Goal: Information Seeking & Learning: Learn about a topic

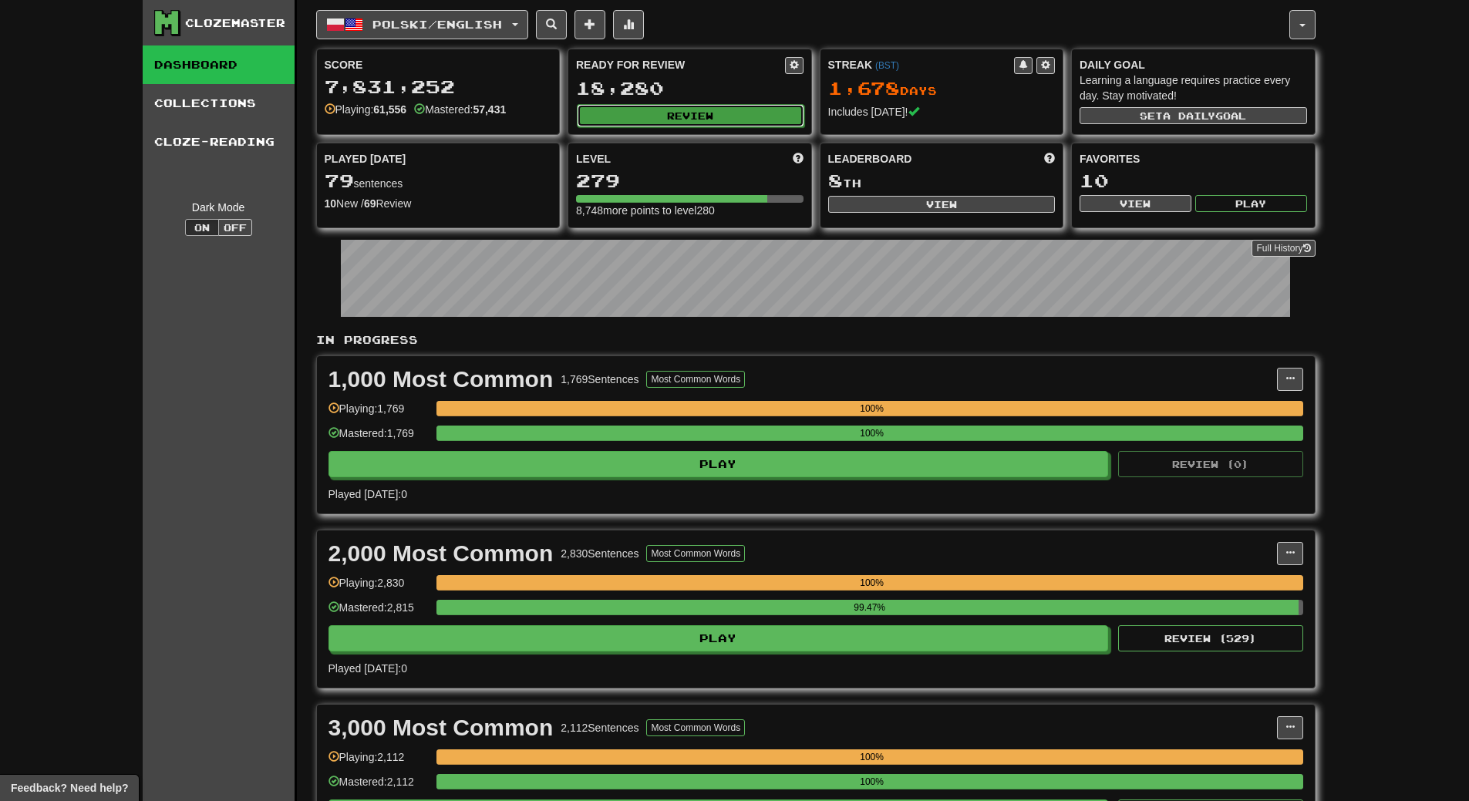
click at [729, 110] on button "Review" at bounding box center [691, 115] width 228 height 23
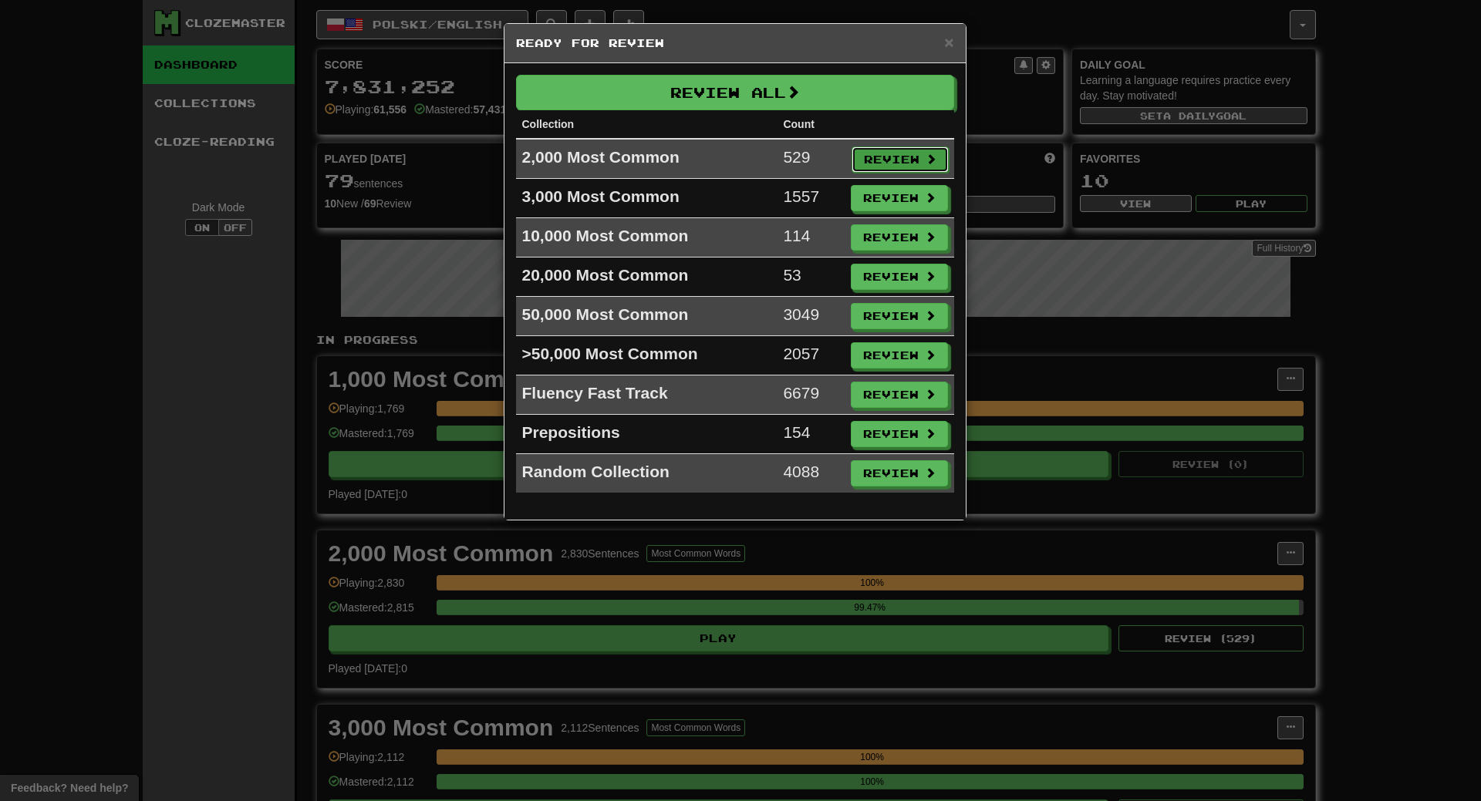
click at [889, 157] on button "Review" at bounding box center [900, 160] width 97 height 26
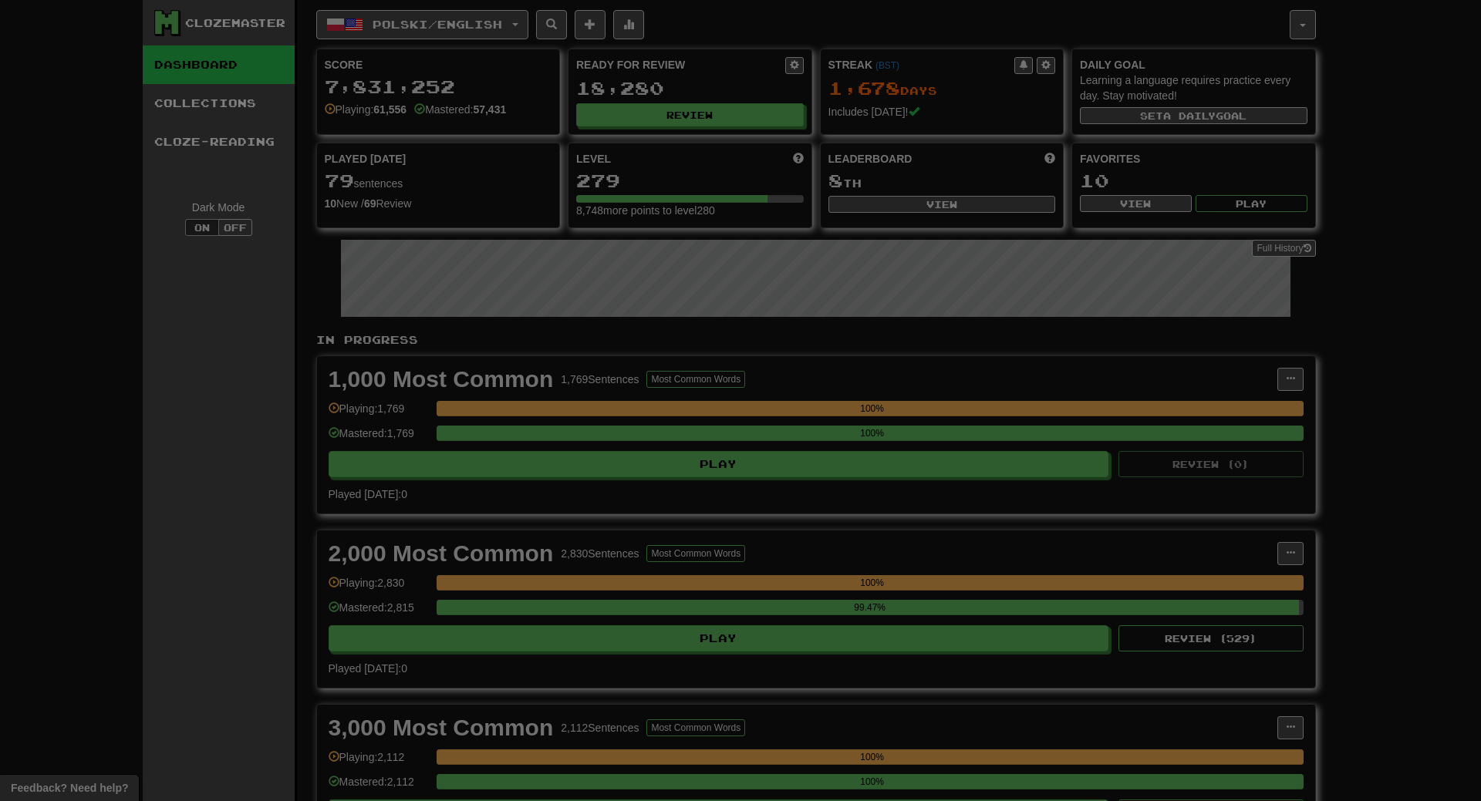
select select "**"
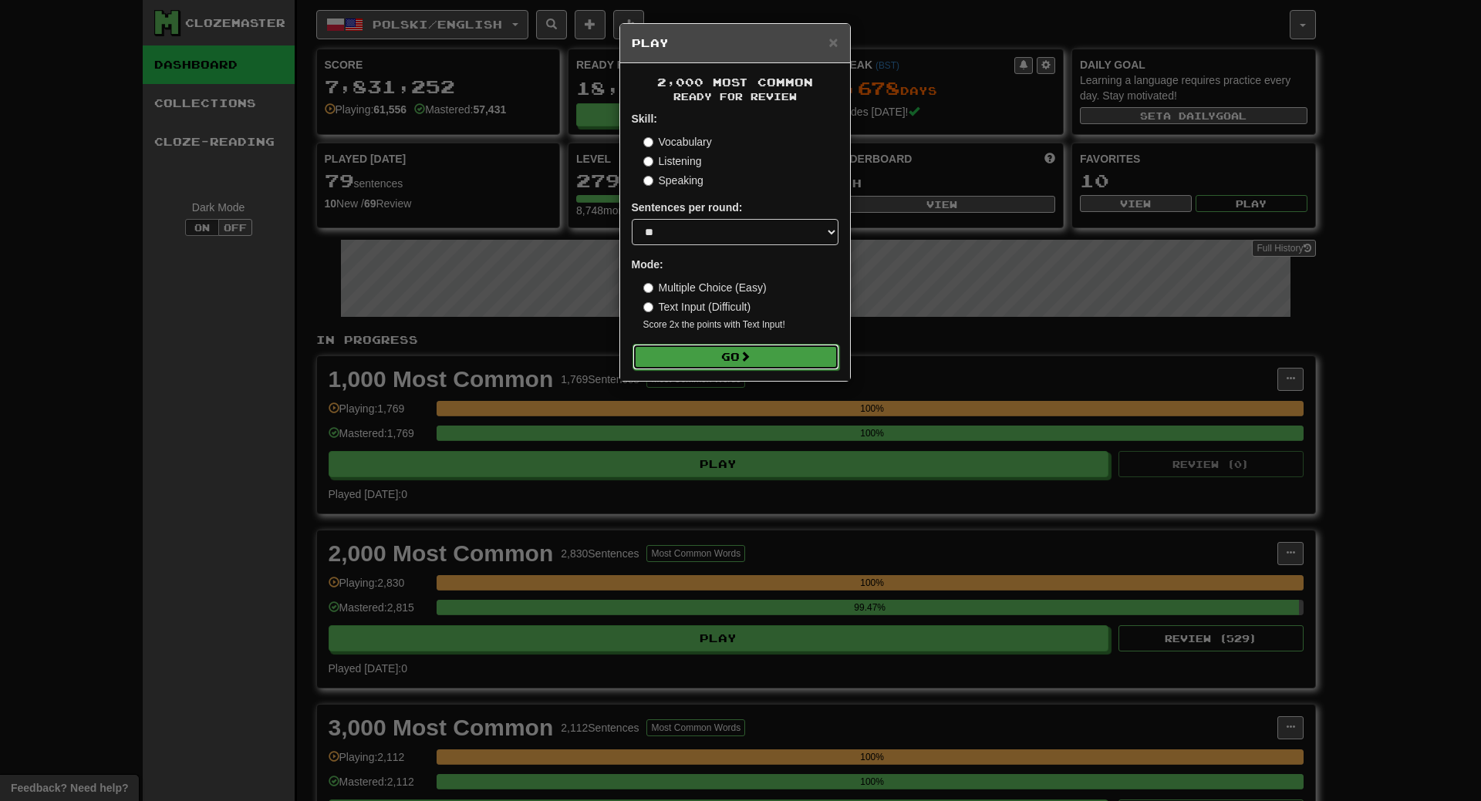
click at [802, 357] on button "Go" at bounding box center [735, 357] width 207 height 26
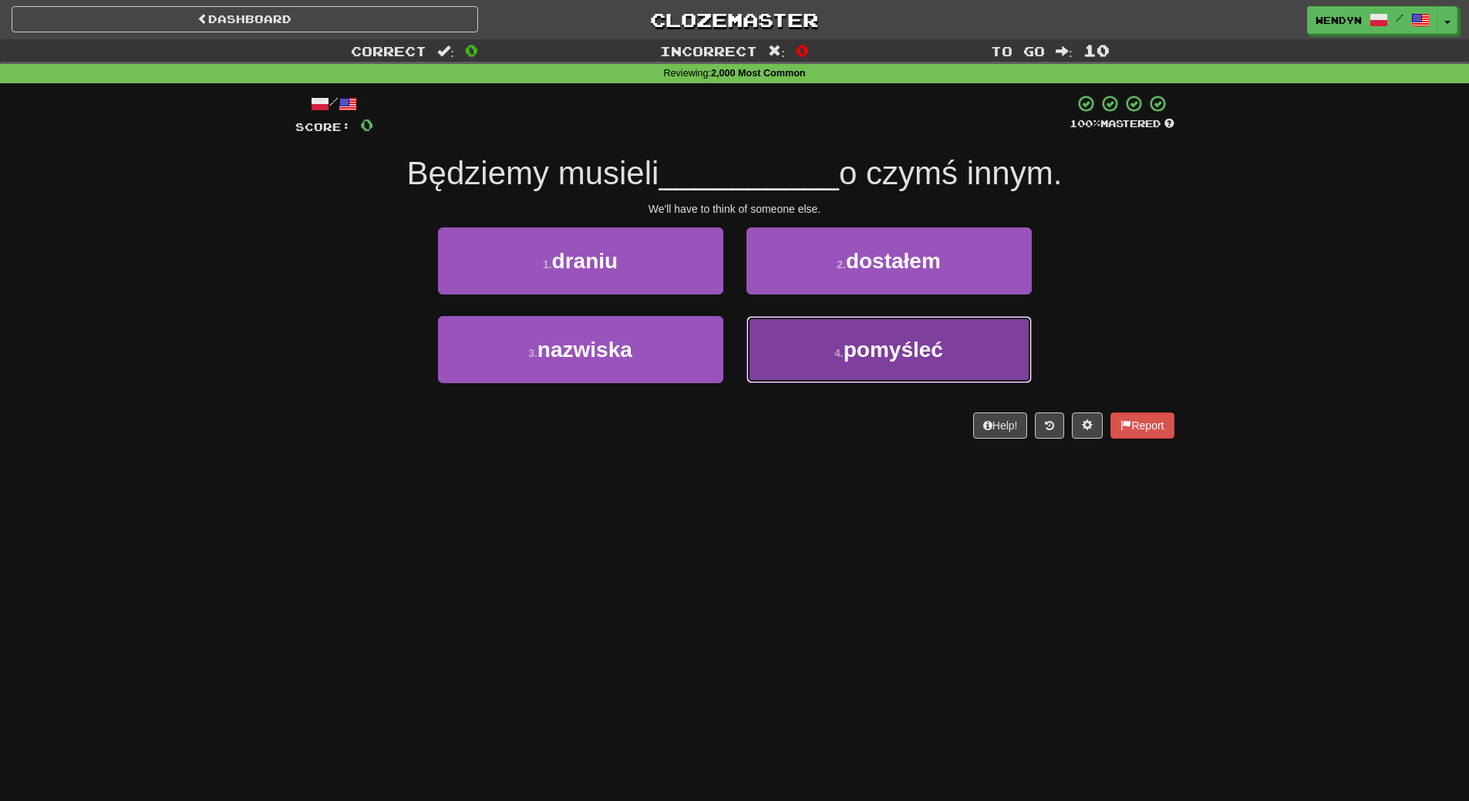
click at [893, 362] on button "4 . pomyśleć" at bounding box center [889, 349] width 285 height 67
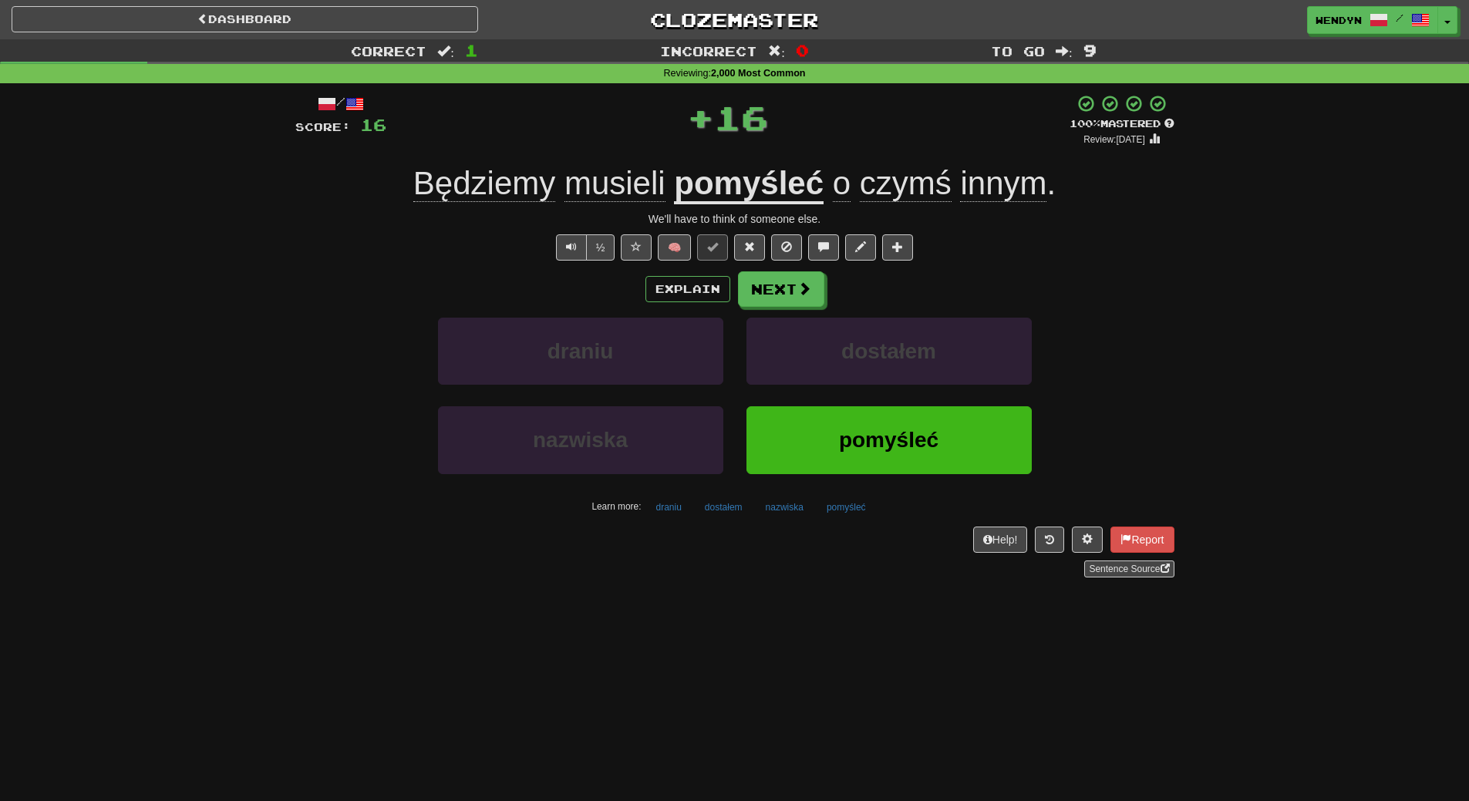
click at [889, 405] on div "dostałem" at bounding box center [889, 362] width 309 height 89
click at [880, 429] on span "pomyśleć" at bounding box center [889, 440] width 100 height 24
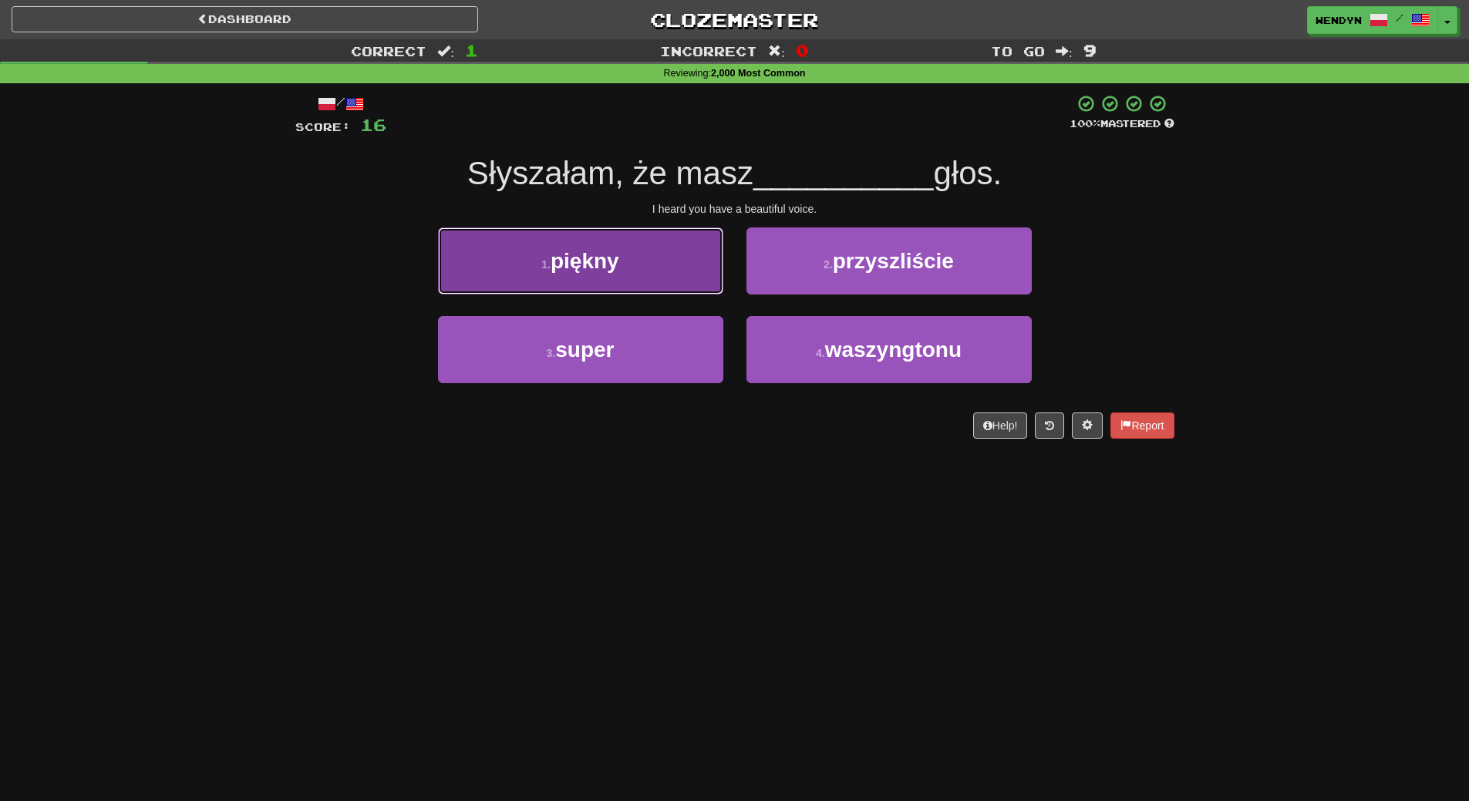
click at [648, 256] on button "1 . piękny" at bounding box center [580, 261] width 285 height 67
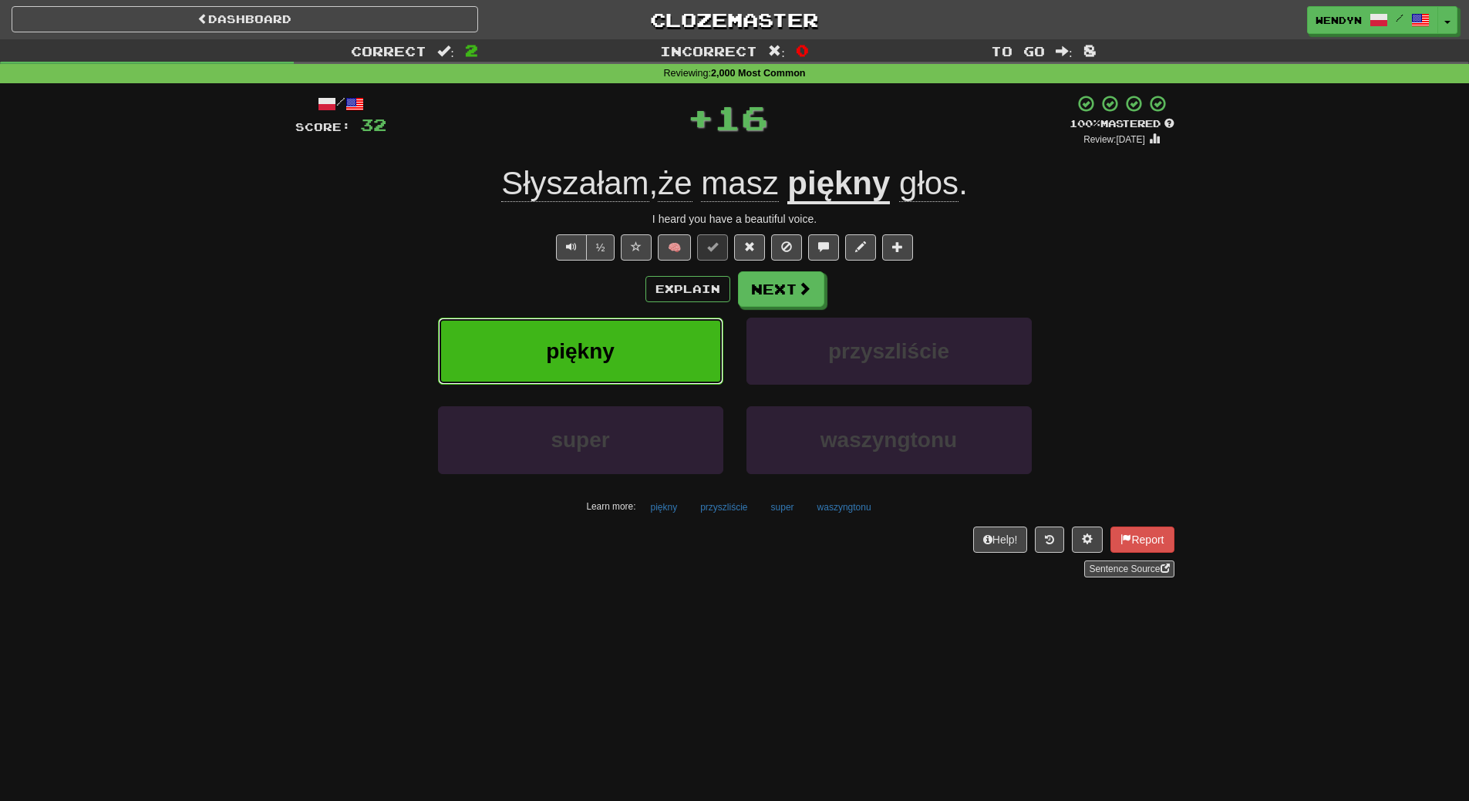
click at [599, 357] on span "piękny" at bounding box center [580, 351] width 69 height 24
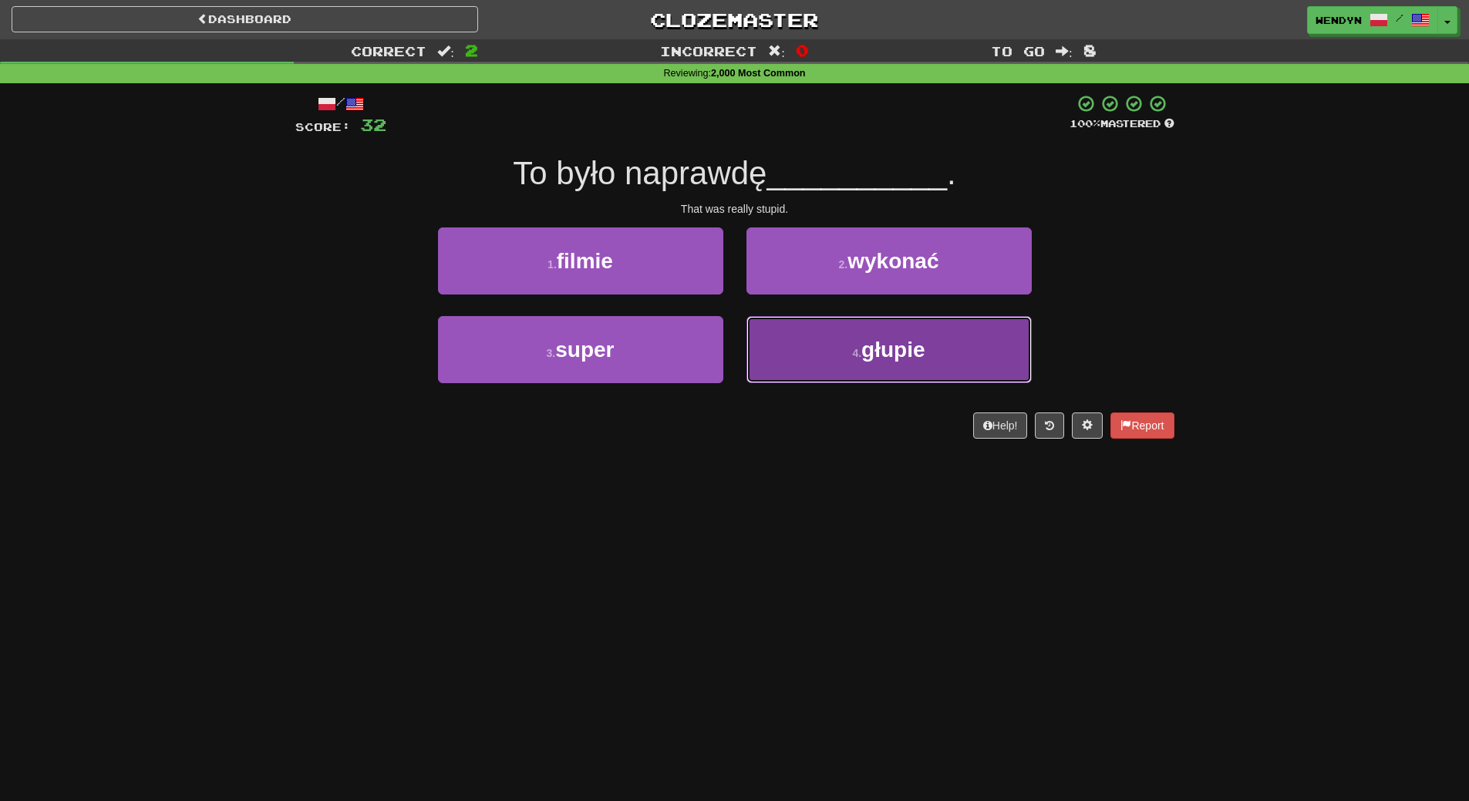
click at [934, 346] on button "4 . głupie" at bounding box center [889, 349] width 285 height 67
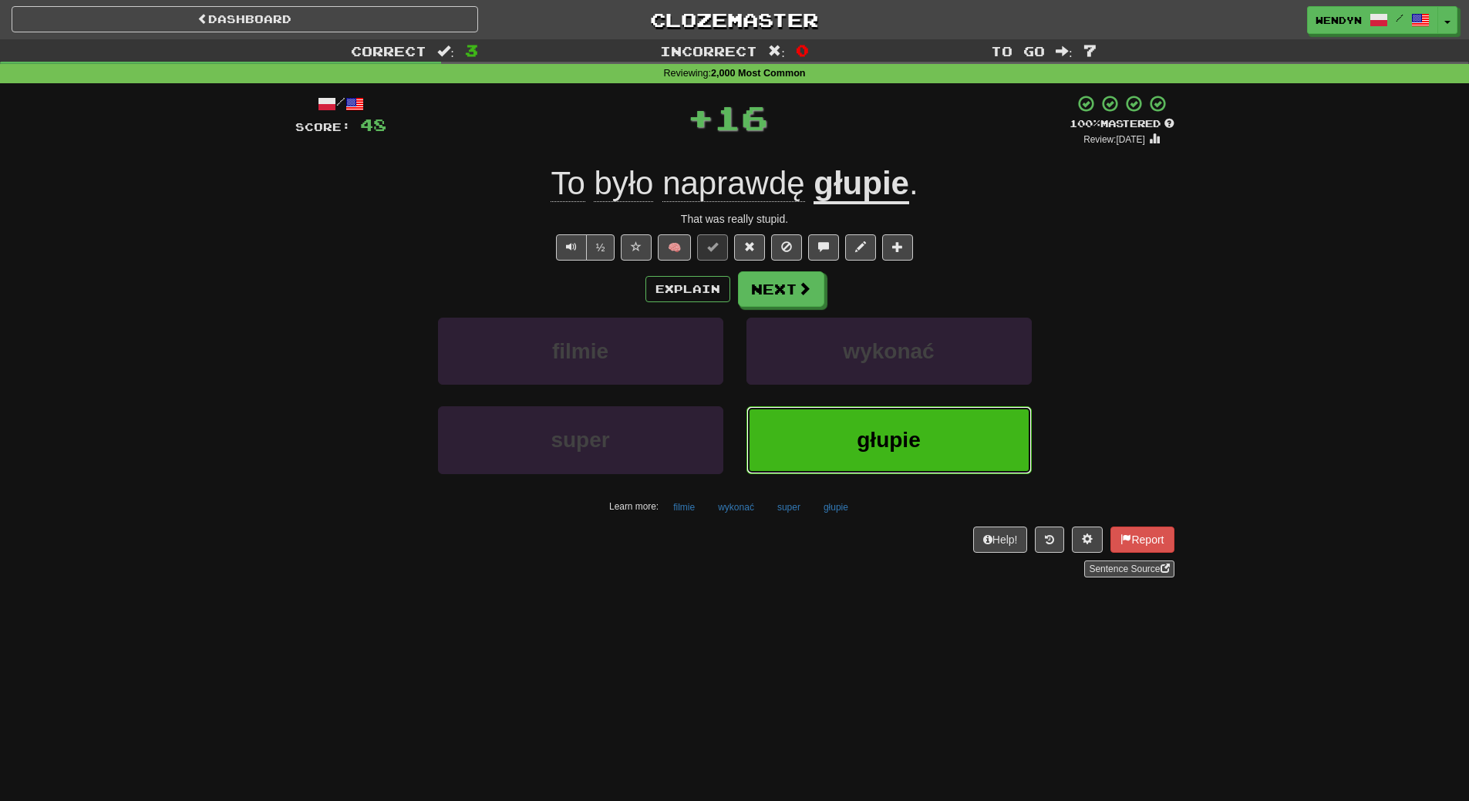
click at [912, 445] on span "głupie" at bounding box center [888, 440] width 63 height 24
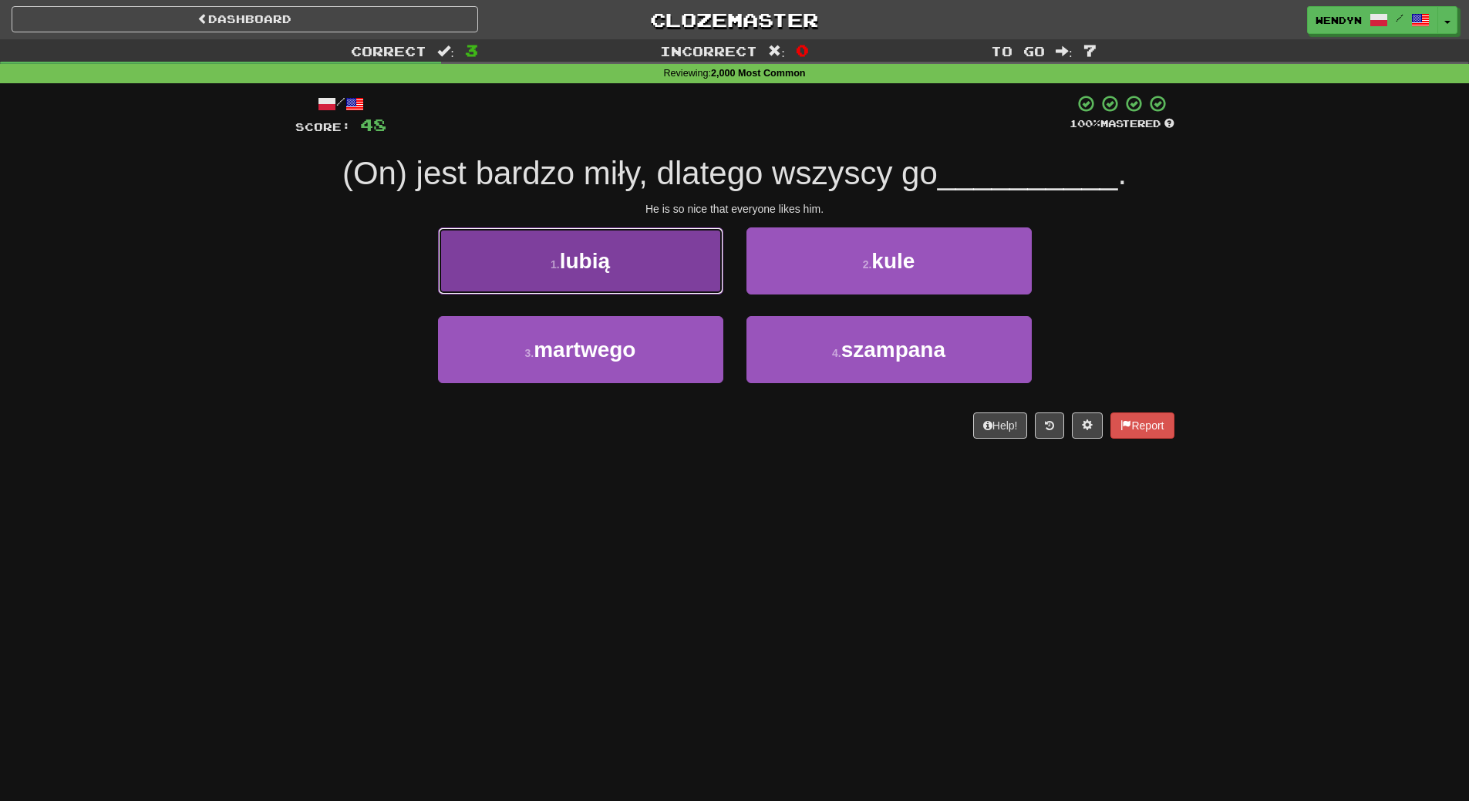
click at [628, 241] on button "1 . lubią" at bounding box center [580, 261] width 285 height 67
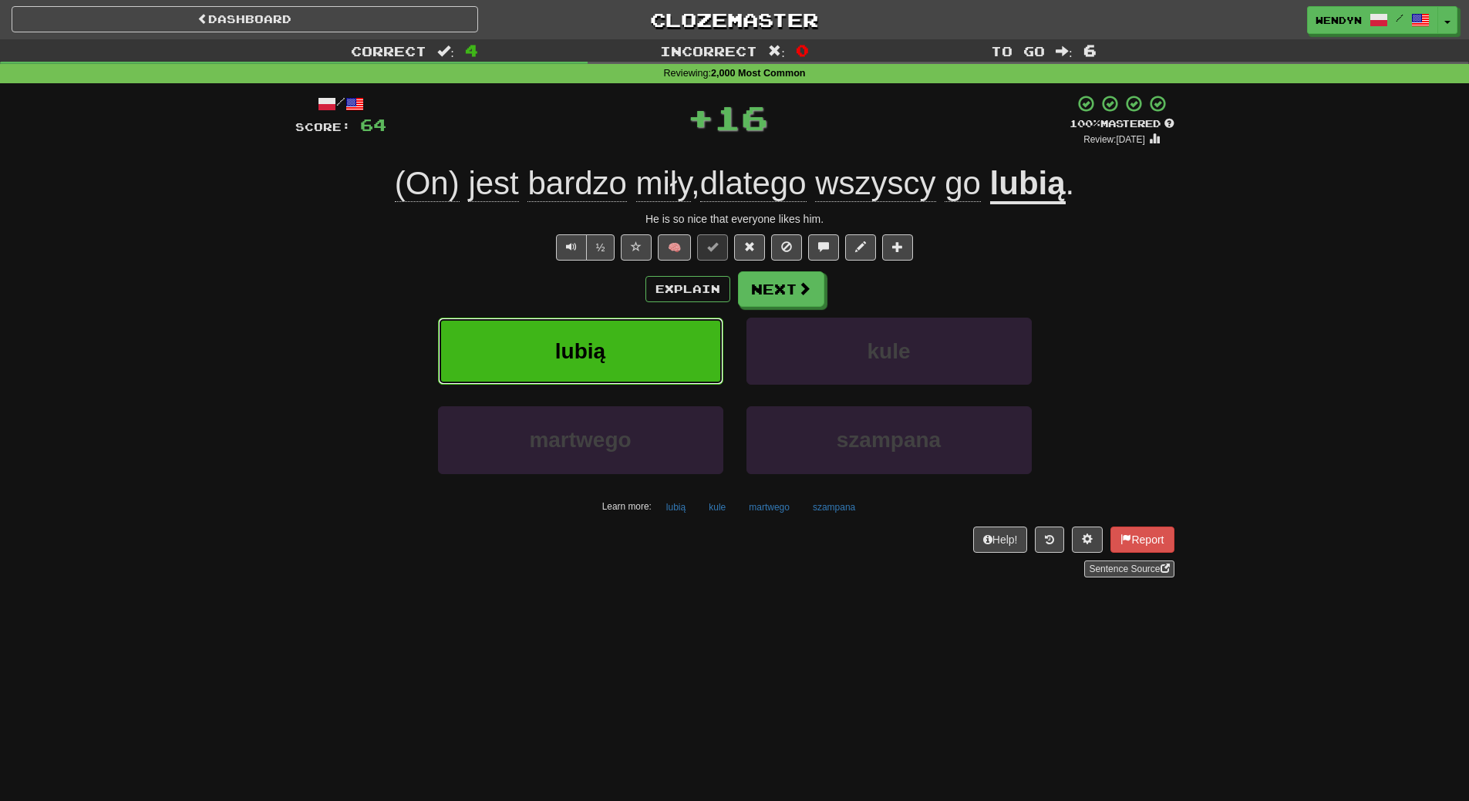
click at [617, 326] on button "lubią" at bounding box center [580, 351] width 285 height 67
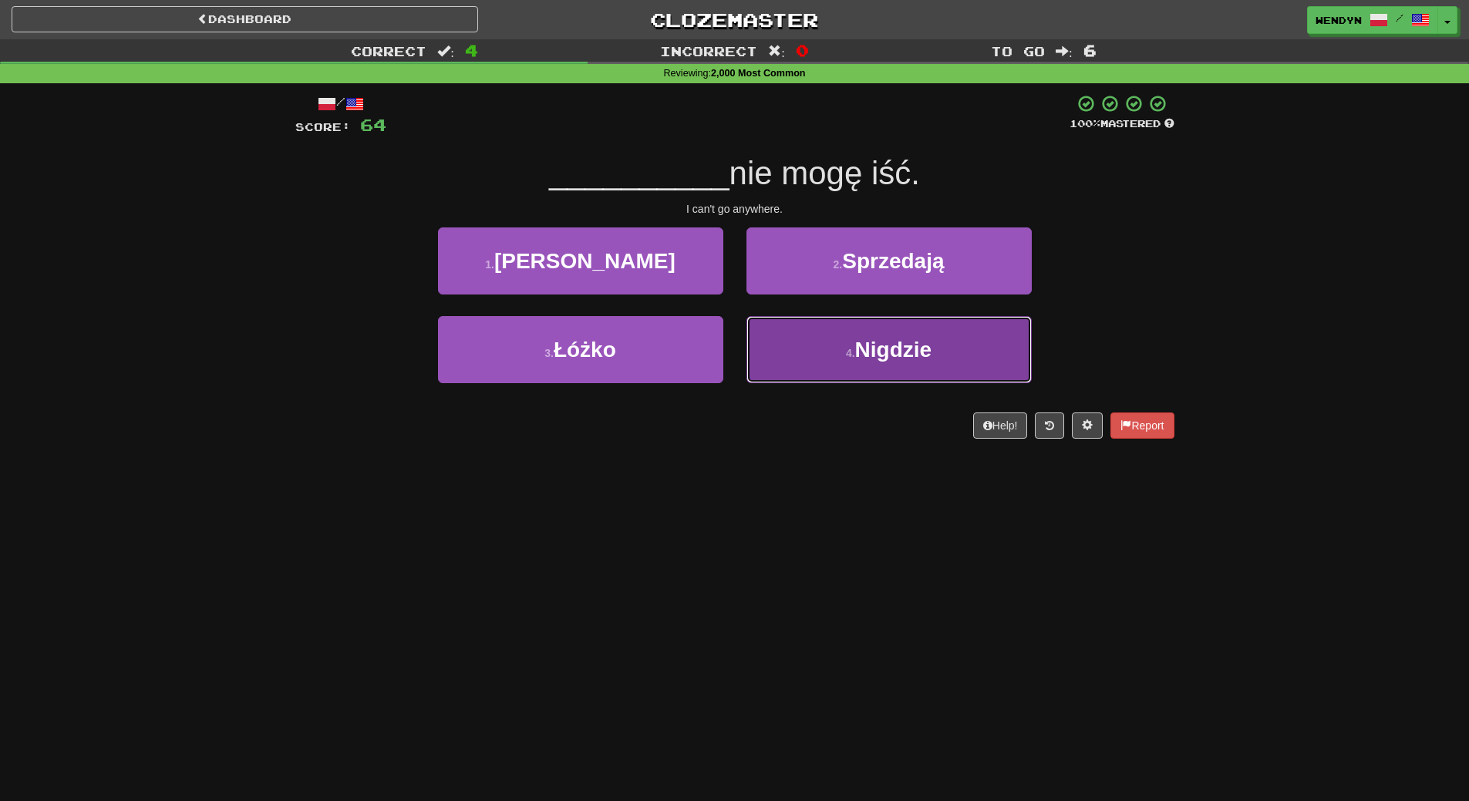
click at [860, 363] on button "4 . [GEOGRAPHIC_DATA]" at bounding box center [889, 349] width 285 height 67
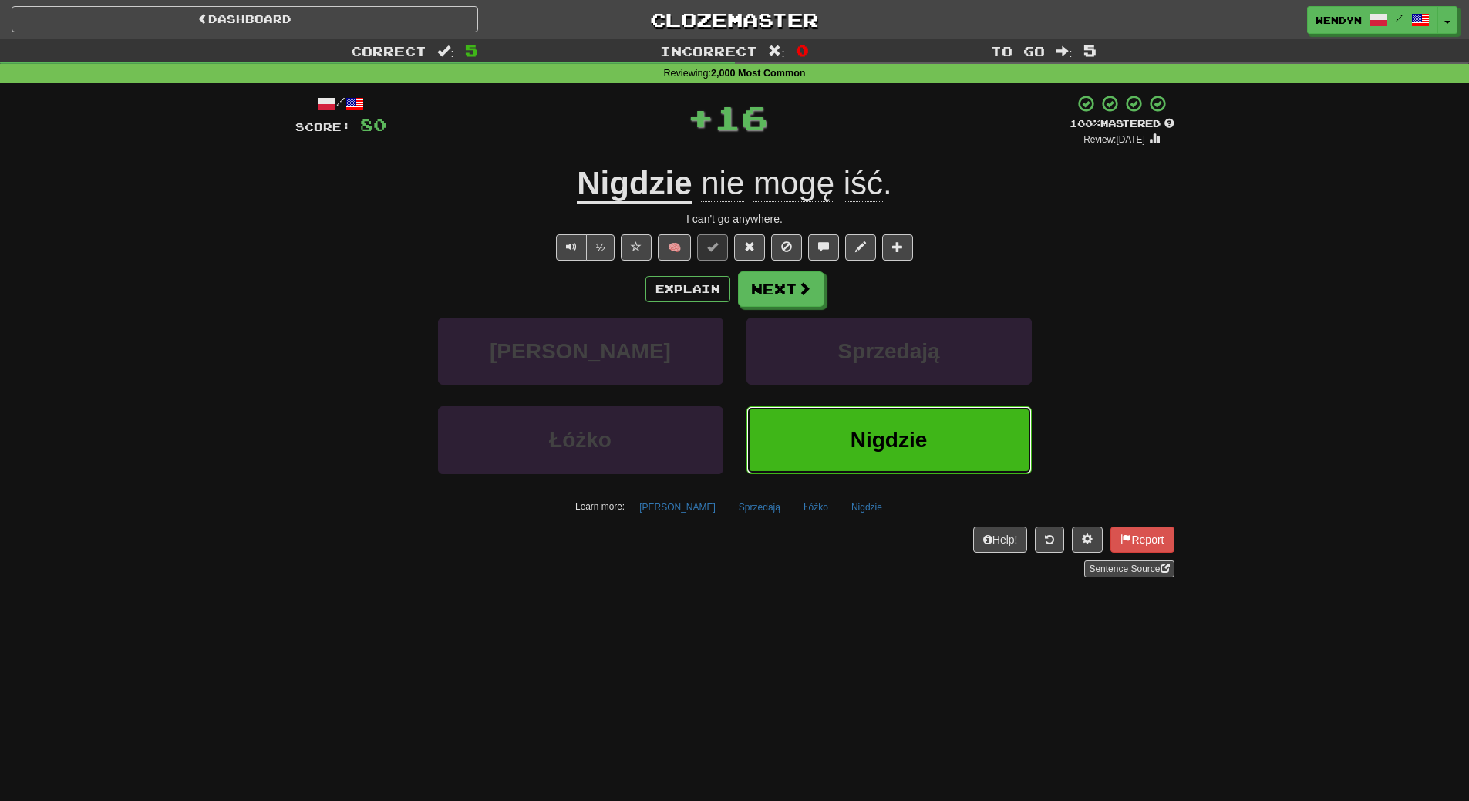
click at [857, 415] on button "Nigdzie" at bounding box center [889, 439] width 285 height 67
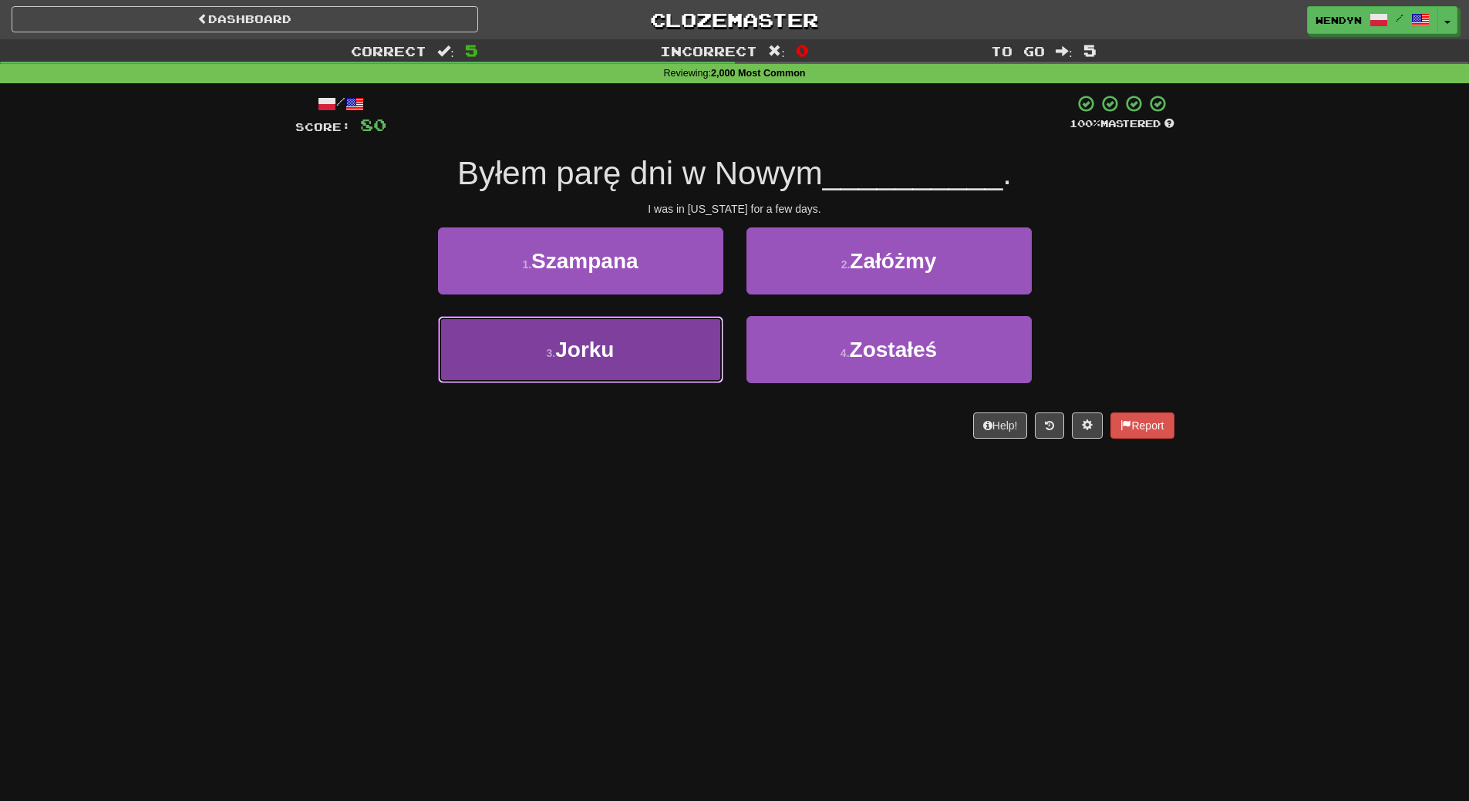
click at [549, 352] on small "3 ." at bounding box center [551, 353] width 9 height 12
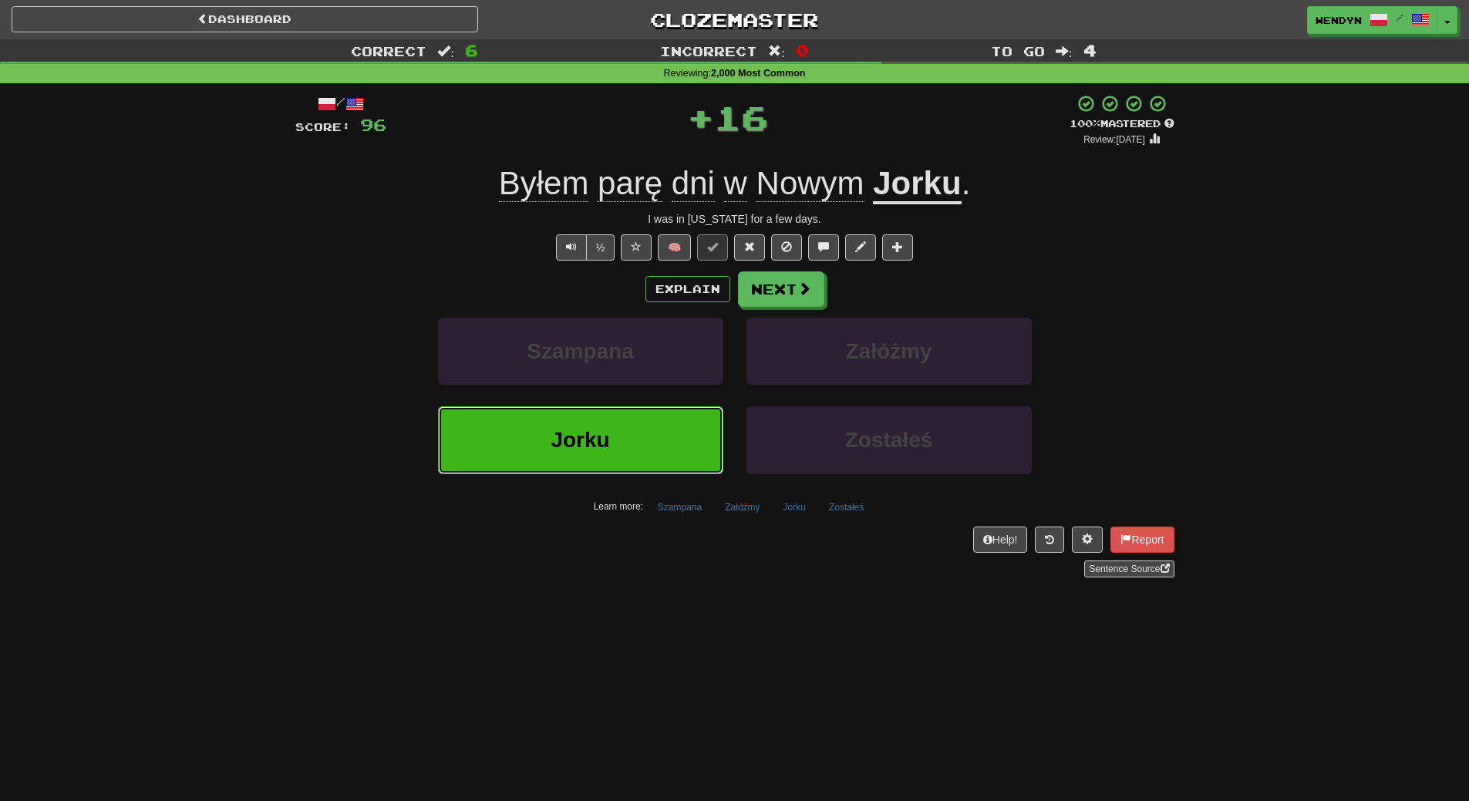
click at [525, 440] on button "Jorku" at bounding box center [580, 439] width 285 height 67
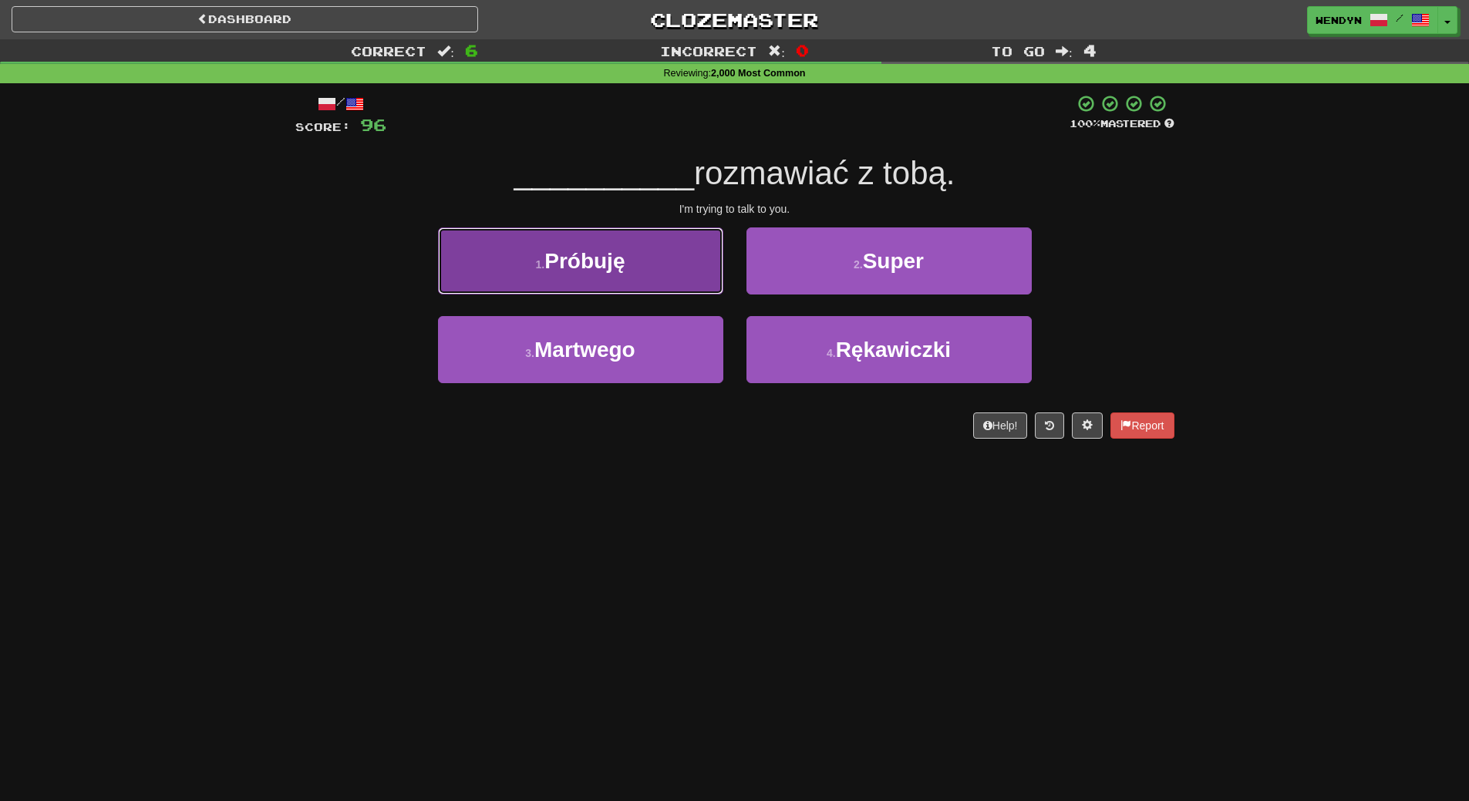
click at [608, 277] on button "1 . [GEOGRAPHIC_DATA]" at bounding box center [580, 261] width 285 height 67
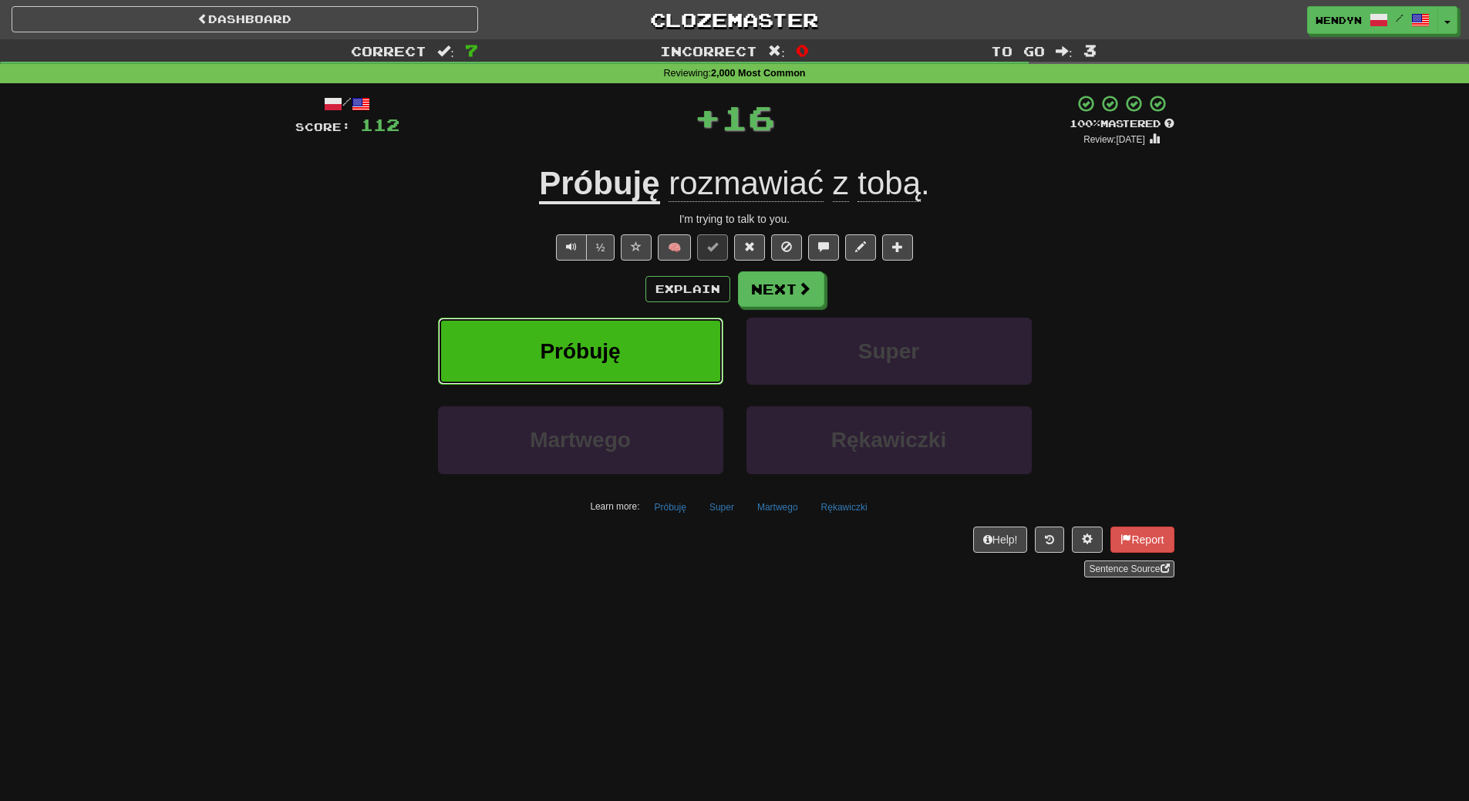
click at [595, 336] on button "Próbuję" at bounding box center [580, 351] width 285 height 67
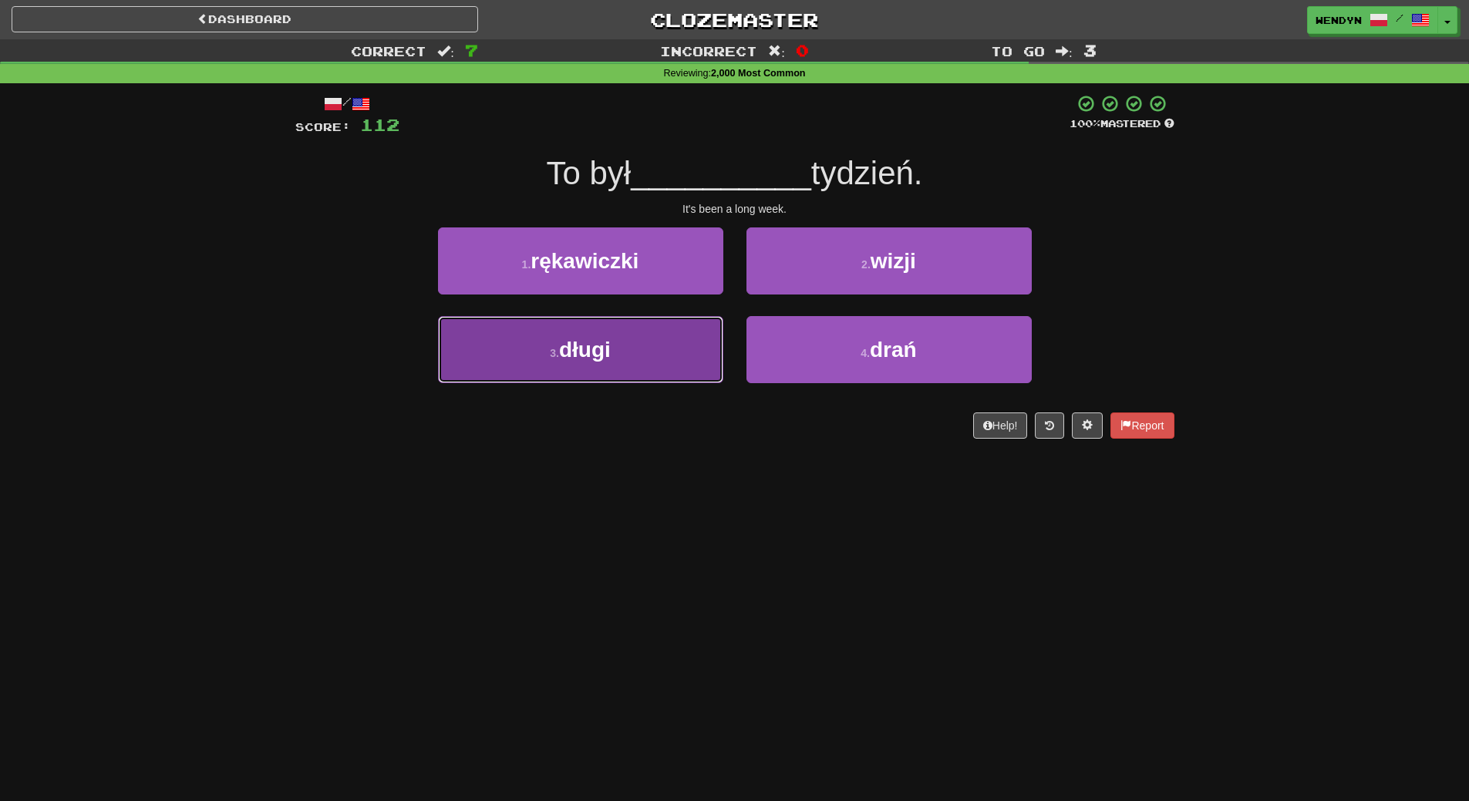
click at [555, 363] on button "3 . długi" at bounding box center [580, 349] width 285 height 67
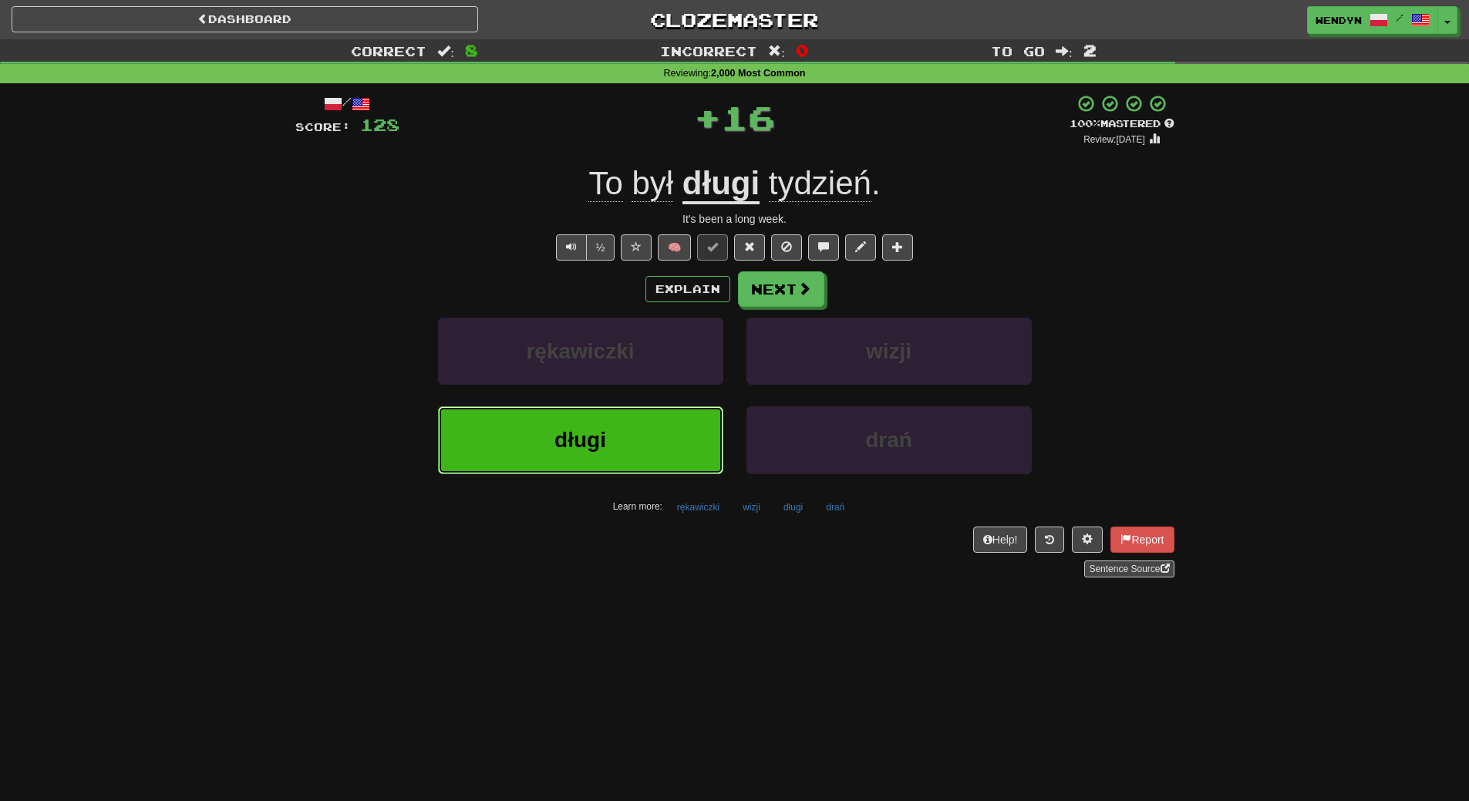
click at [543, 433] on button "długi" at bounding box center [580, 439] width 285 height 67
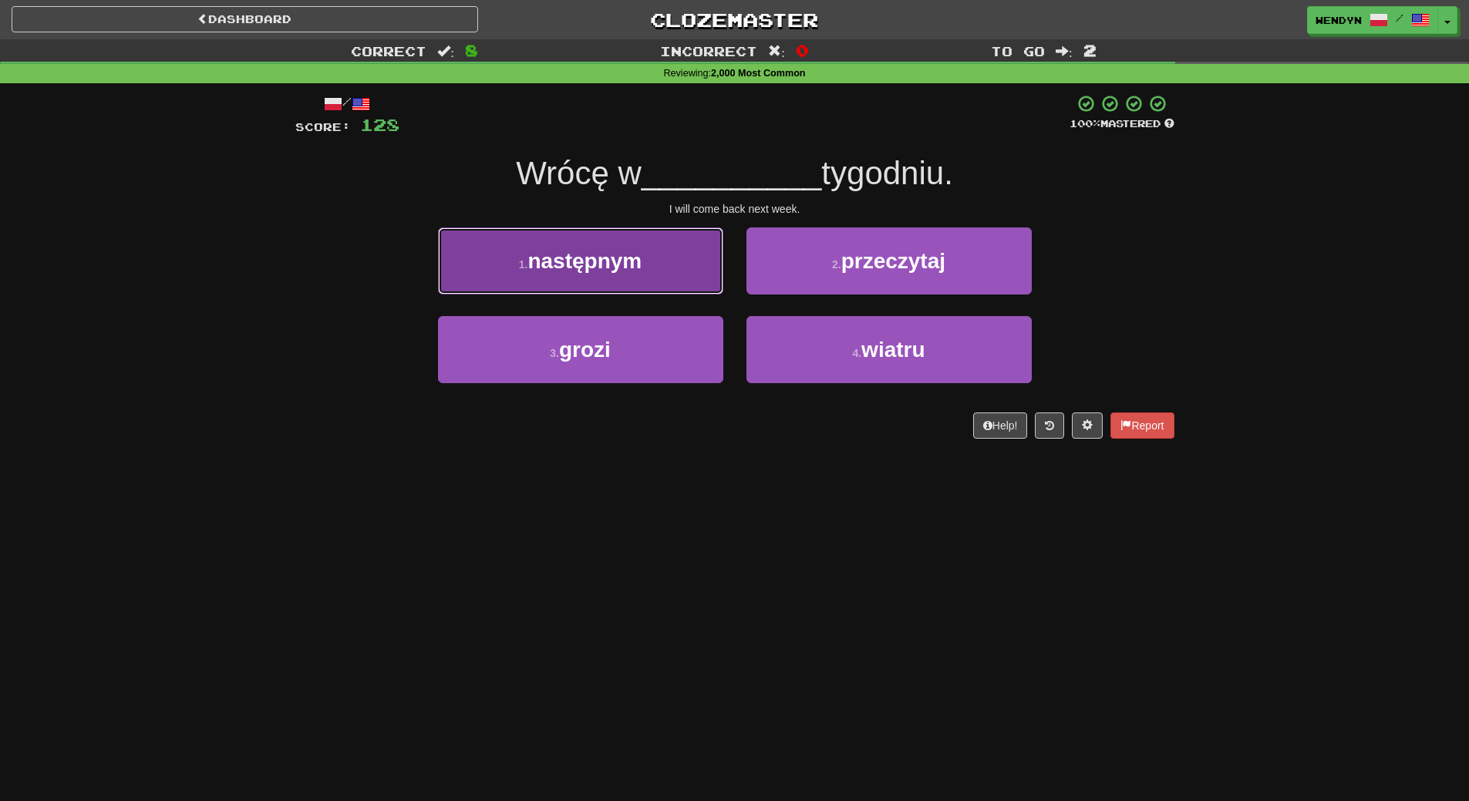
click at [589, 272] on span "następnym" at bounding box center [585, 261] width 114 height 24
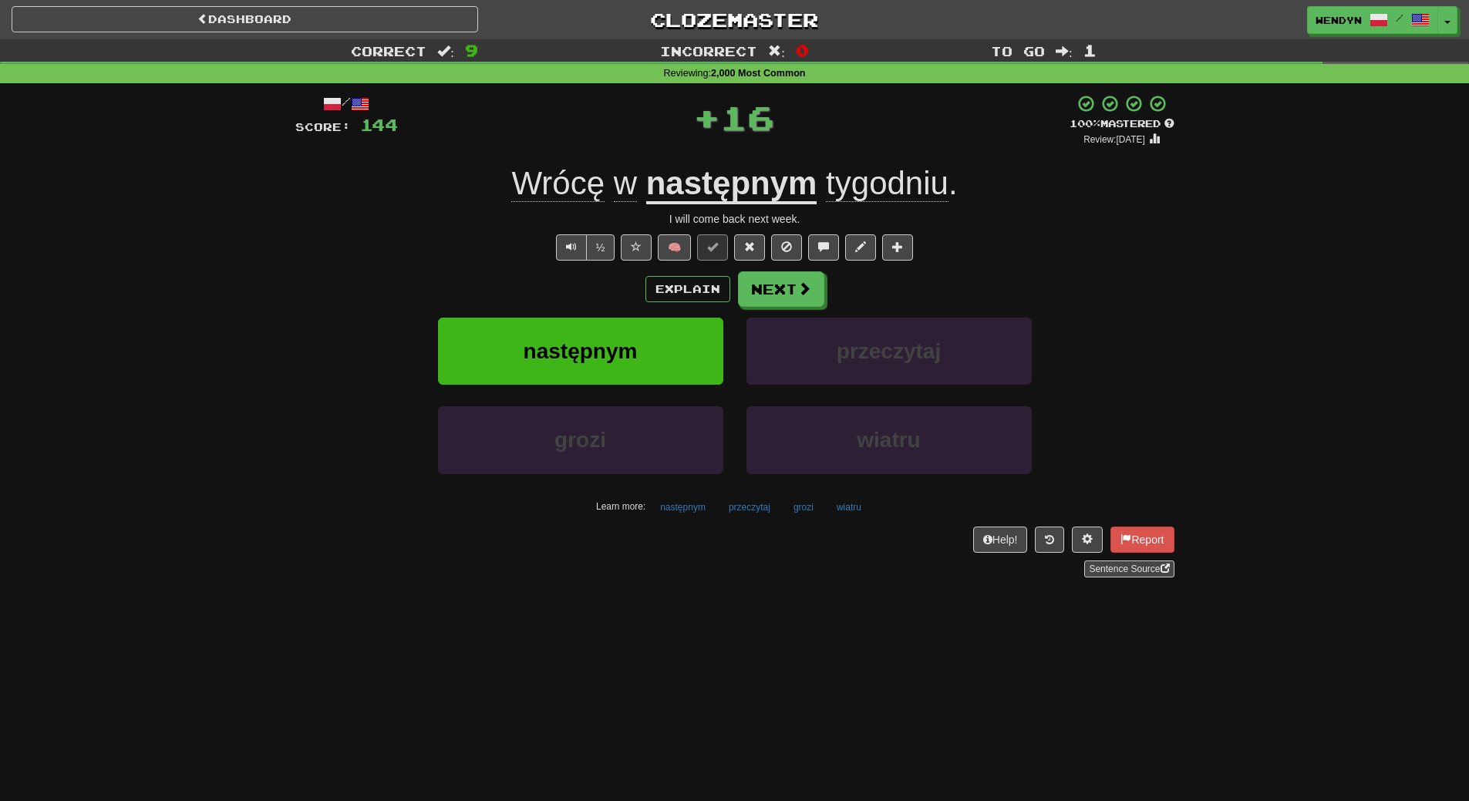
click at [589, 272] on div "Explain Next" at bounding box center [734, 289] width 879 height 35
click at [569, 362] on span "następnym" at bounding box center [581, 351] width 114 height 24
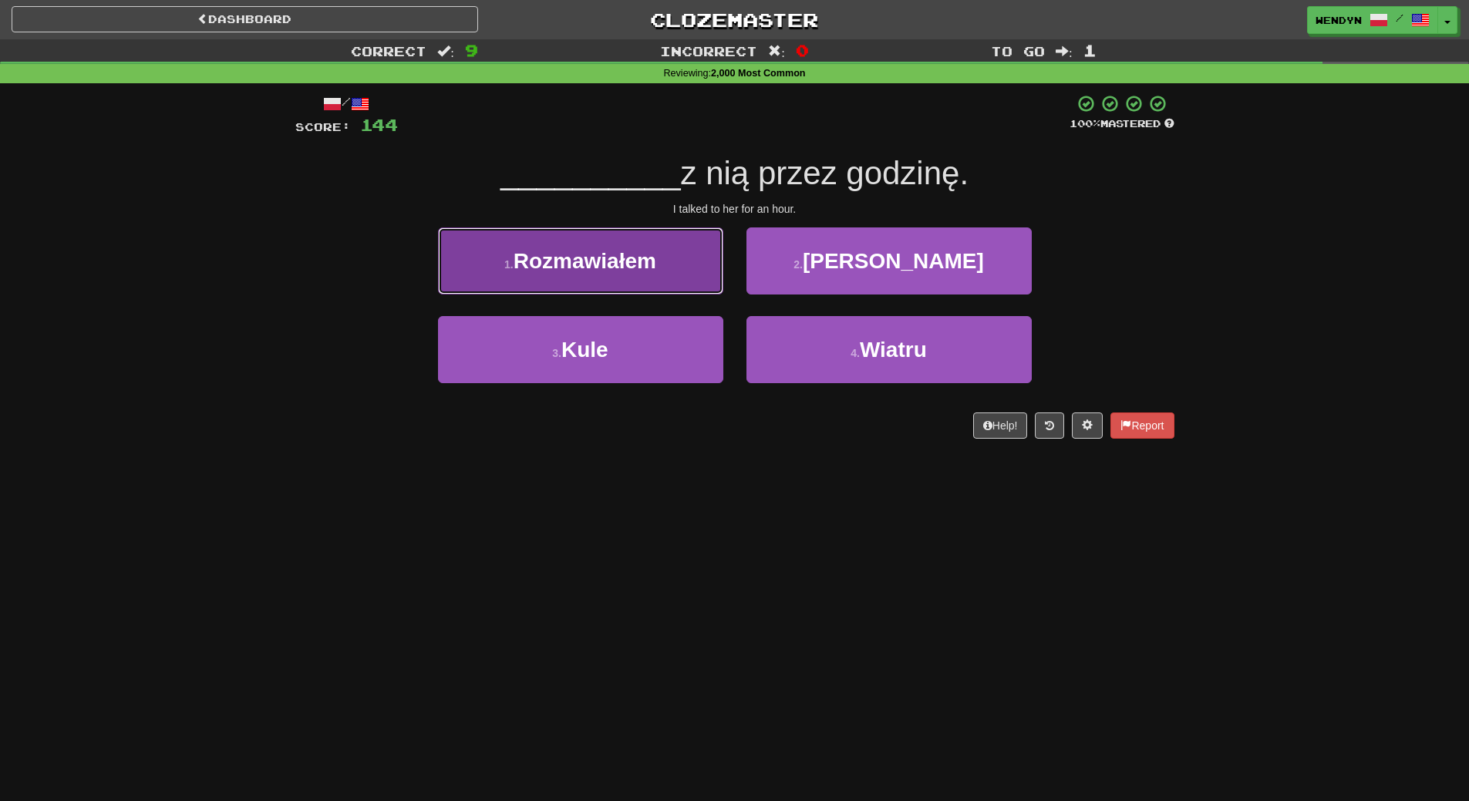
click at [553, 285] on button "1 . Rozmawiałem" at bounding box center [580, 261] width 285 height 67
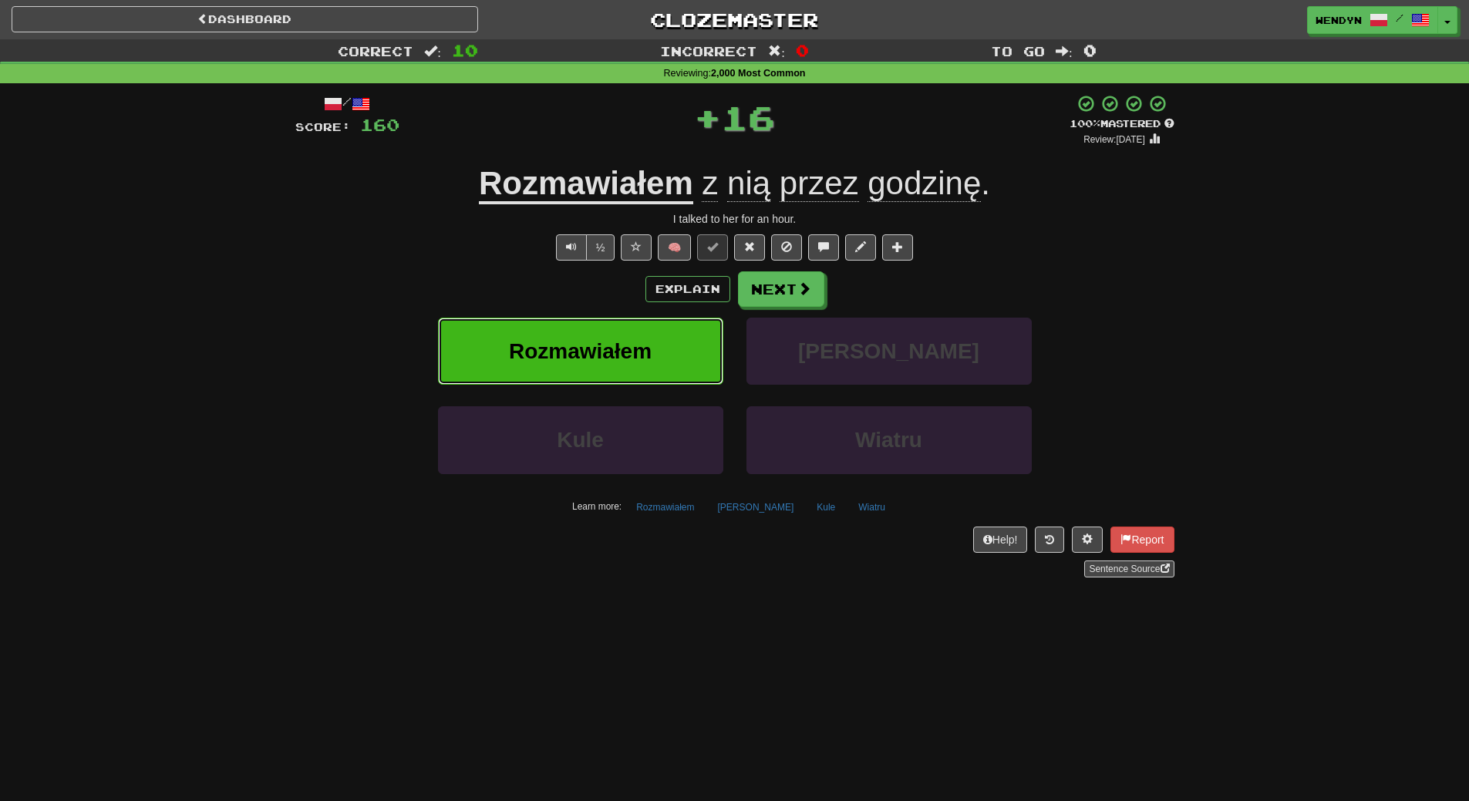
click at [547, 330] on button "Rozmawiałem" at bounding box center [580, 351] width 285 height 67
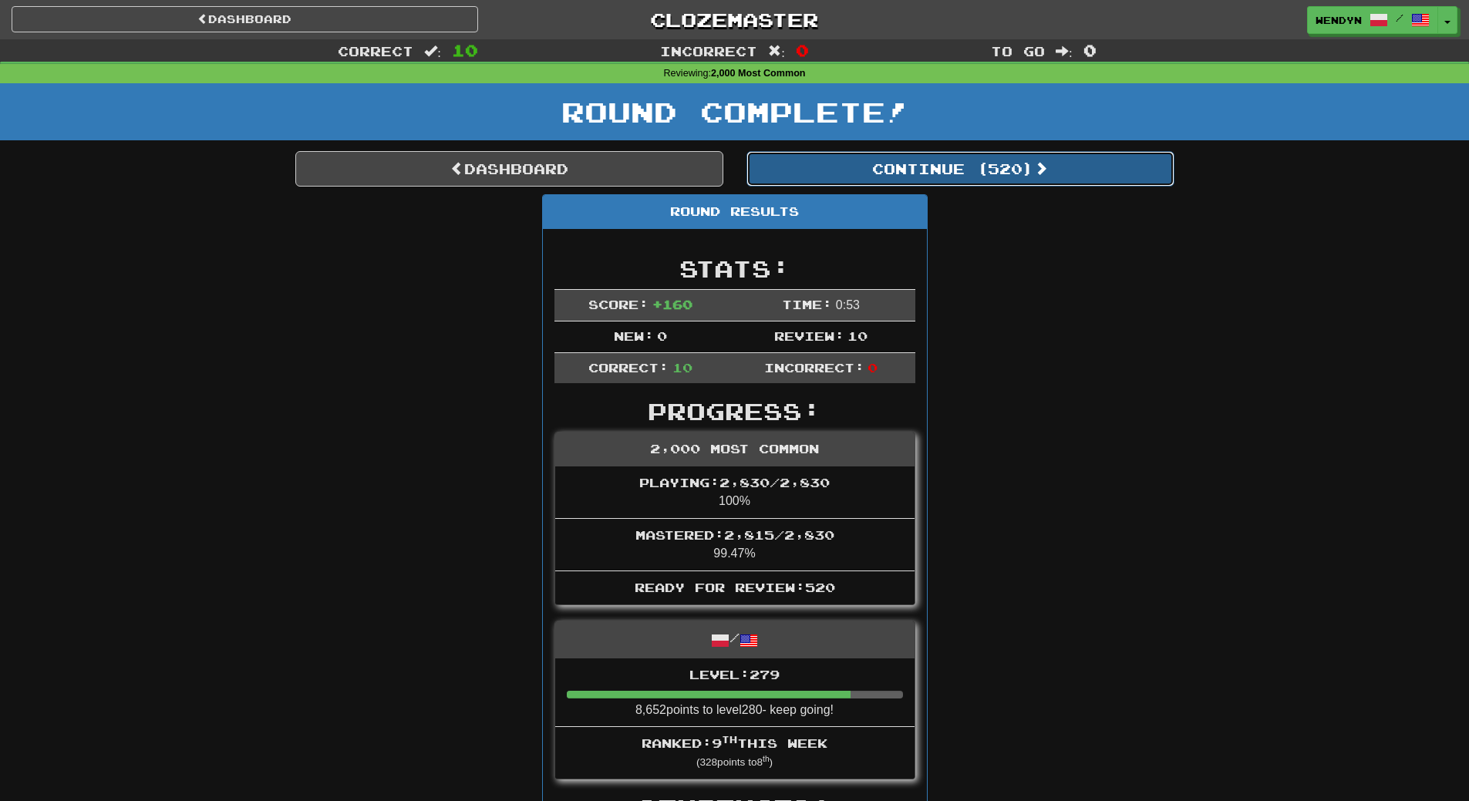
click at [1003, 170] on button "Continue ( 520 )" at bounding box center [961, 168] width 428 height 35
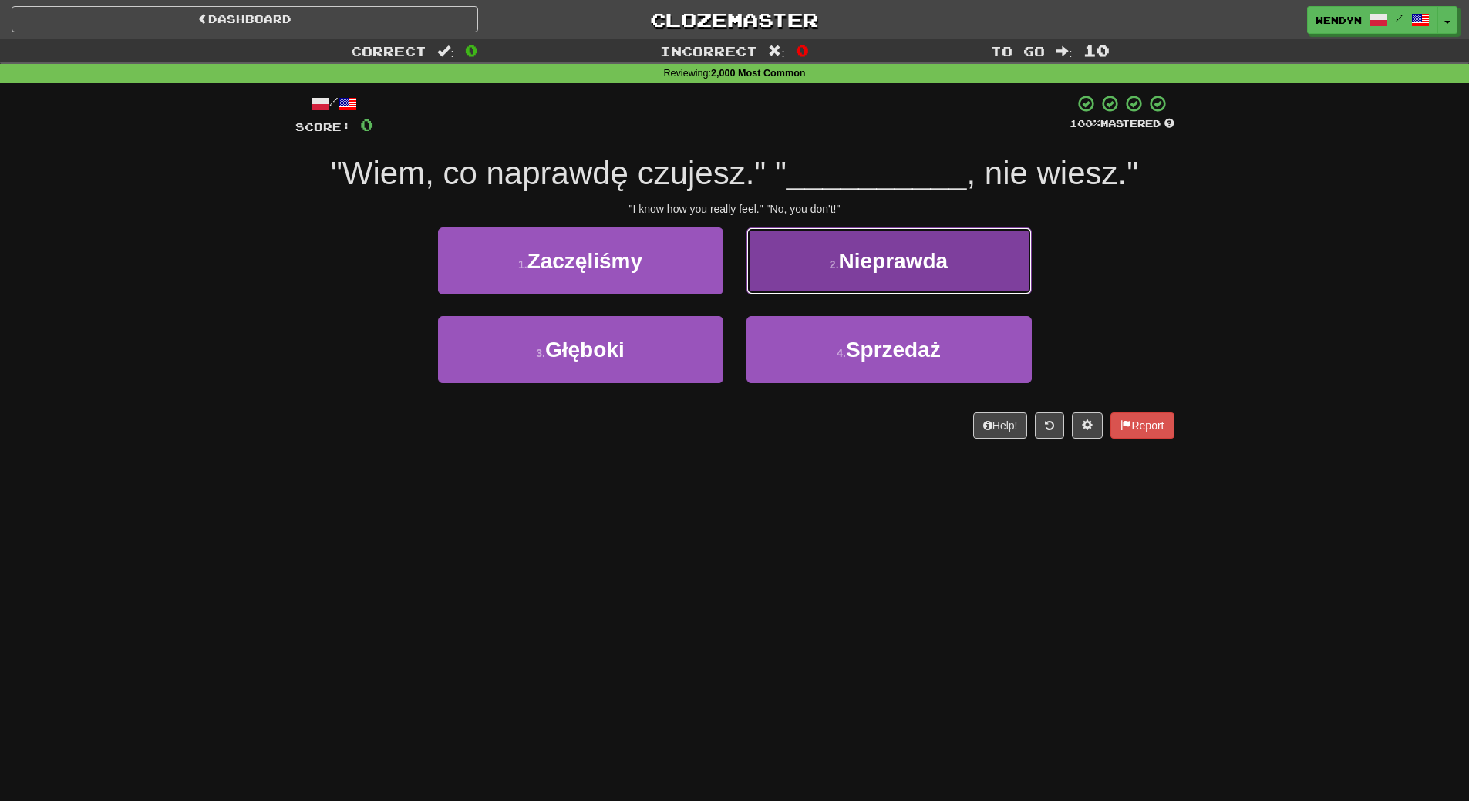
click at [901, 255] on span "Nieprawda" at bounding box center [894, 261] width 110 height 24
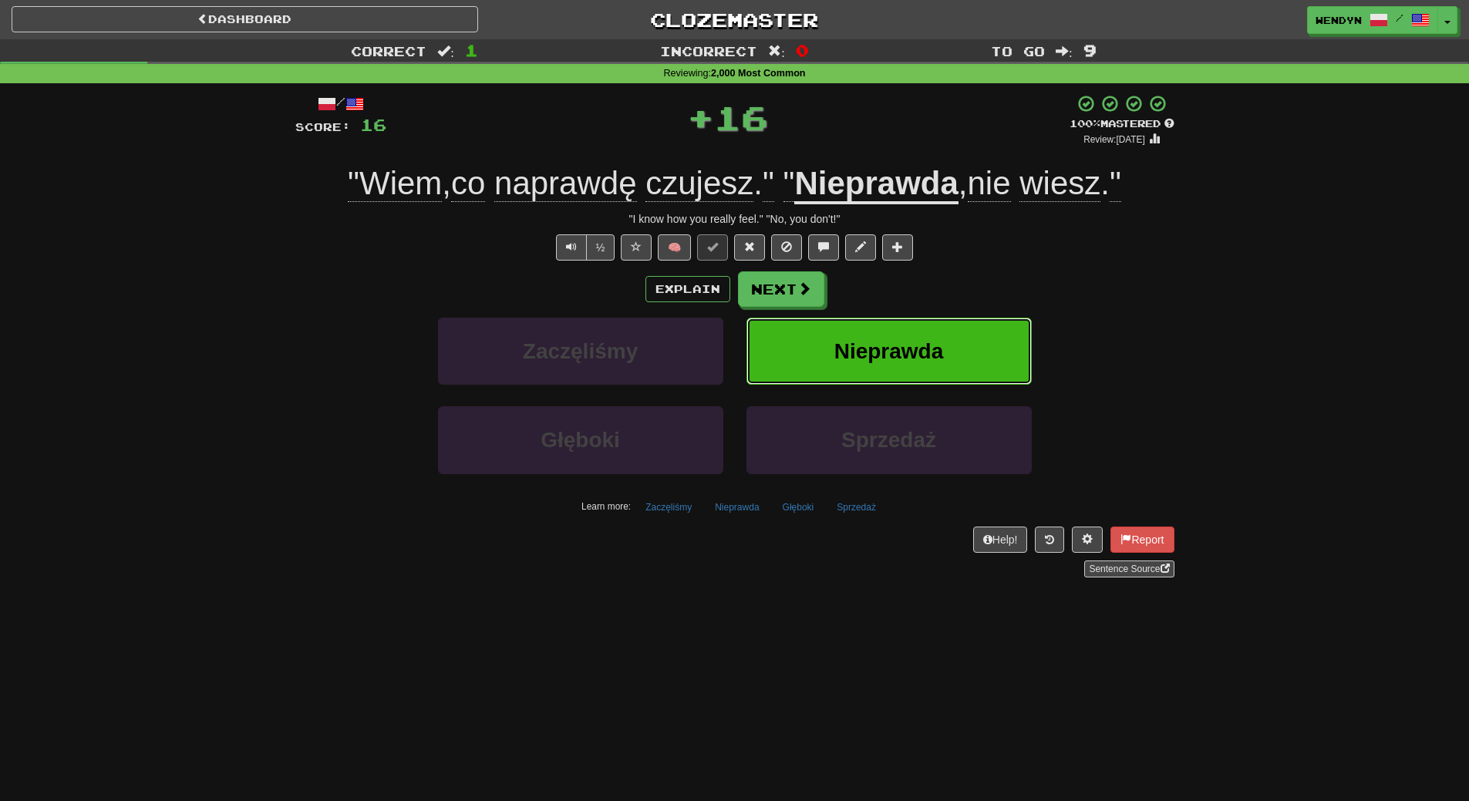
click at [915, 360] on span "Nieprawda" at bounding box center [890, 351] width 110 height 24
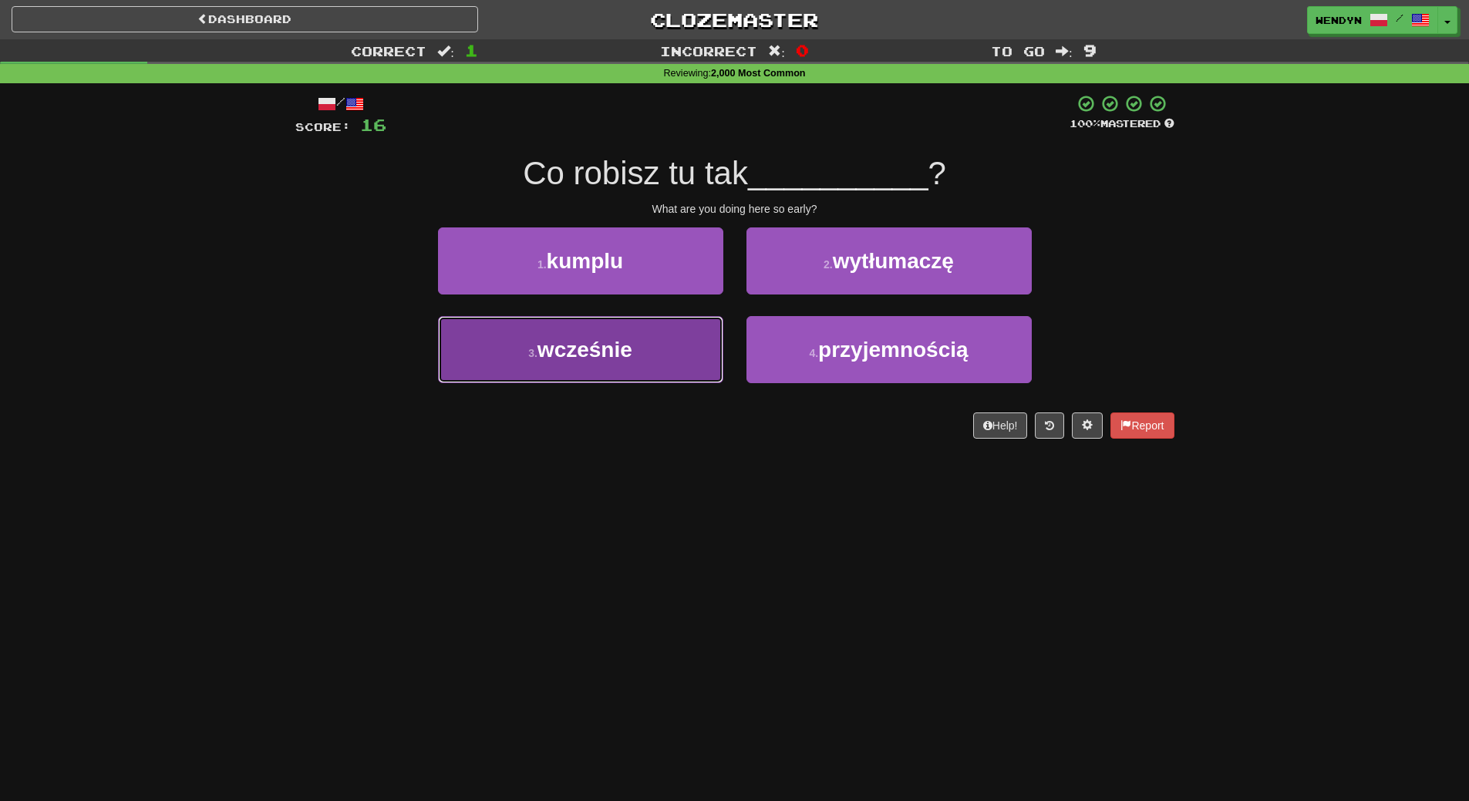
click at [649, 363] on button "3 . wcześnie" at bounding box center [580, 349] width 285 height 67
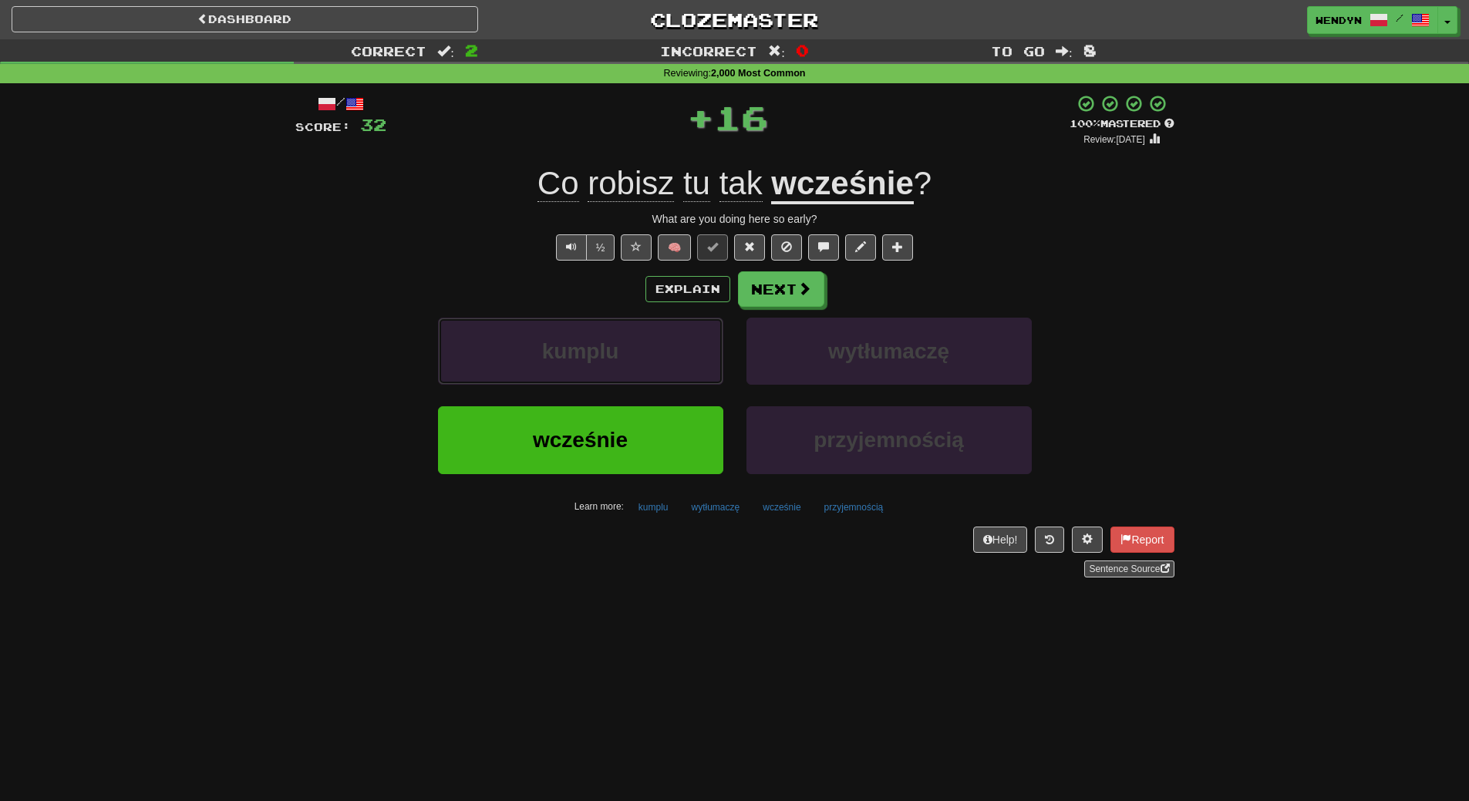
click at [649, 363] on button "kumplu" at bounding box center [580, 351] width 285 height 67
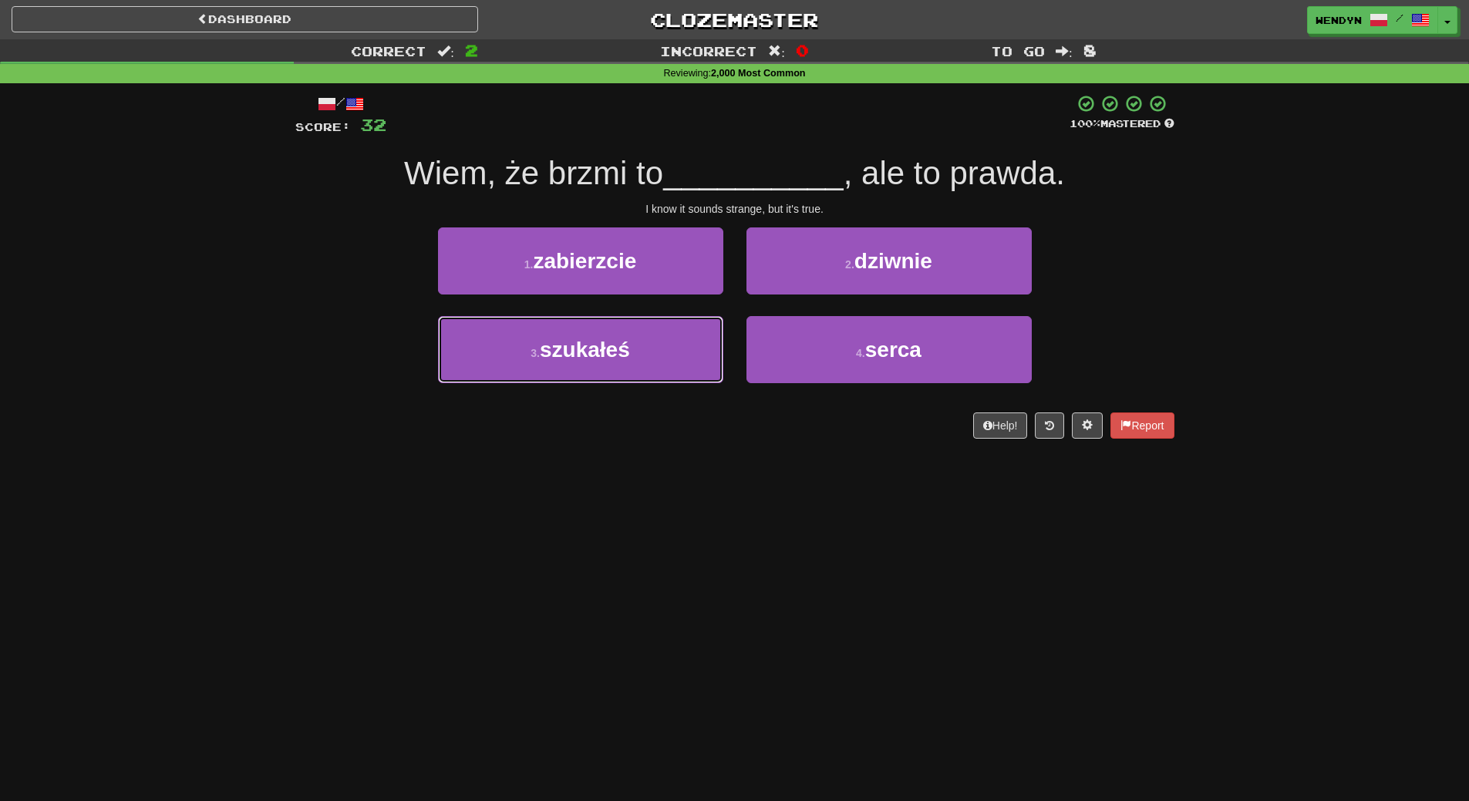
drag, startPoint x: 649, startPoint y: 363, endPoint x: 639, endPoint y: 554, distance: 191.6
click at [639, 554] on div "Dashboard Clozemaster WendyN / Toggle Dropdown Dashboard Leaderboard Activity F…" at bounding box center [734, 400] width 1469 height 801
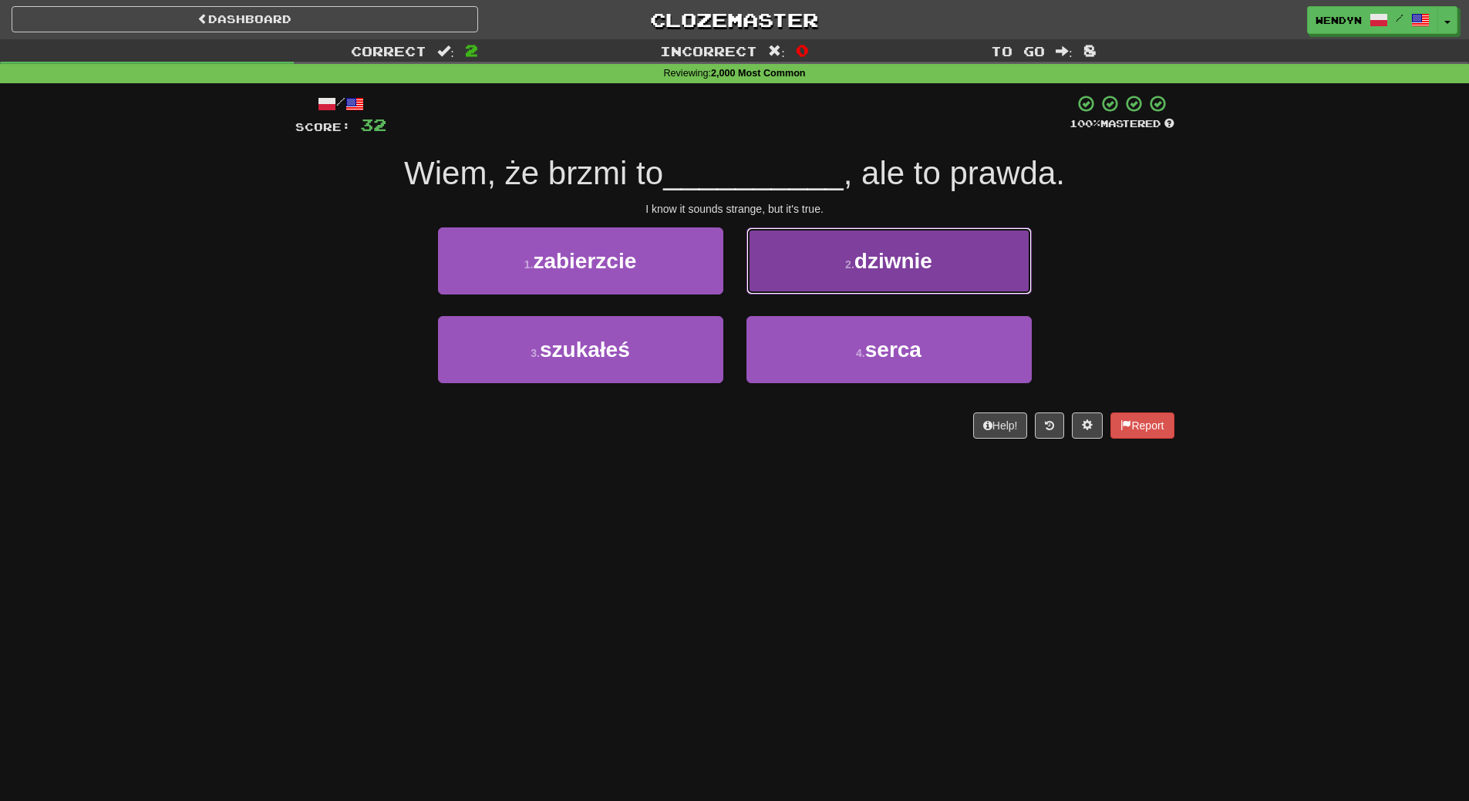
click at [881, 262] on span "dziwnie" at bounding box center [894, 261] width 78 height 24
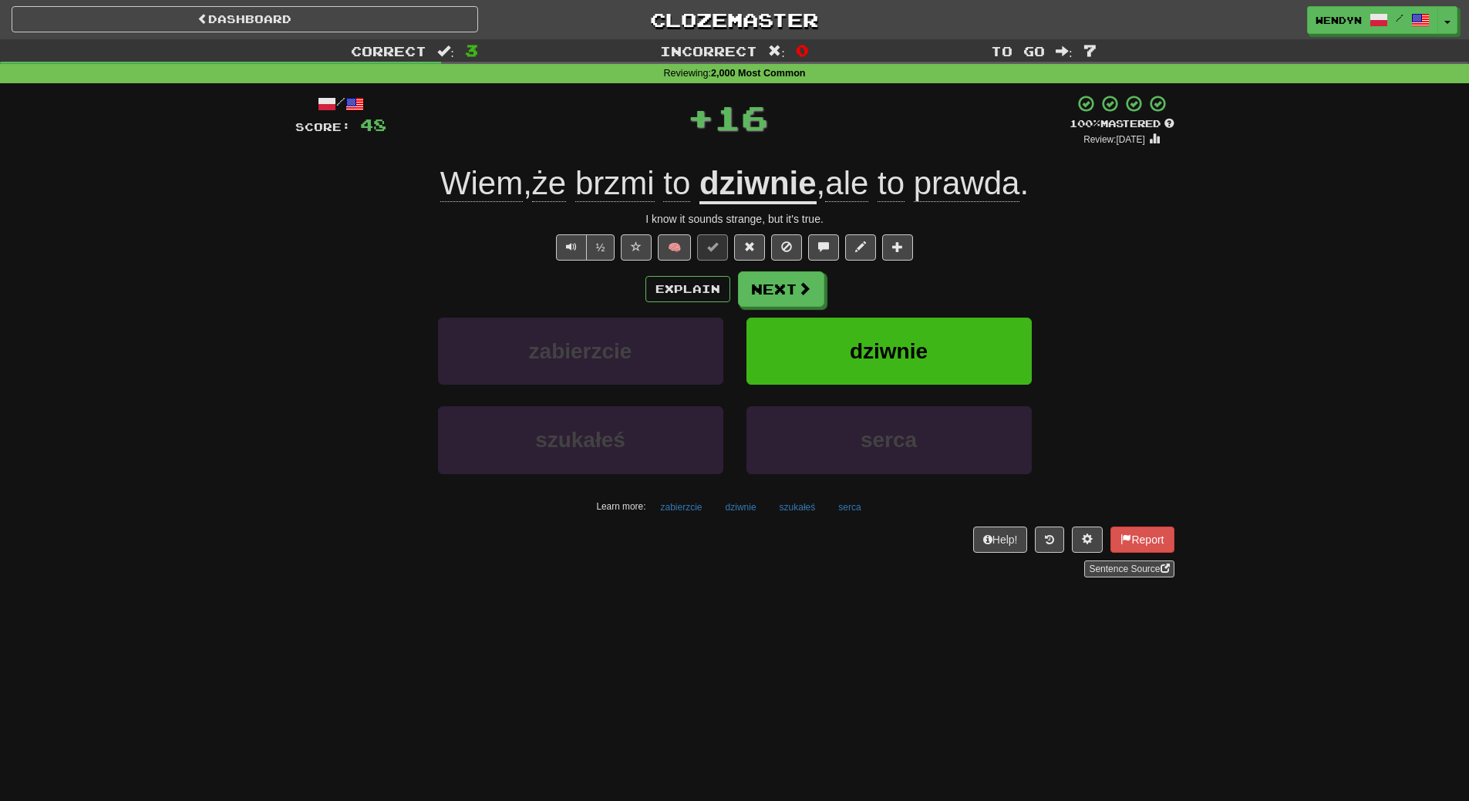
click at [879, 282] on div "Explain Next" at bounding box center [734, 289] width 879 height 35
click at [871, 343] on span "dziwnie" at bounding box center [889, 351] width 78 height 24
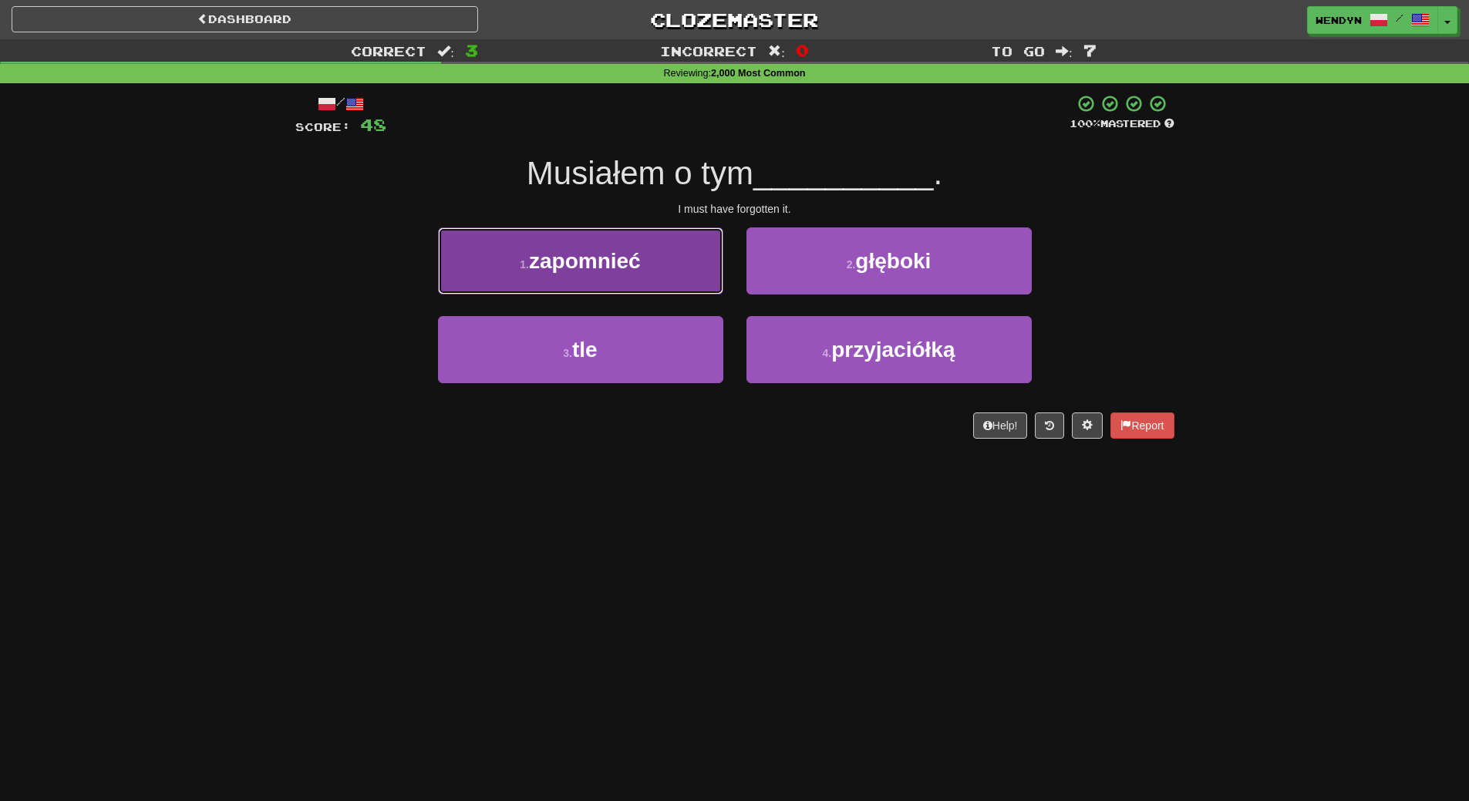
click at [653, 269] on button "1 . zapomnieć" at bounding box center [580, 261] width 285 height 67
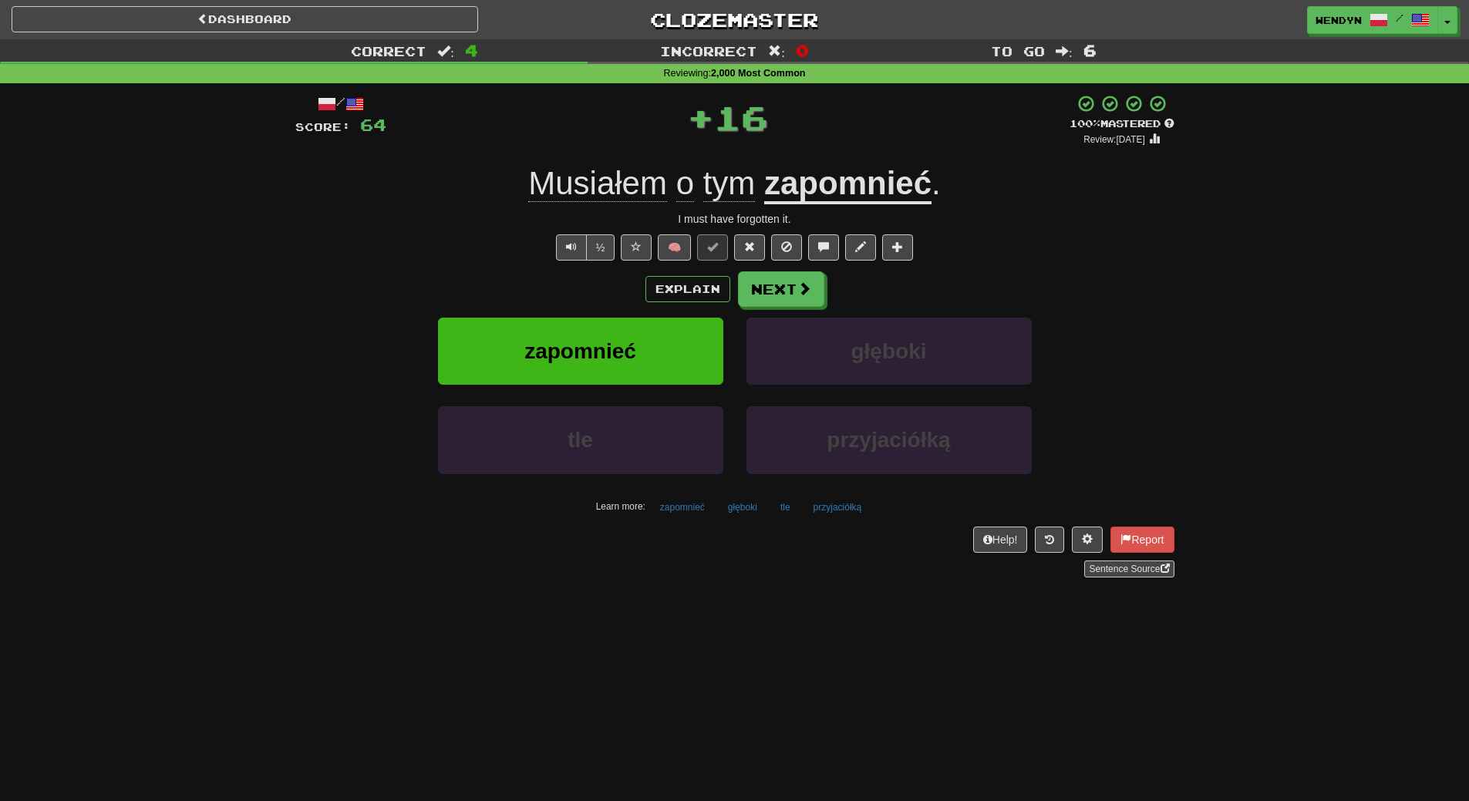
click at [628, 300] on div "Explain Next" at bounding box center [734, 289] width 879 height 35
click at [626, 342] on span "zapomnieć" at bounding box center [581, 351] width 112 height 24
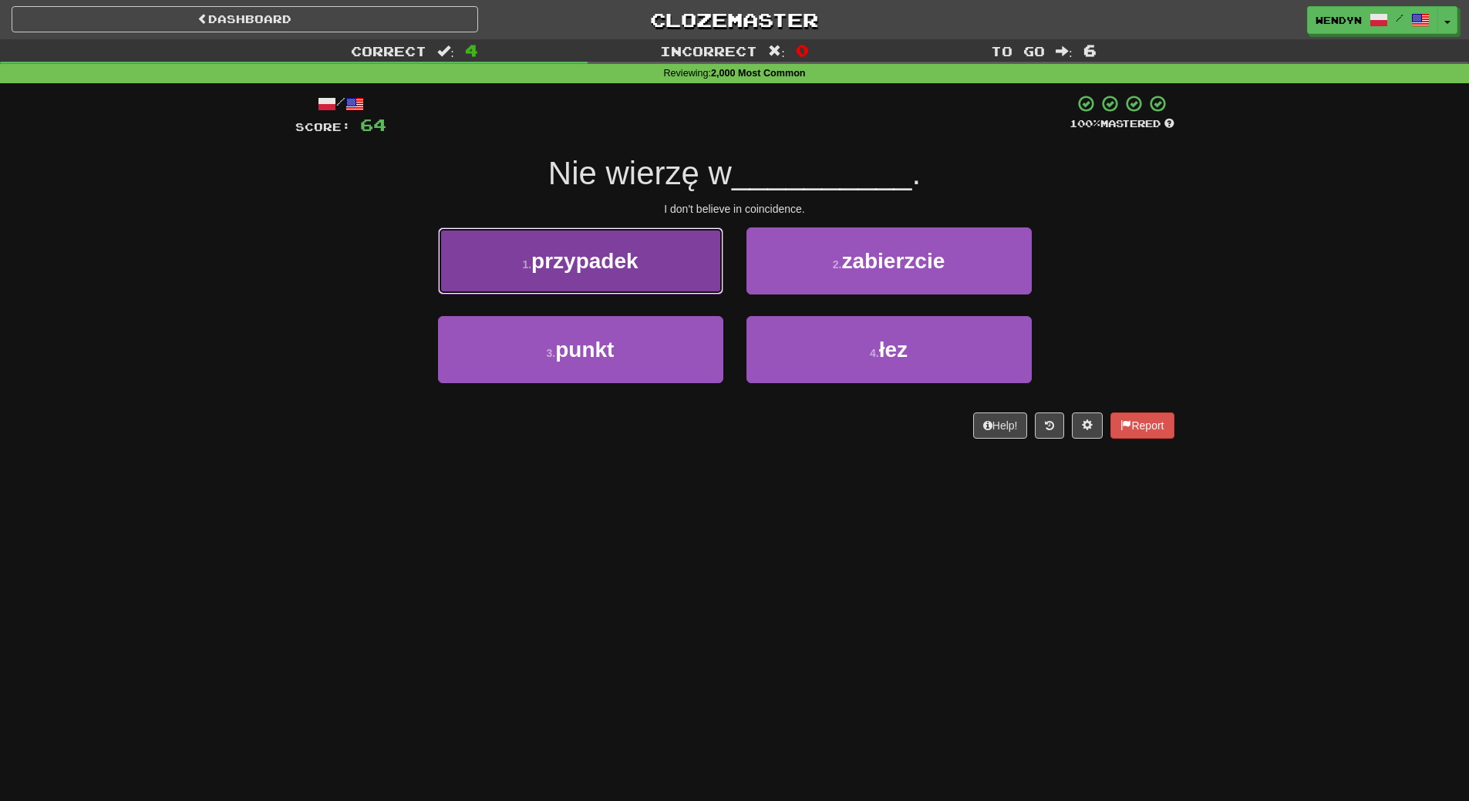
click at [605, 286] on button "1 . przypadek" at bounding box center [580, 261] width 285 height 67
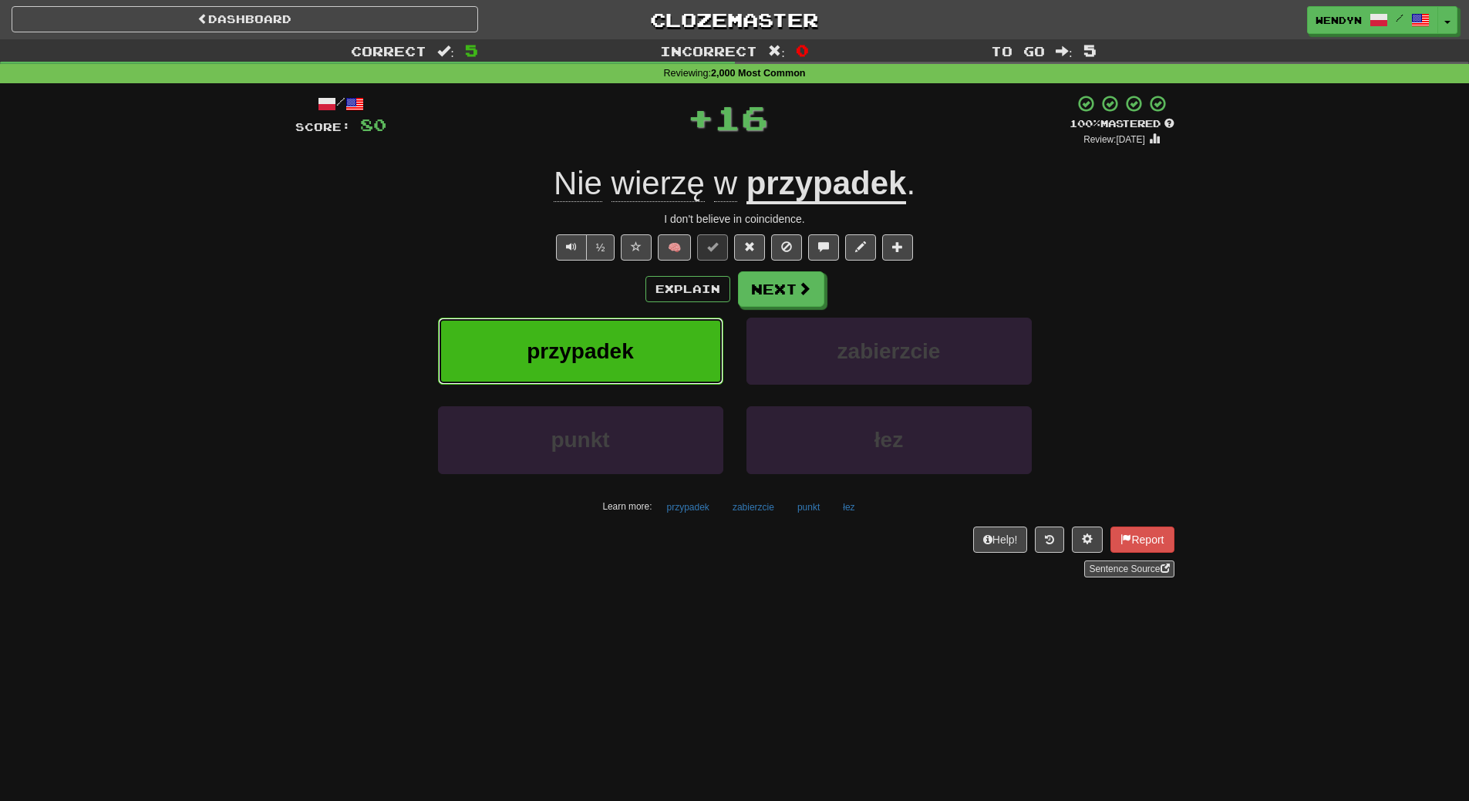
click at [603, 334] on button "przypadek" at bounding box center [580, 351] width 285 height 67
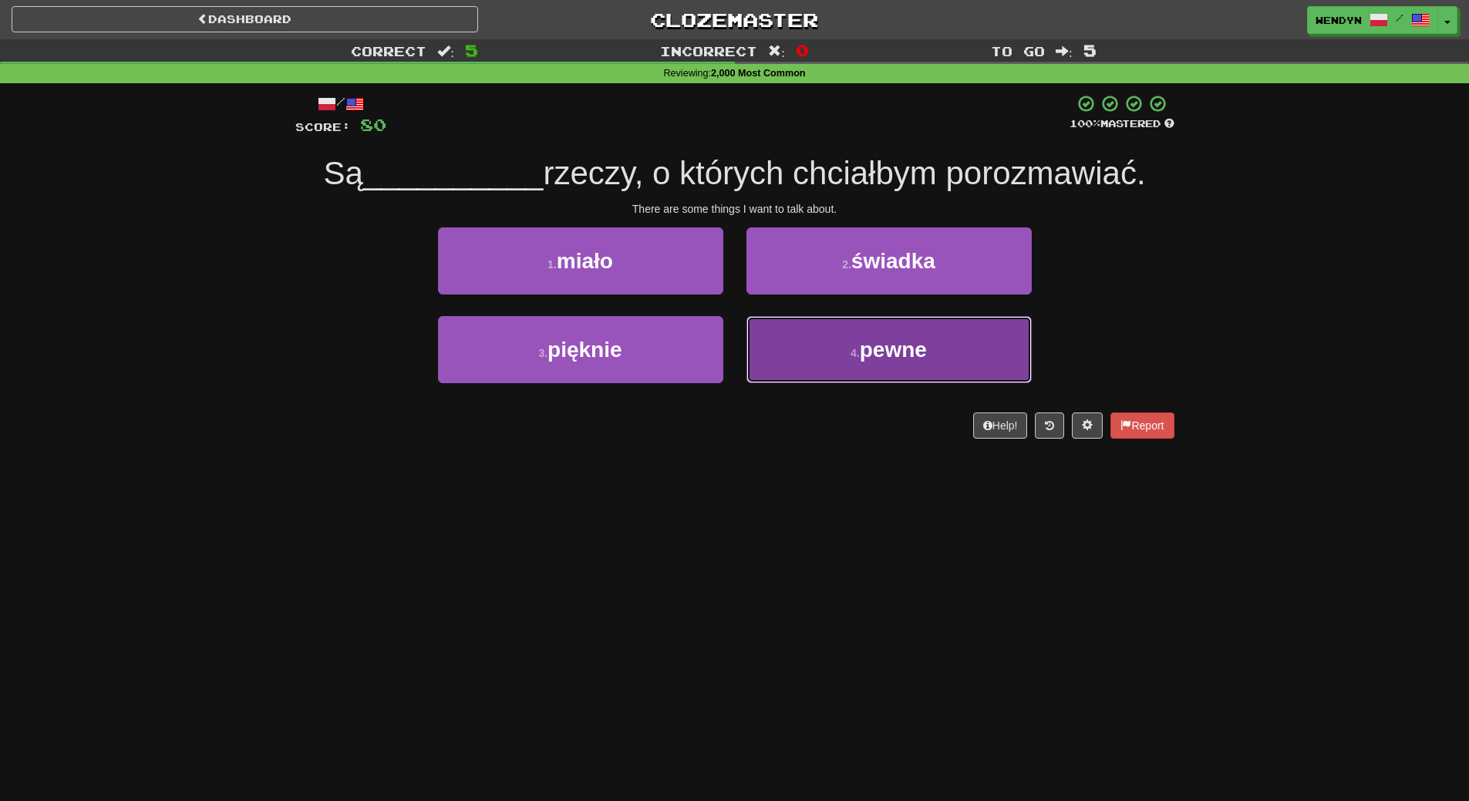
click at [854, 360] on button "4 . pewne" at bounding box center [889, 349] width 285 height 67
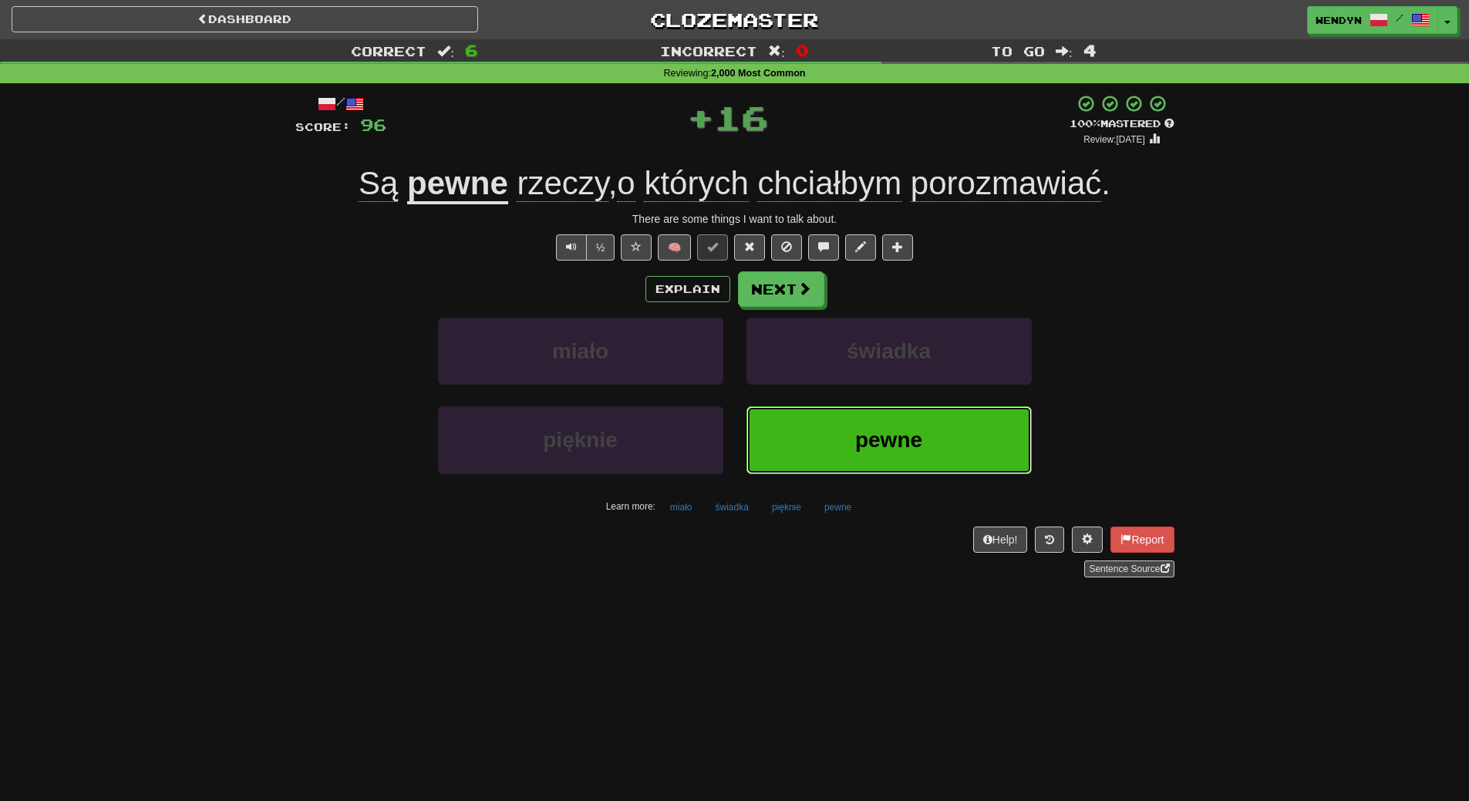
click at [831, 440] on button "pewne" at bounding box center [889, 439] width 285 height 67
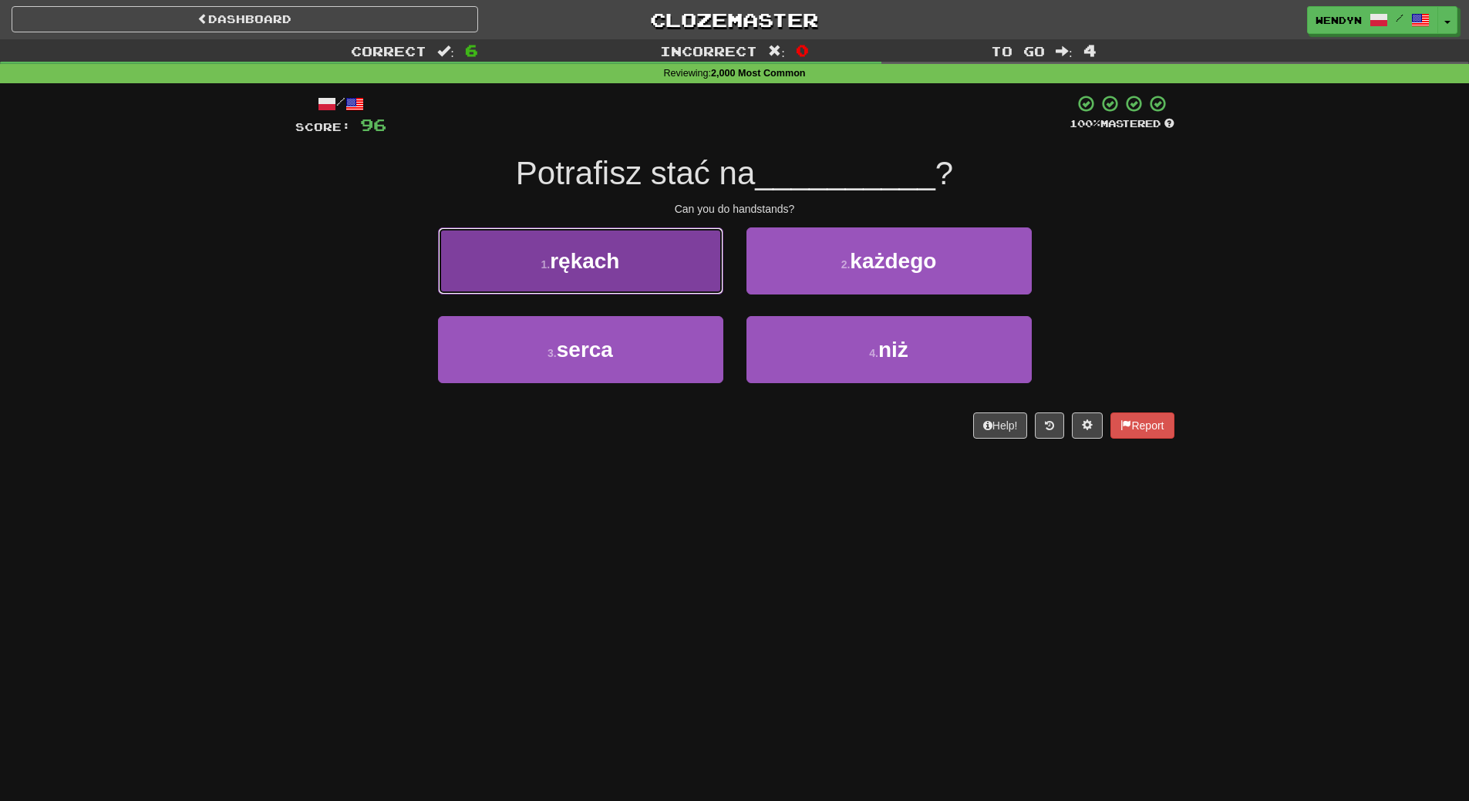
click at [563, 268] on span "rękach" at bounding box center [584, 261] width 69 height 24
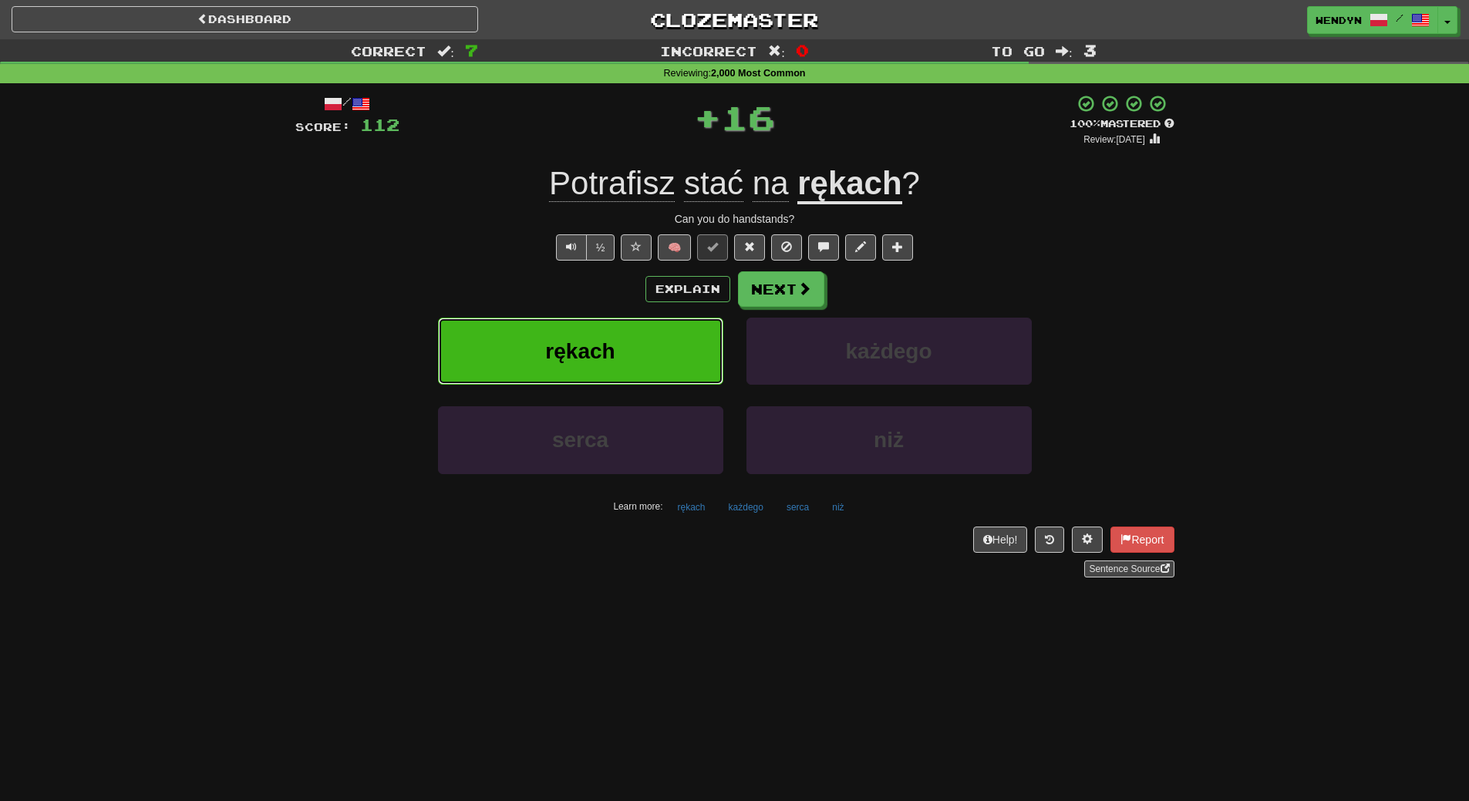
click at [560, 347] on span "rękach" at bounding box center [579, 351] width 69 height 24
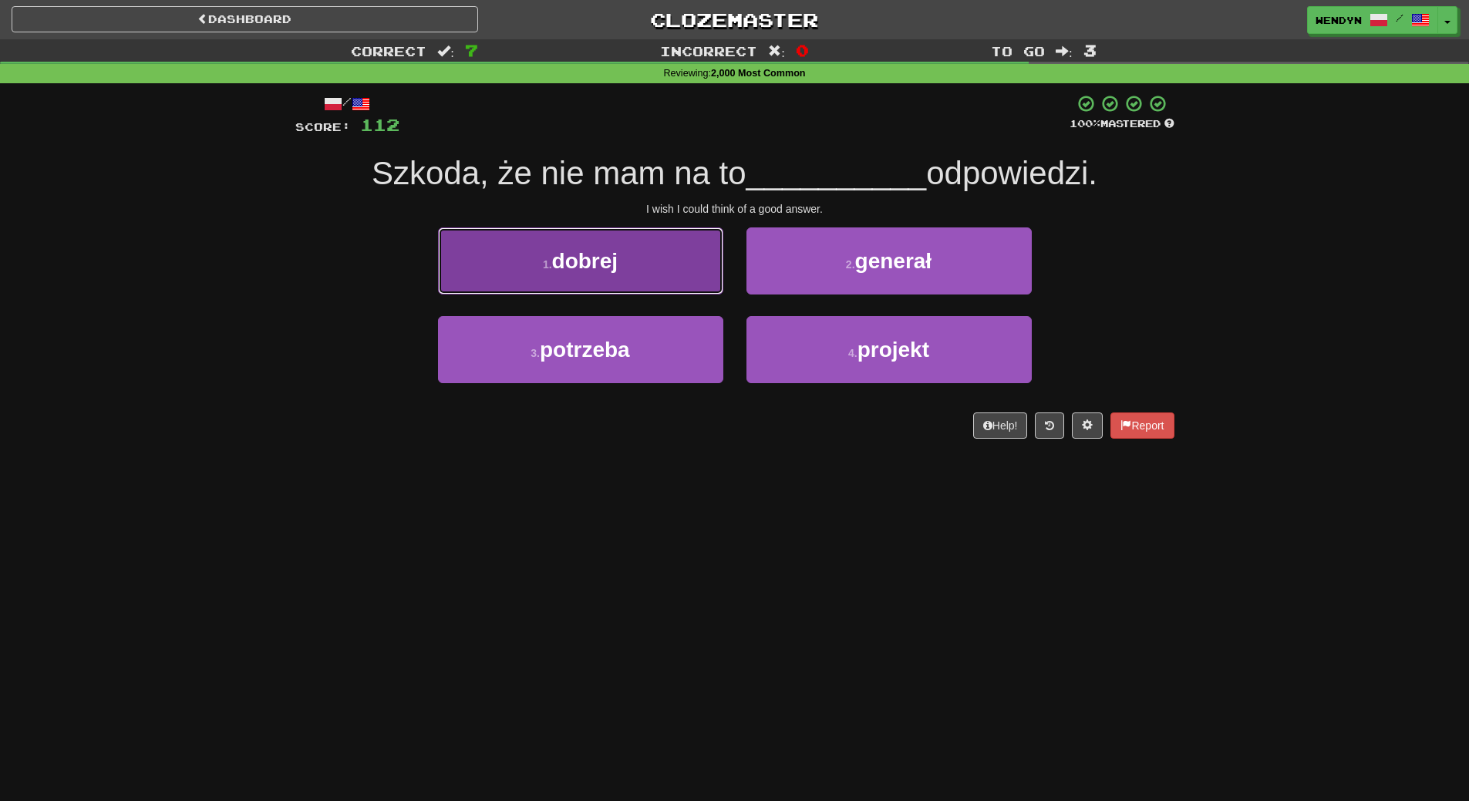
click at [624, 282] on button "1 . dobrej" at bounding box center [580, 261] width 285 height 67
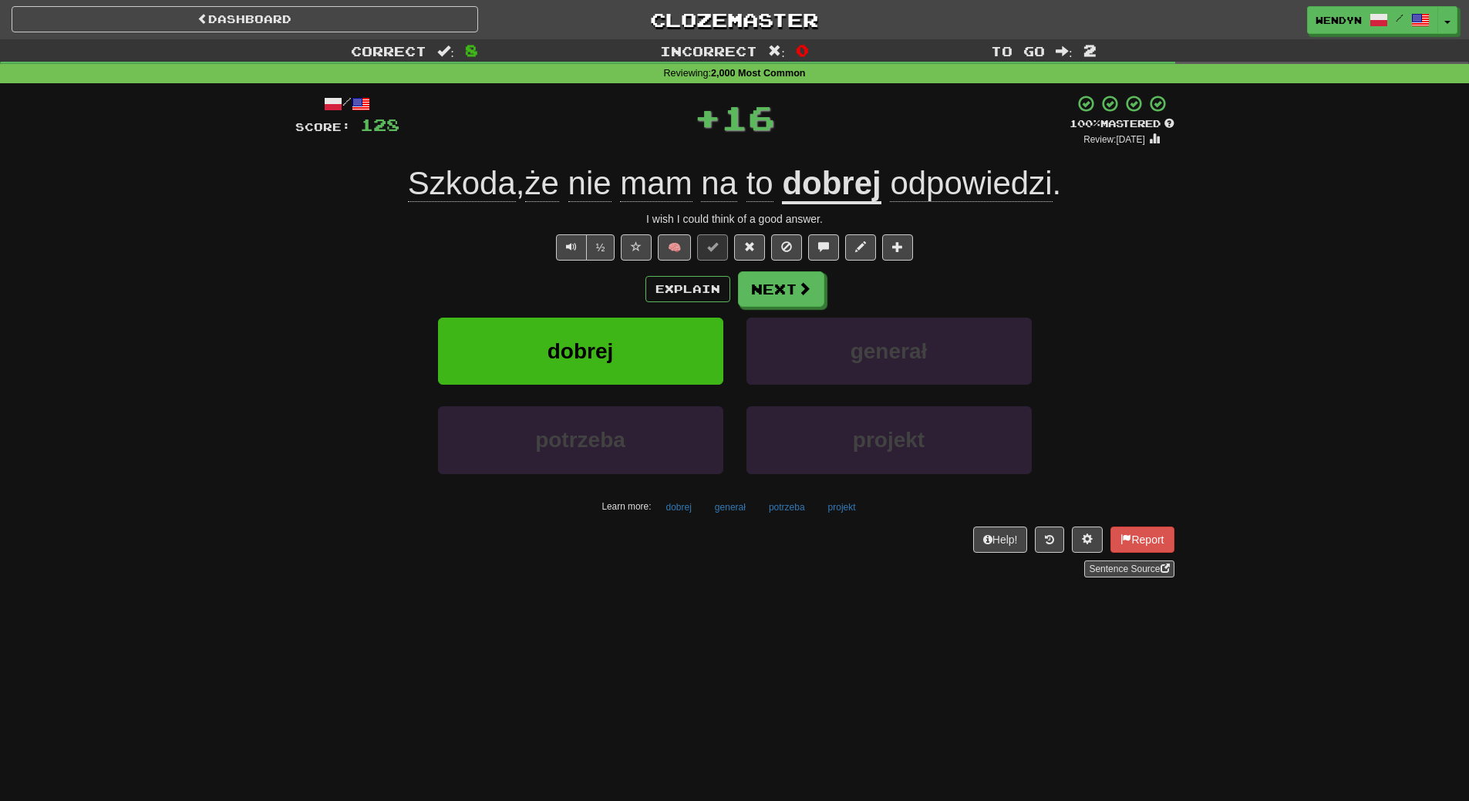
click at [624, 282] on div "Explain Next" at bounding box center [734, 289] width 879 height 35
click at [614, 329] on button "dobrej" at bounding box center [580, 351] width 285 height 67
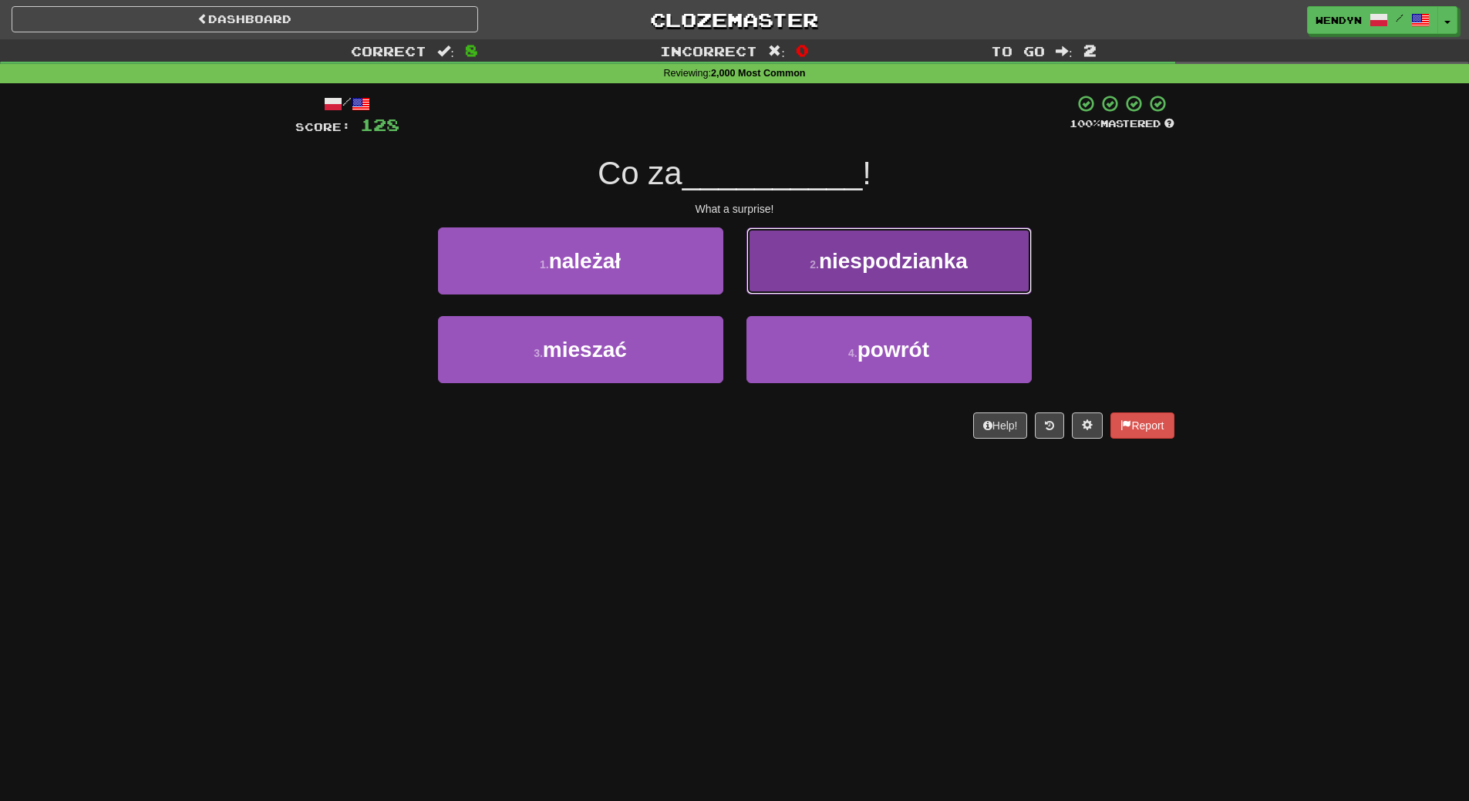
click at [849, 261] on span "niespodzianka" at bounding box center [893, 261] width 149 height 24
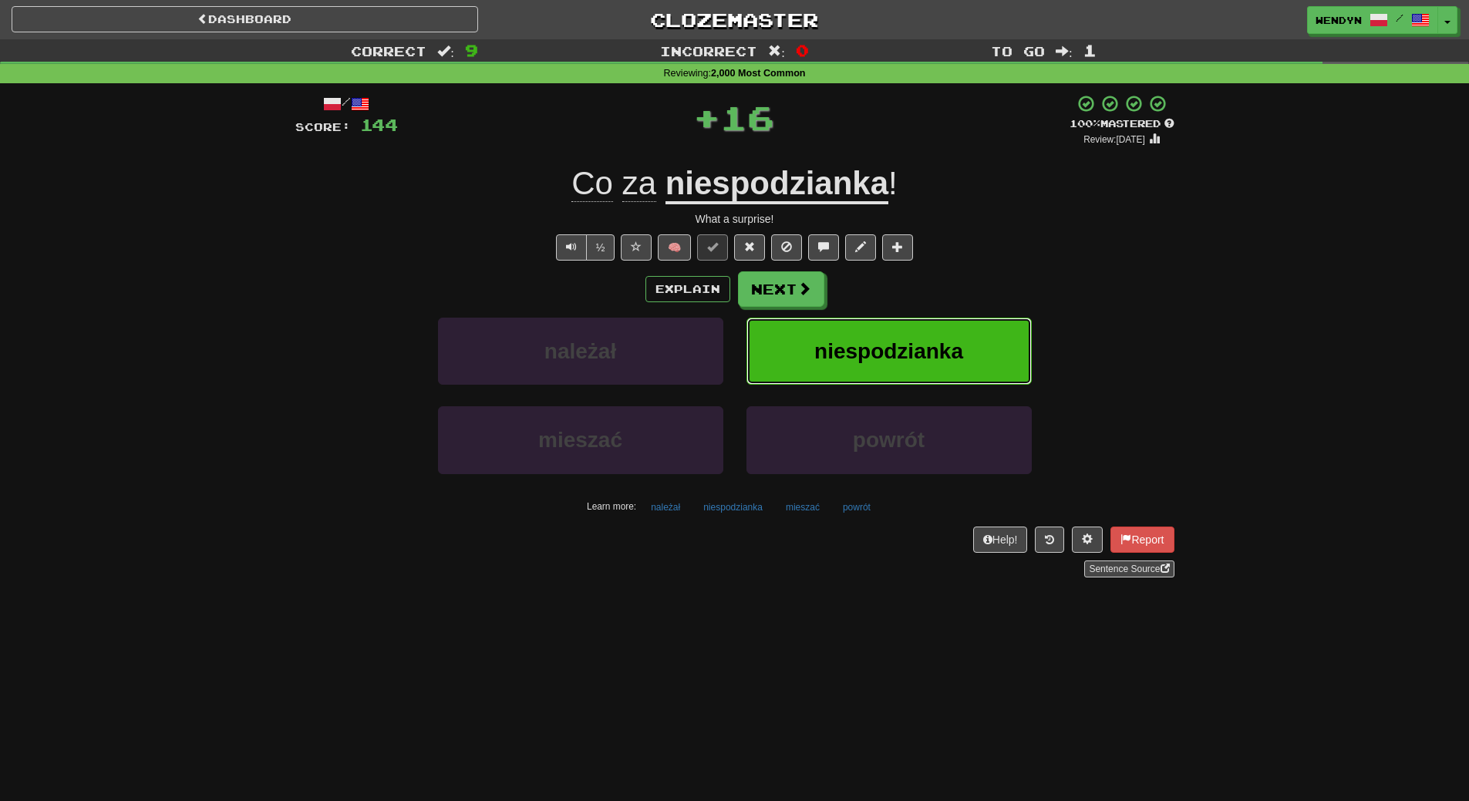
click at [869, 332] on button "niespodzianka" at bounding box center [889, 351] width 285 height 67
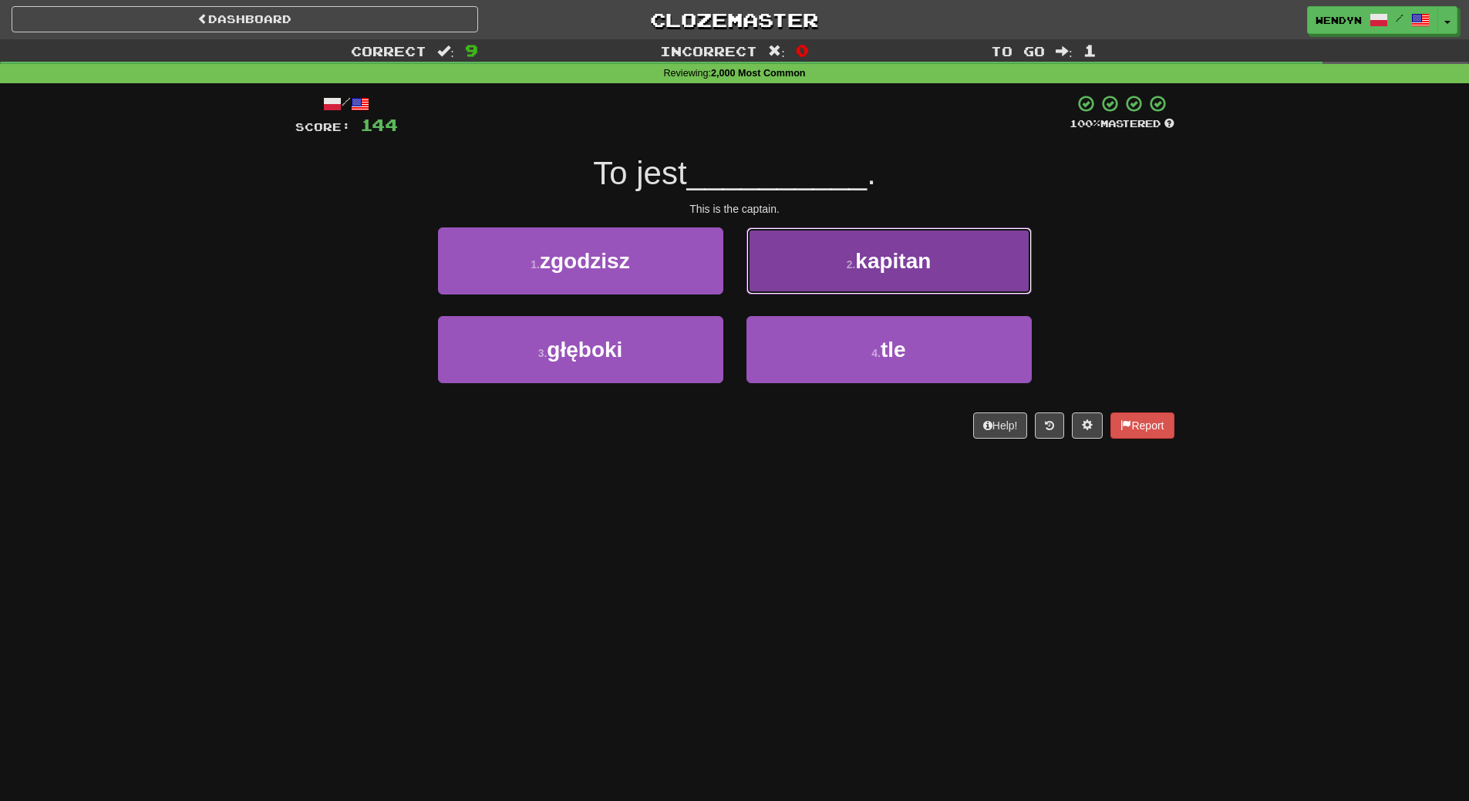
drag, startPoint x: 896, startPoint y: 274, endPoint x: 896, endPoint y: 285, distance: 10.8
click at [896, 285] on button "2 . kapitan" at bounding box center [889, 261] width 285 height 67
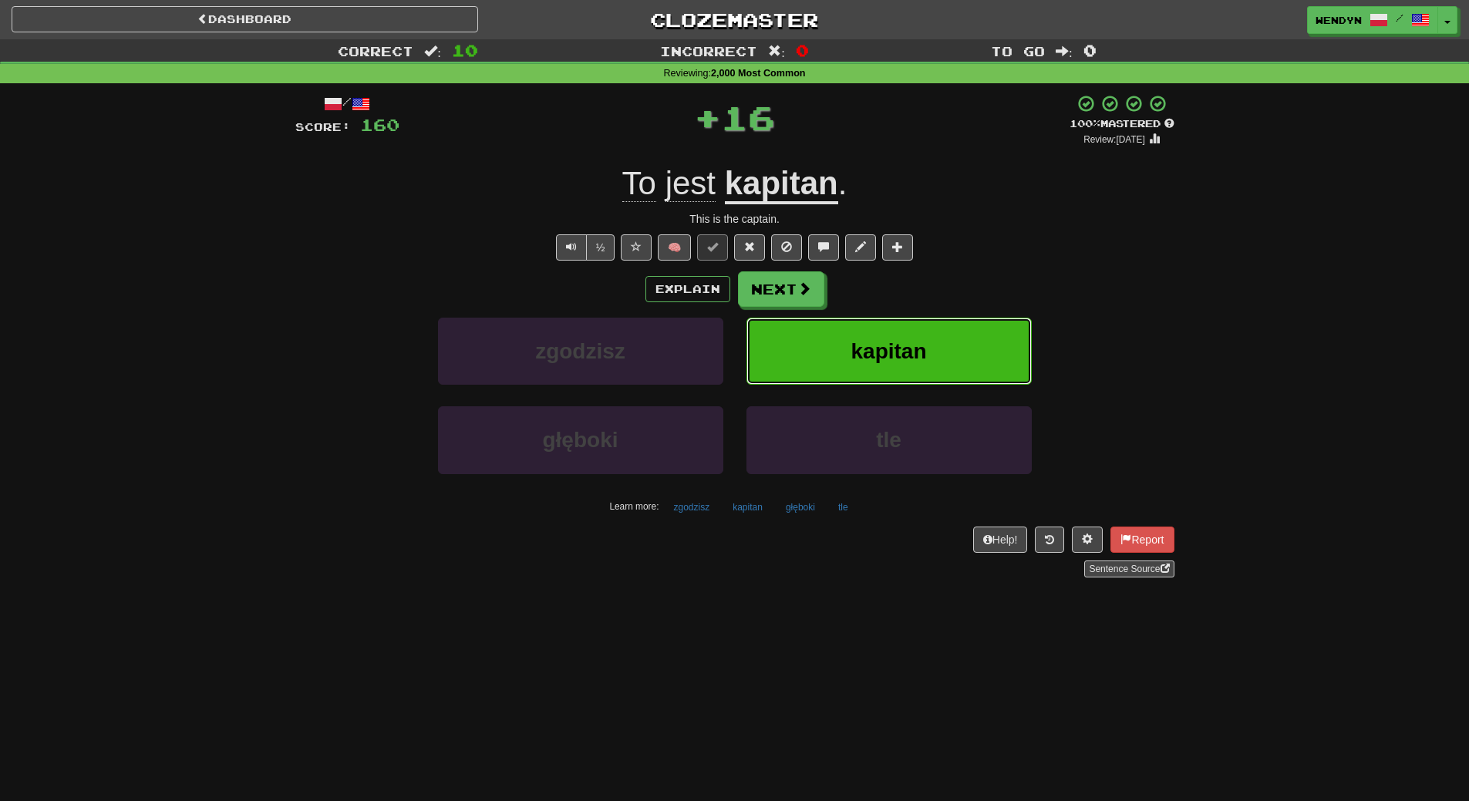
click at [895, 331] on button "kapitan" at bounding box center [889, 351] width 285 height 67
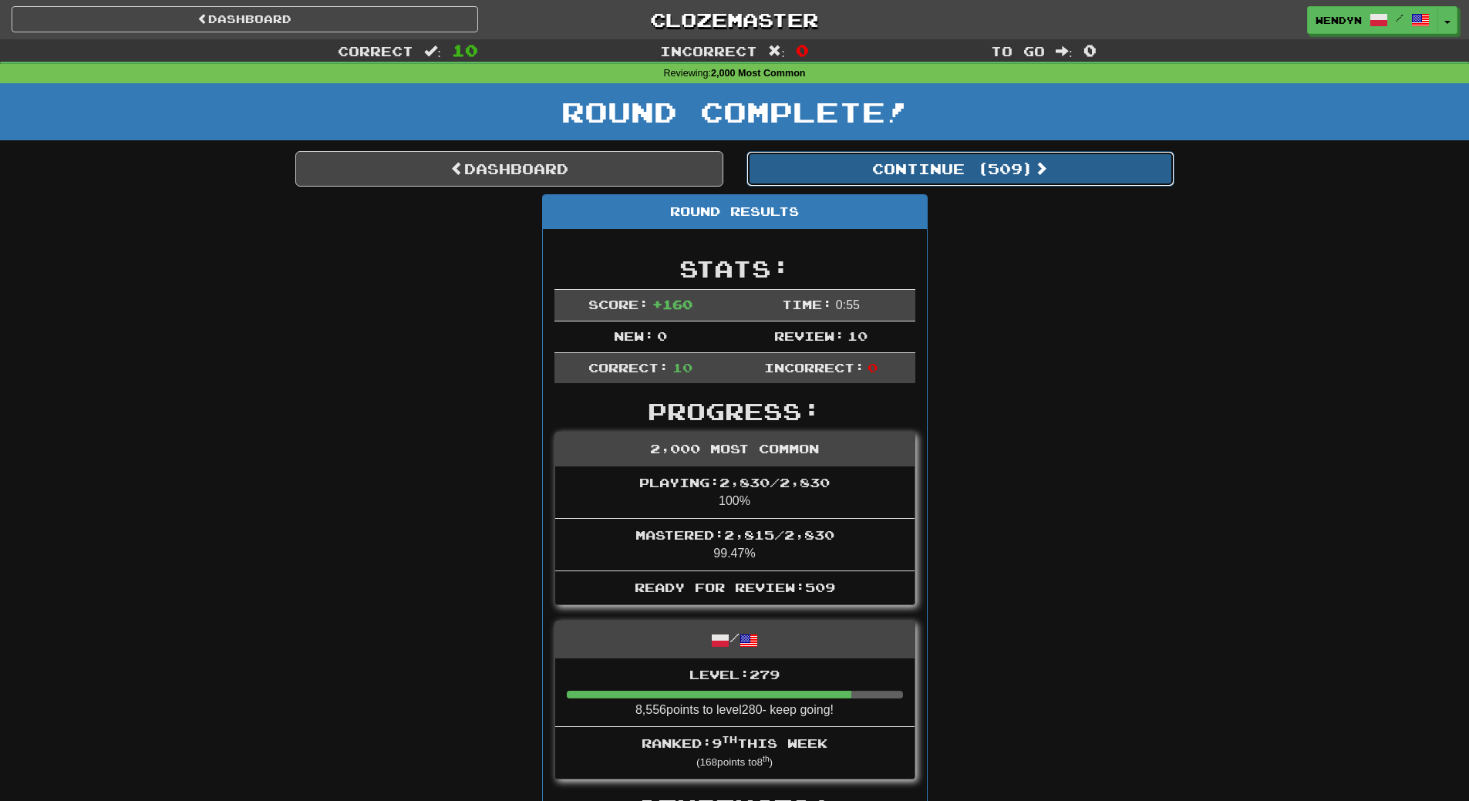
click at [1024, 164] on button "Continue ( 509 )" at bounding box center [961, 168] width 428 height 35
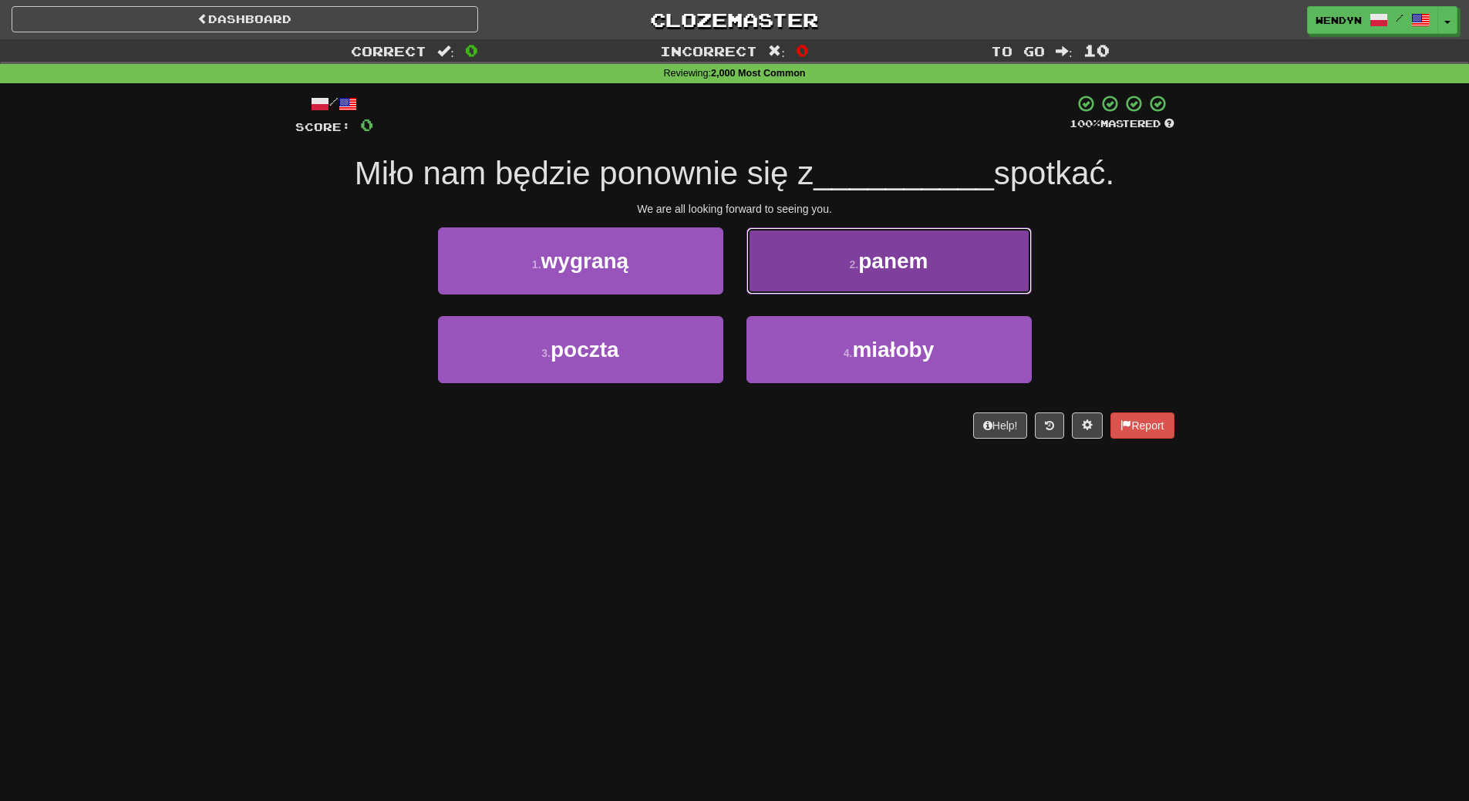
click at [948, 268] on button "2 . panem" at bounding box center [889, 261] width 285 height 67
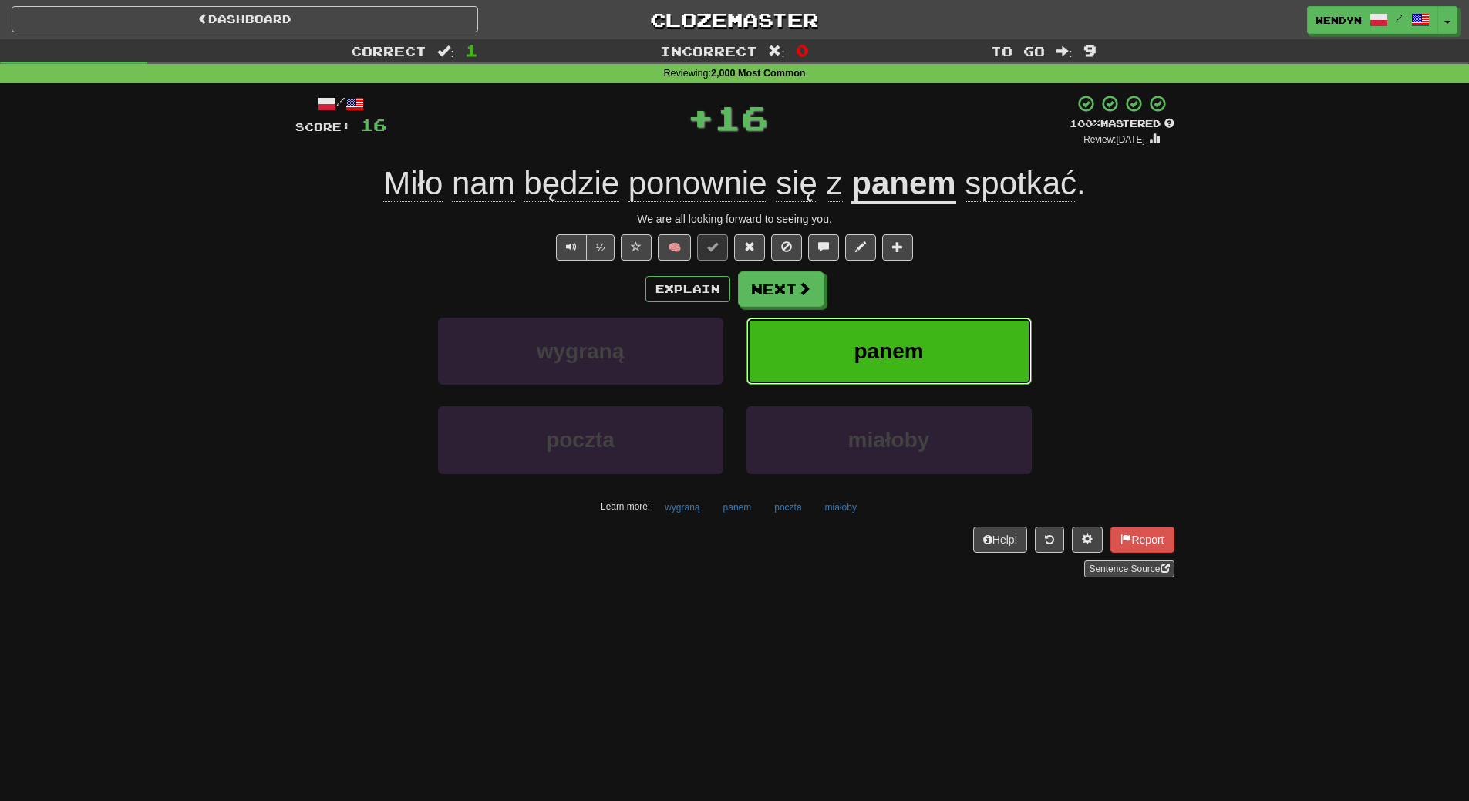
click at [947, 349] on button "panem" at bounding box center [889, 351] width 285 height 67
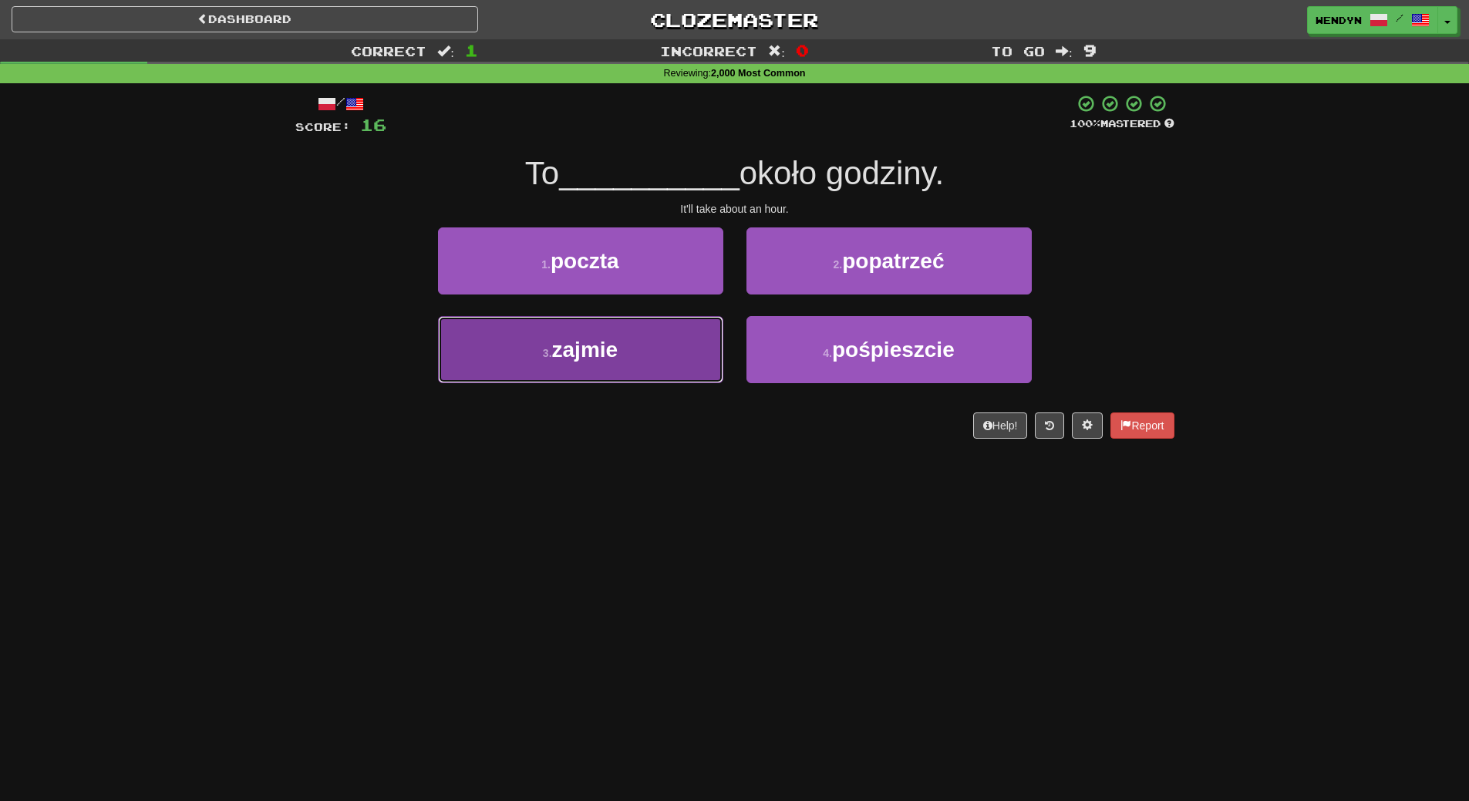
click at [627, 352] on button "3 . zajmie" at bounding box center [580, 349] width 285 height 67
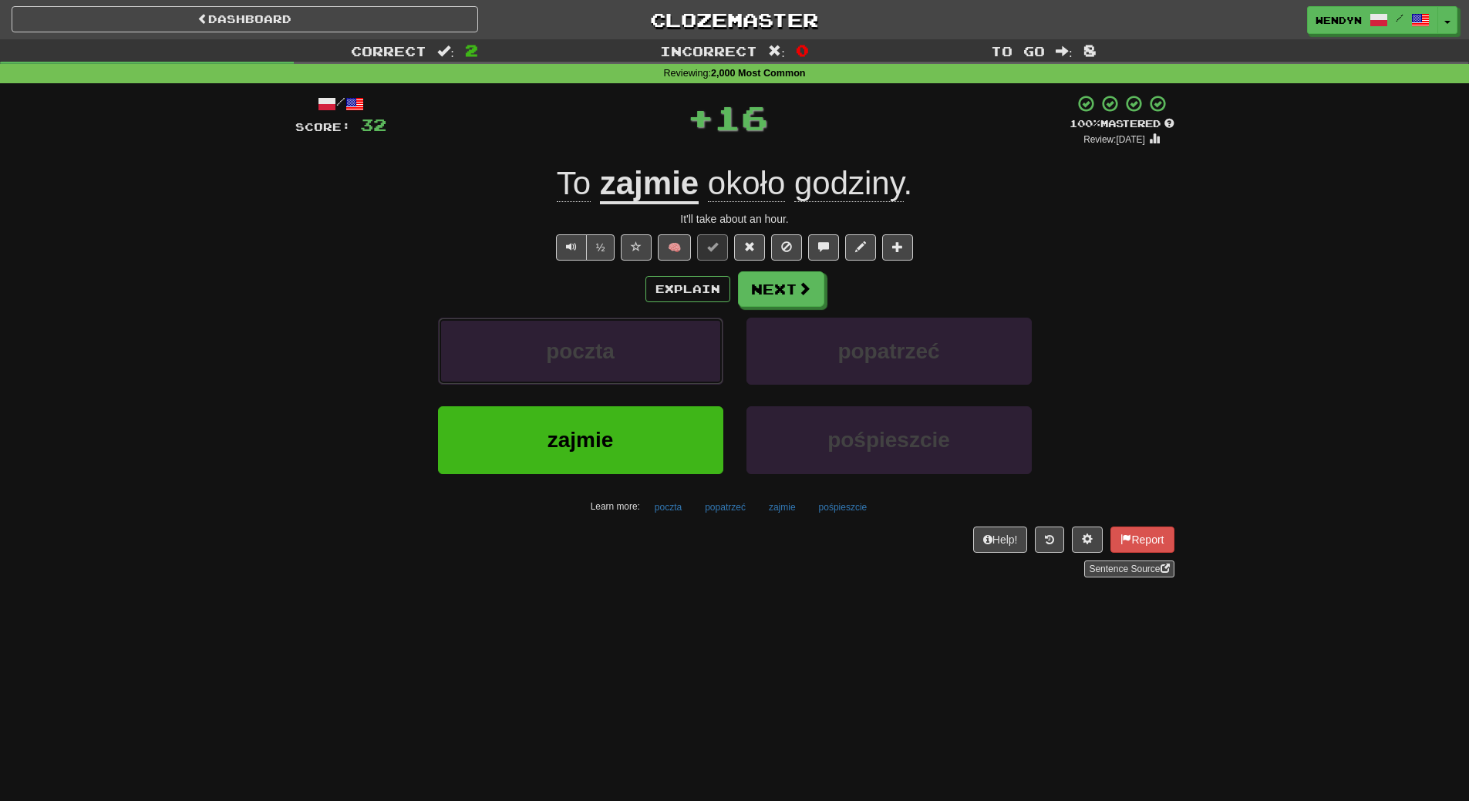
click at [627, 352] on button "poczta" at bounding box center [580, 351] width 285 height 67
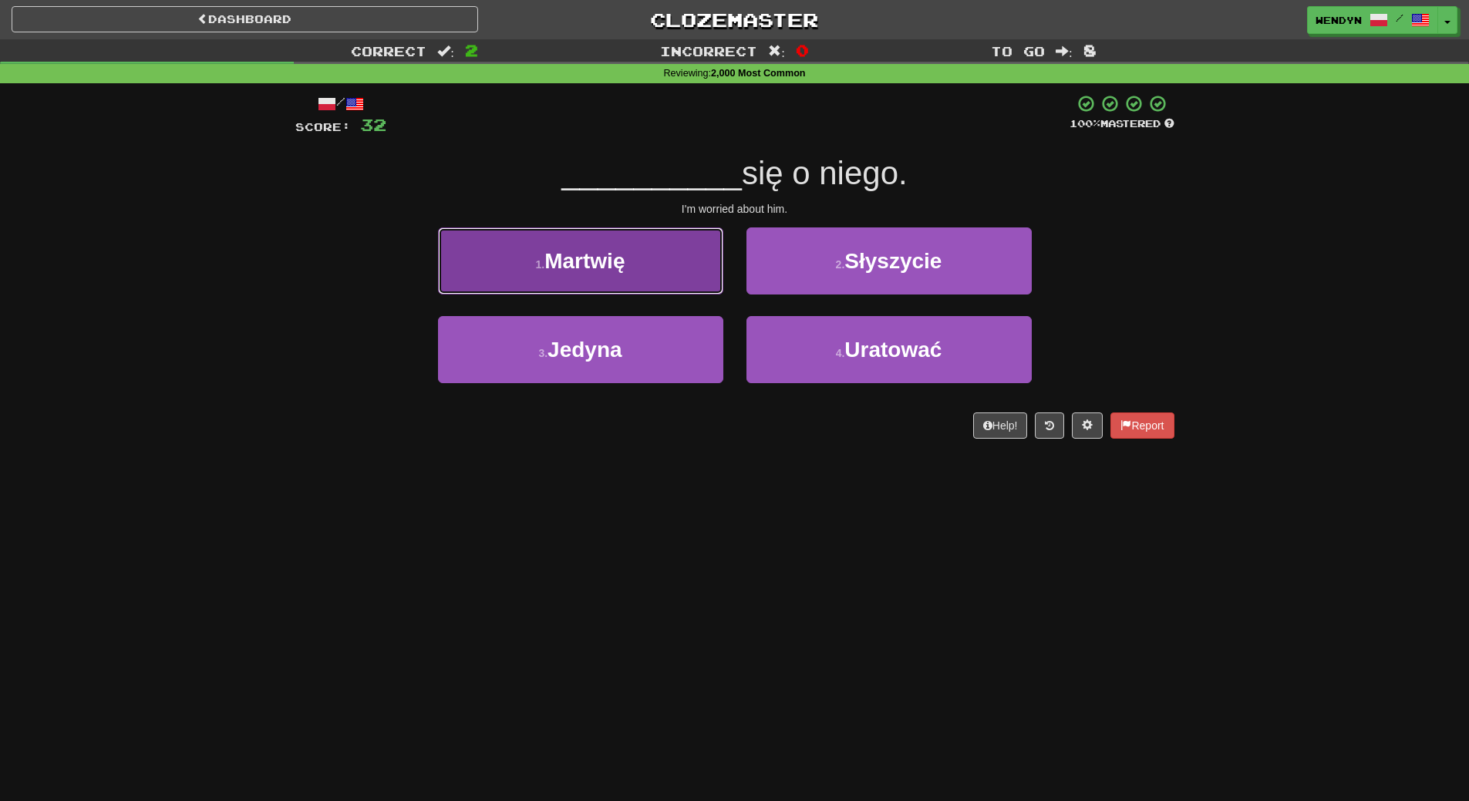
click at [591, 265] on span "Martwię" at bounding box center [585, 261] width 80 height 24
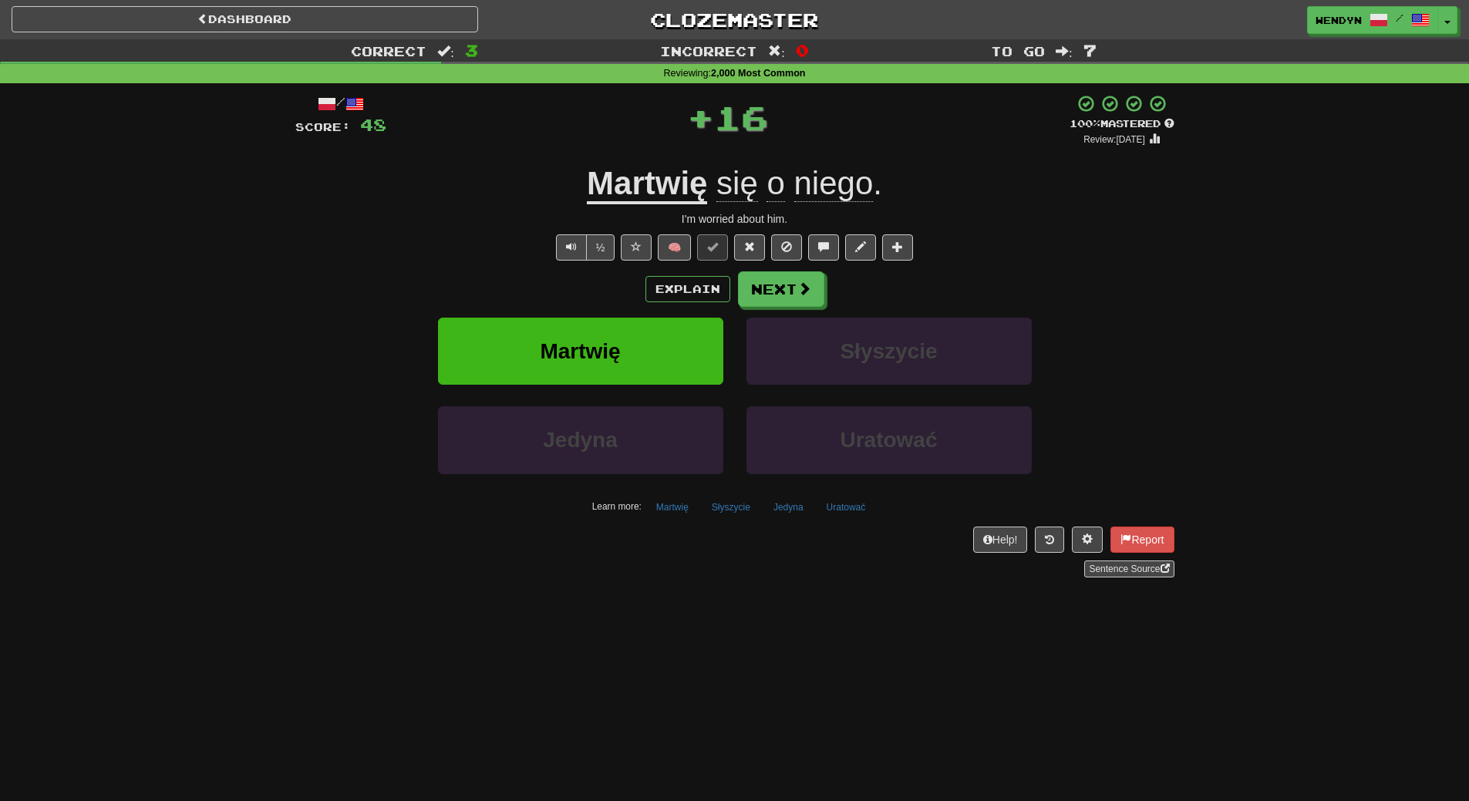
click at [590, 273] on div "Explain Next" at bounding box center [734, 289] width 879 height 35
click at [582, 366] on button "Martwię" at bounding box center [580, 351] width 285 height 67
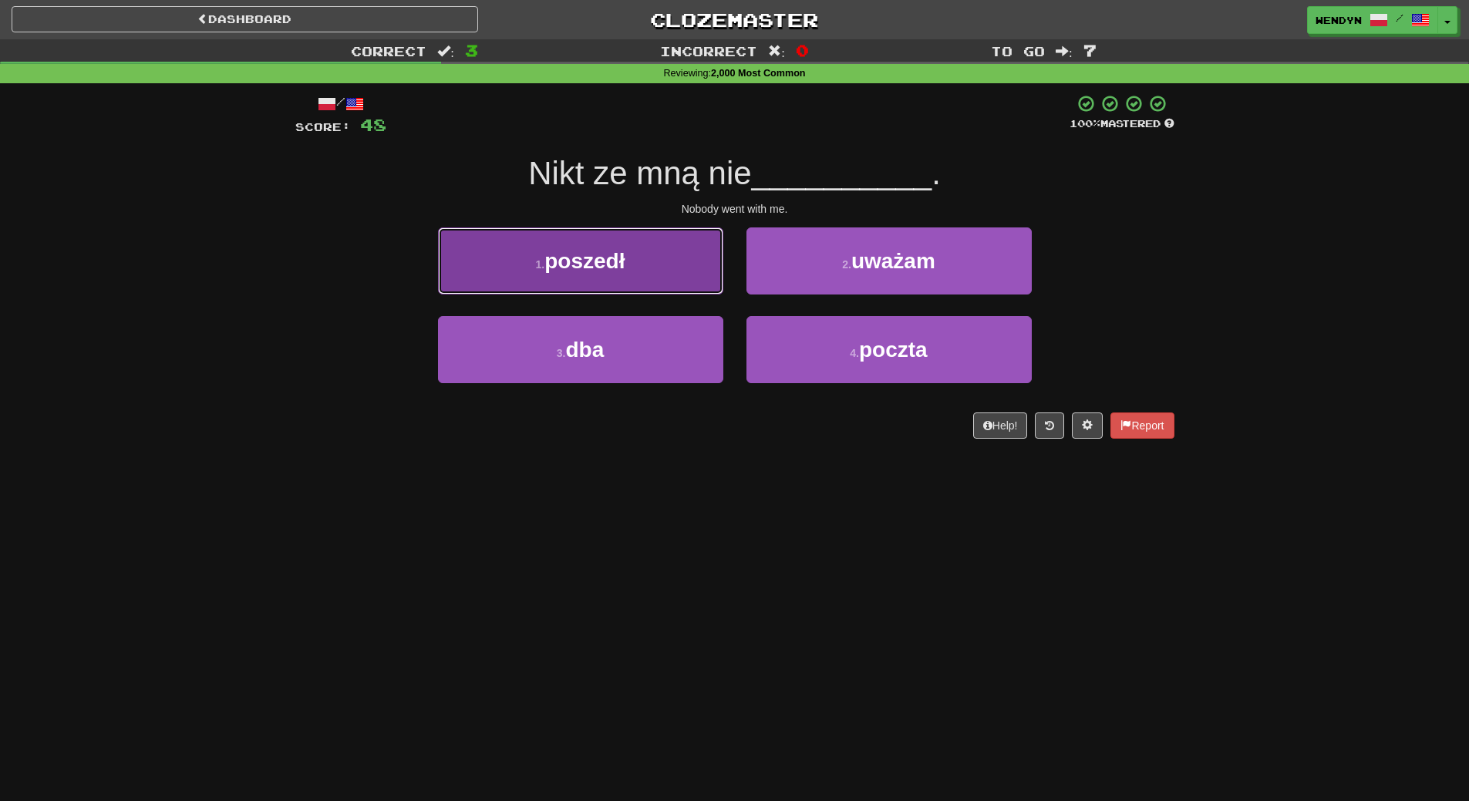
click at [637, 287] on button "1 . poszedł" at bounding box center [580, 261] width 285 height 67
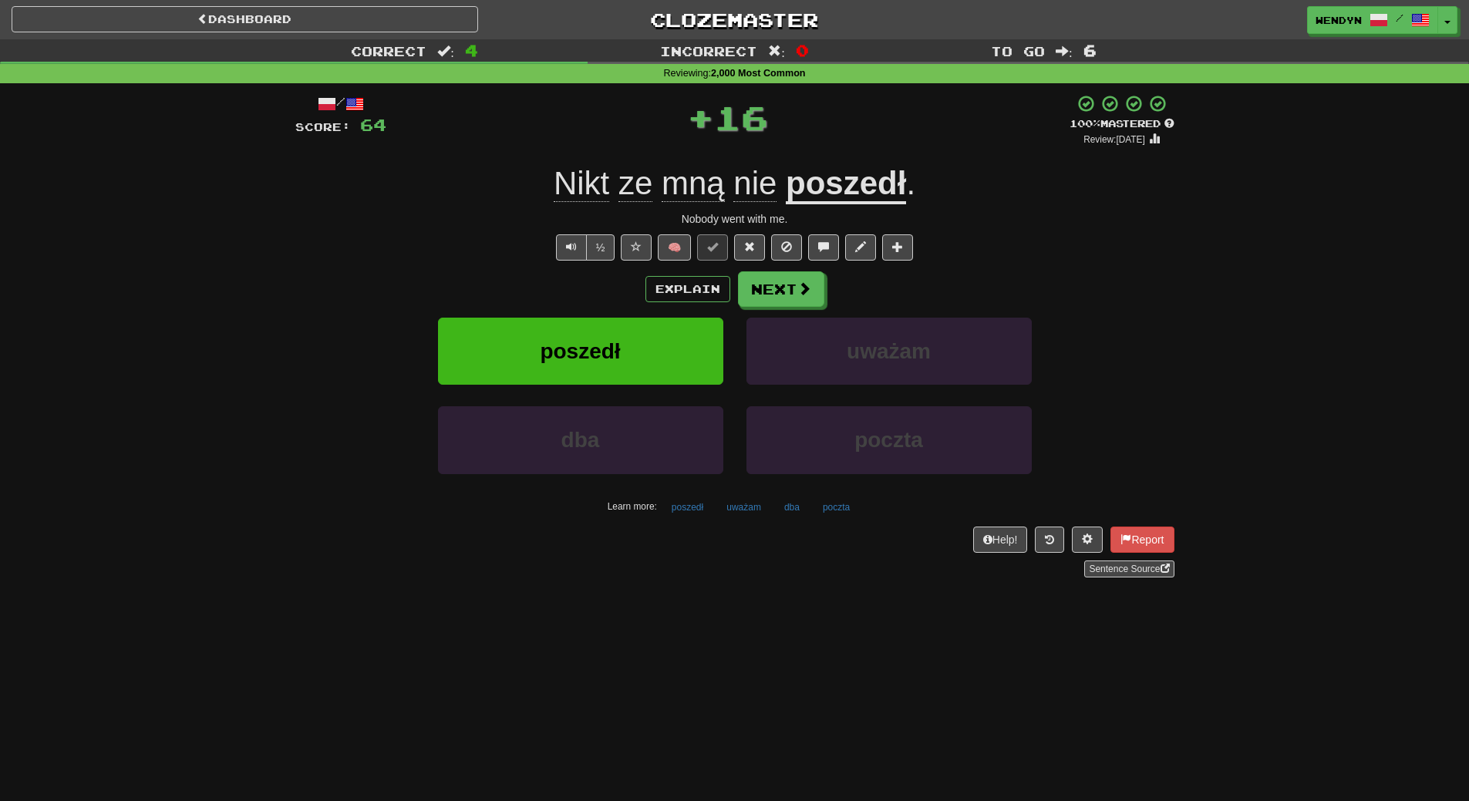
click at [637, 287] on div "Explain Next" at bounding box center [734, 289] width 879 height 35
click at [628, 338] on button "poszedł" at bounding box center [580, 351] width 285 height 67
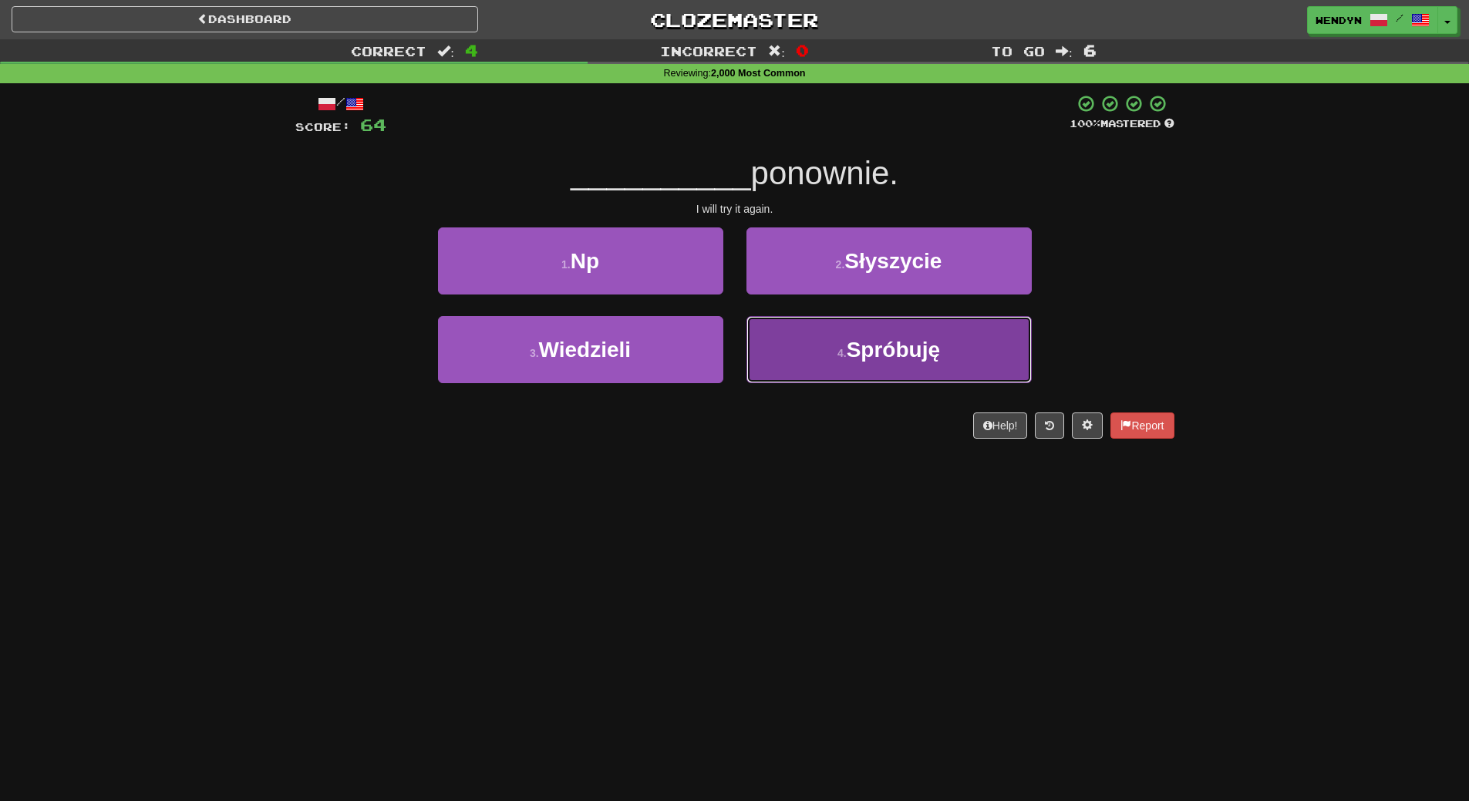
drag, startPoint x: 880, startPoint y: 344, endPoint x: 887, endPoint y: 402, distance: 58.3
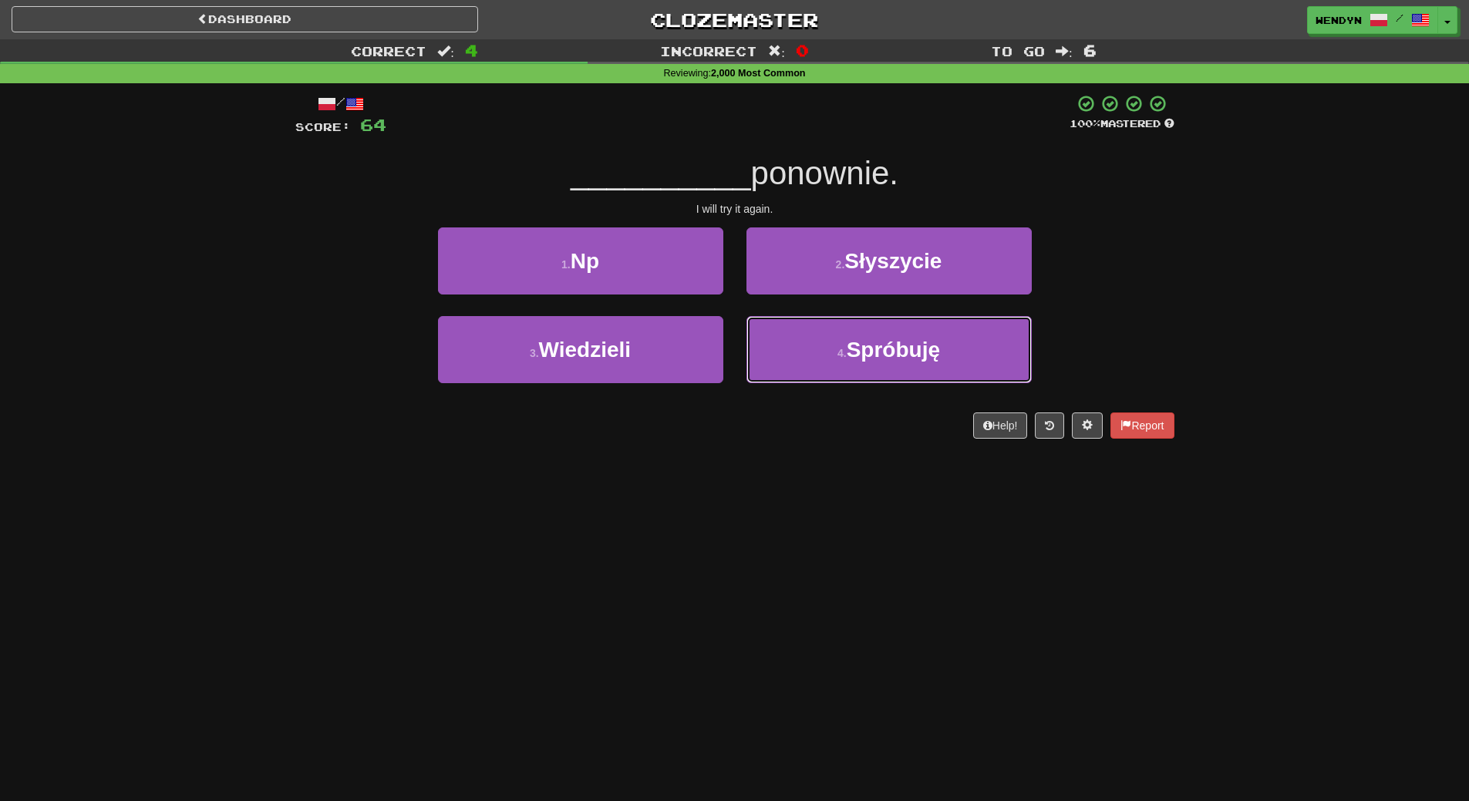
click at [881, 346] on span "Spróbuję" at bounding box center [893, 350] width 93 height 24
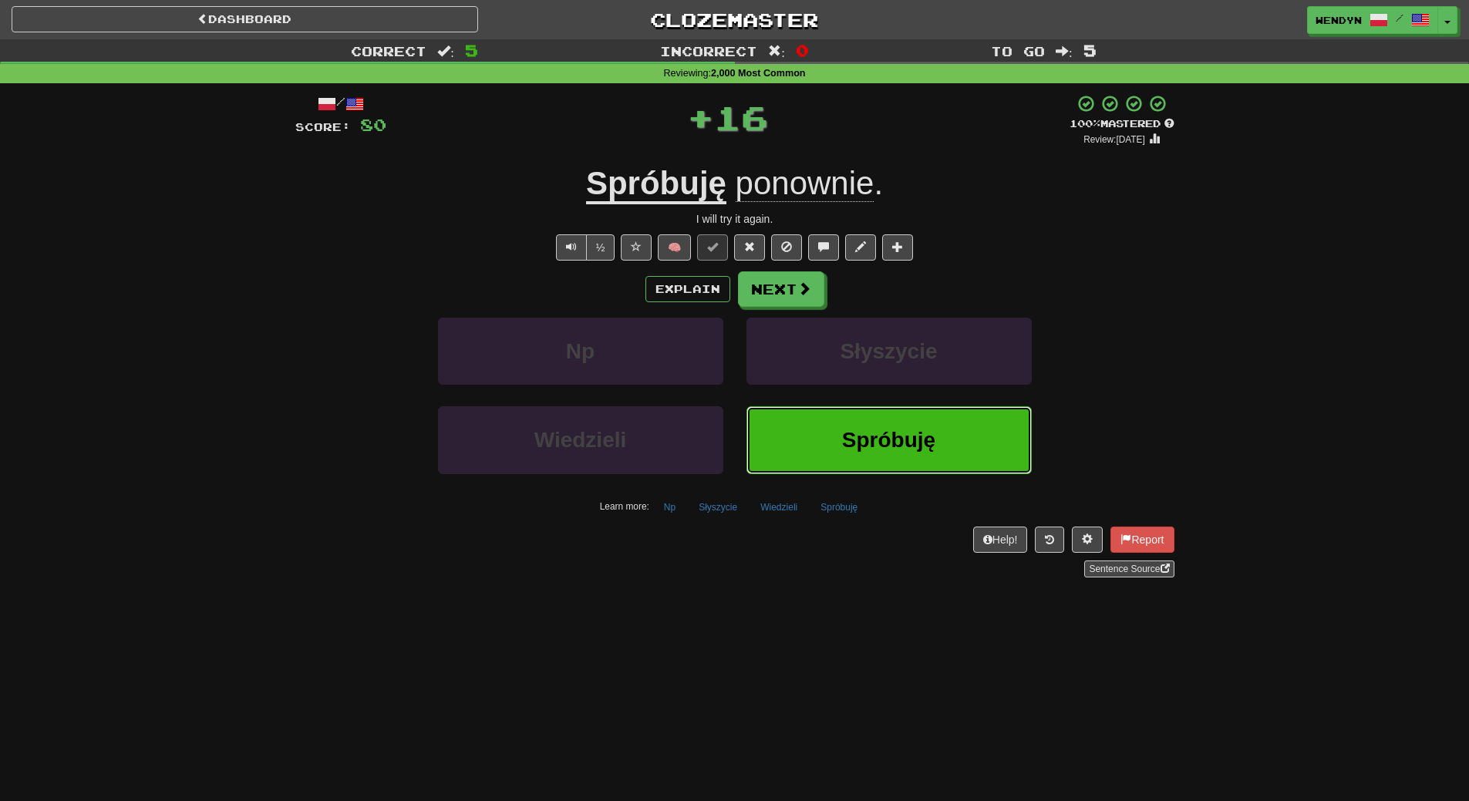
click at [882, 438] on span "Spróbuję" at bounding box center [888, 440] width 93 height 24
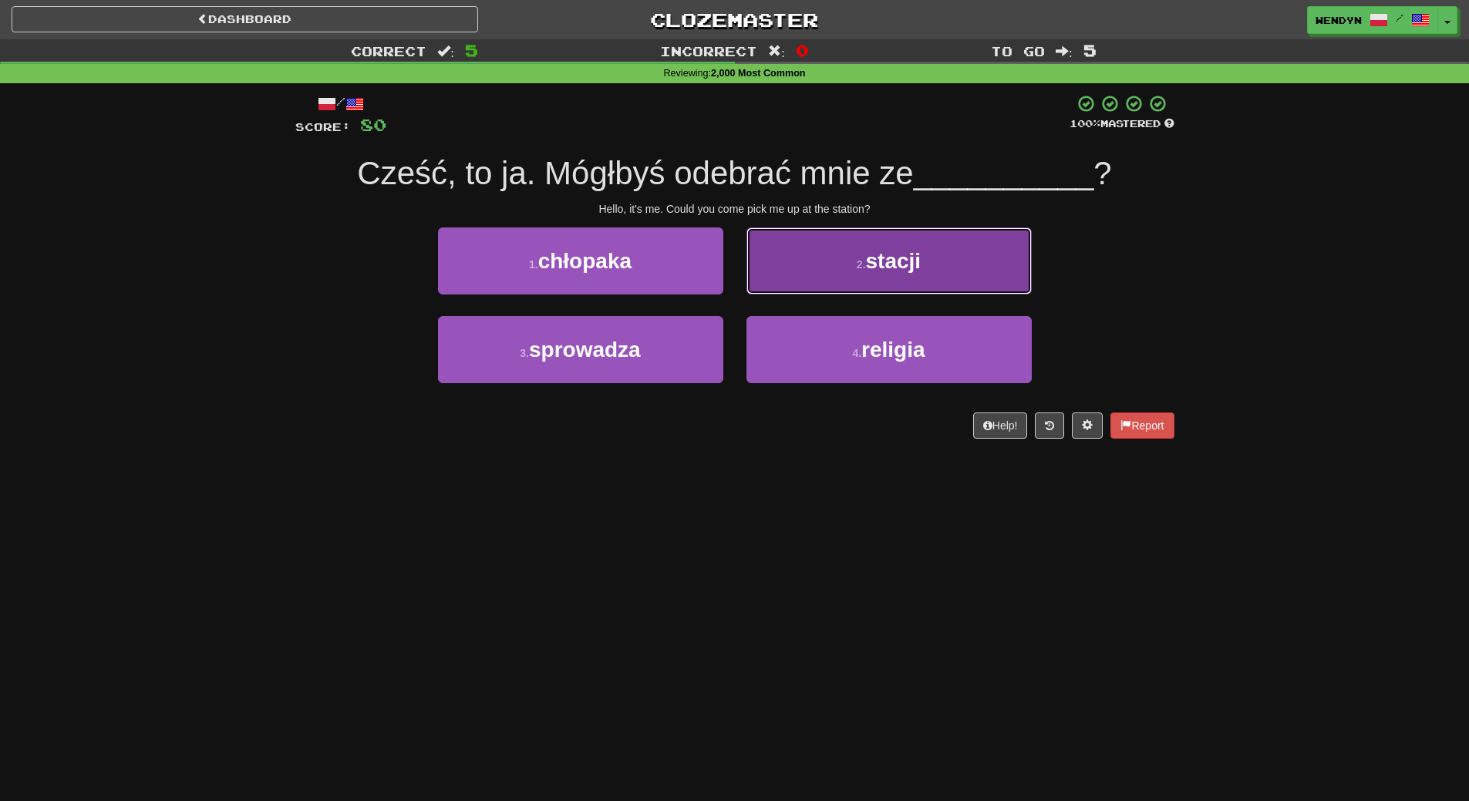
click at [943, 258] on button "2 . stacji" at bounding box center [889, 261] width 285 height 67
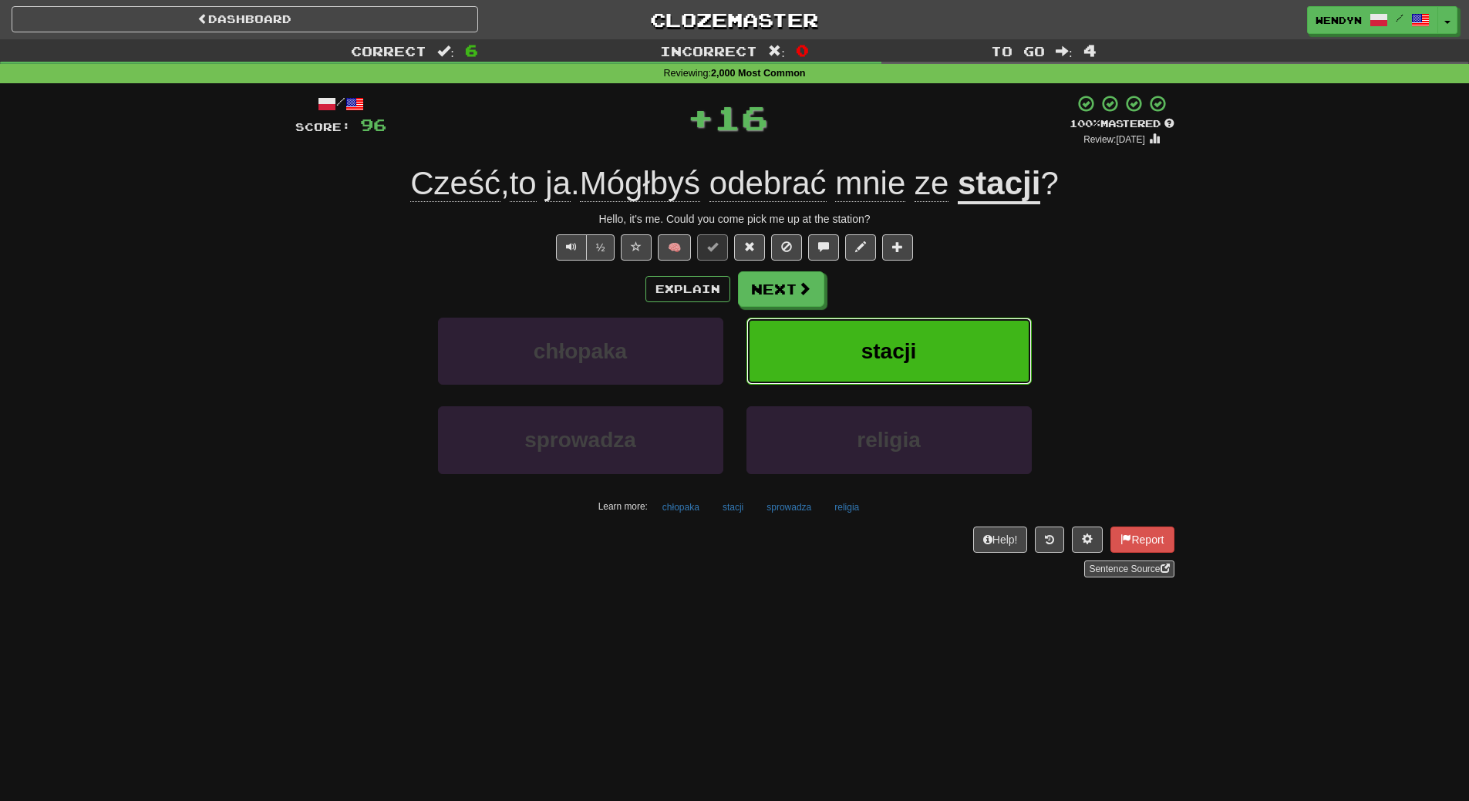
click at [936, 331] on button "stacji" at bounding box center [889, 351] width 285 height 67
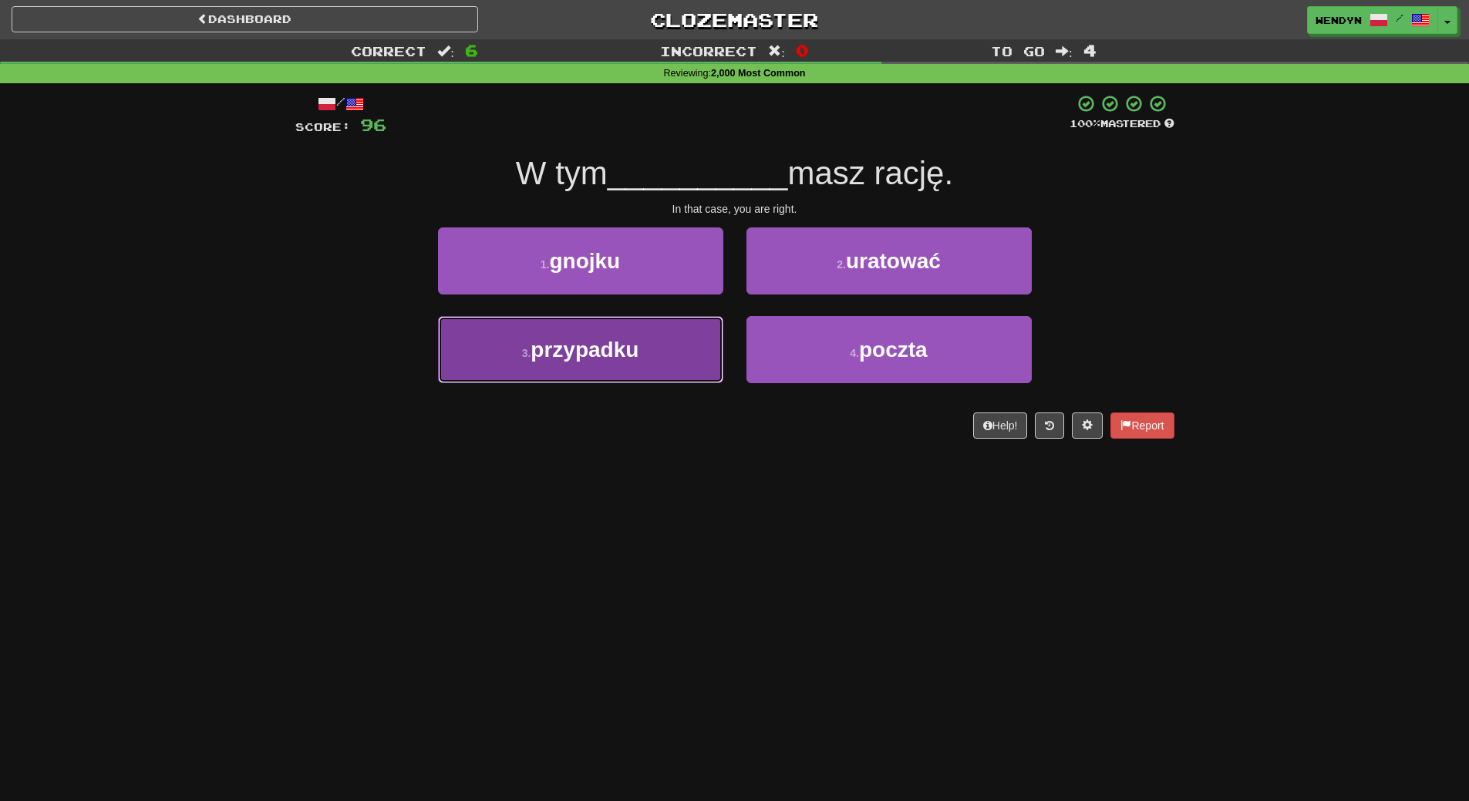
click at [596, 351] on span "przypadku" at bounding box center [585, 350] width 108 height 24
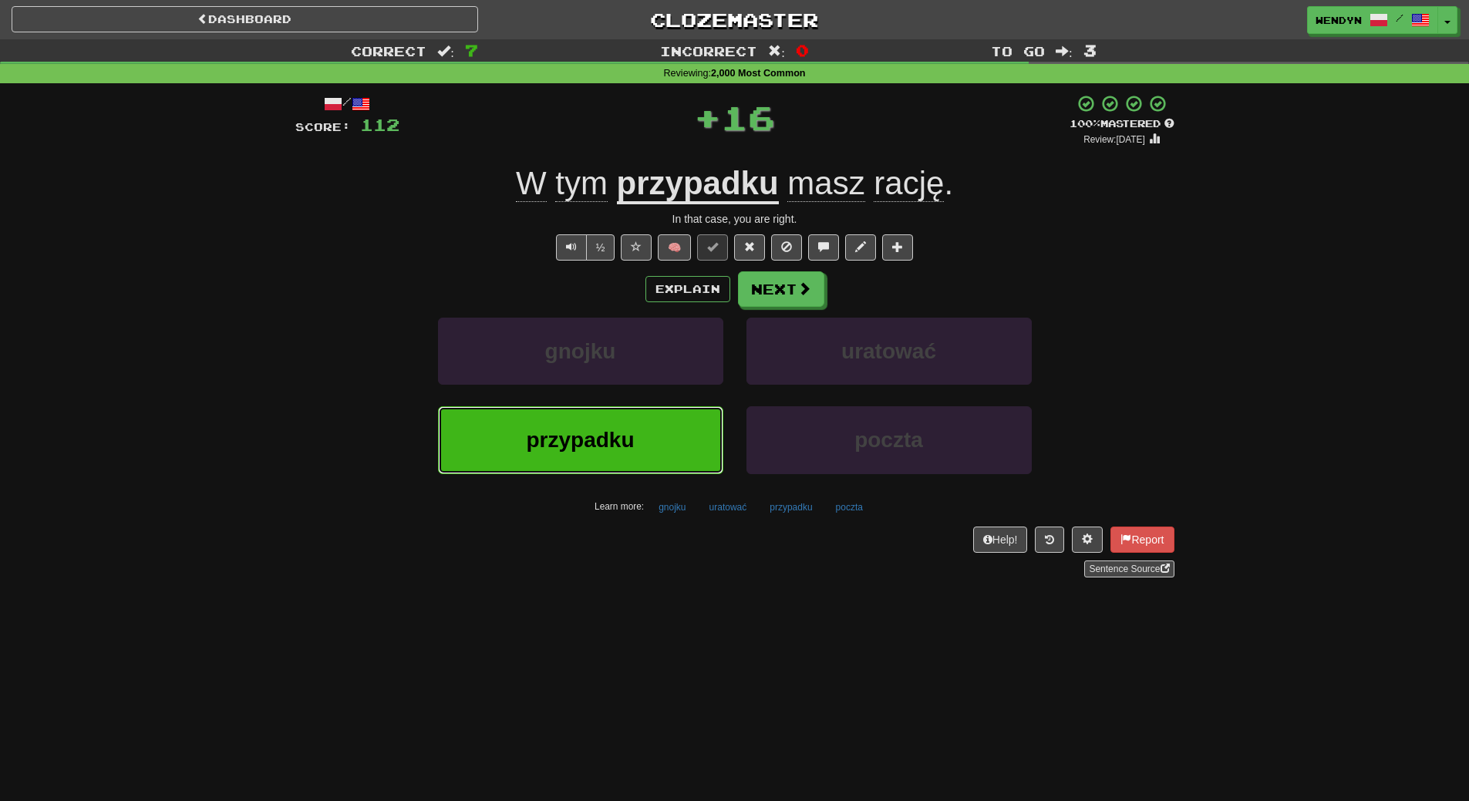
click at [596, 461] on button "przypadku" at bounding box center [580, 439] width 285 height 67
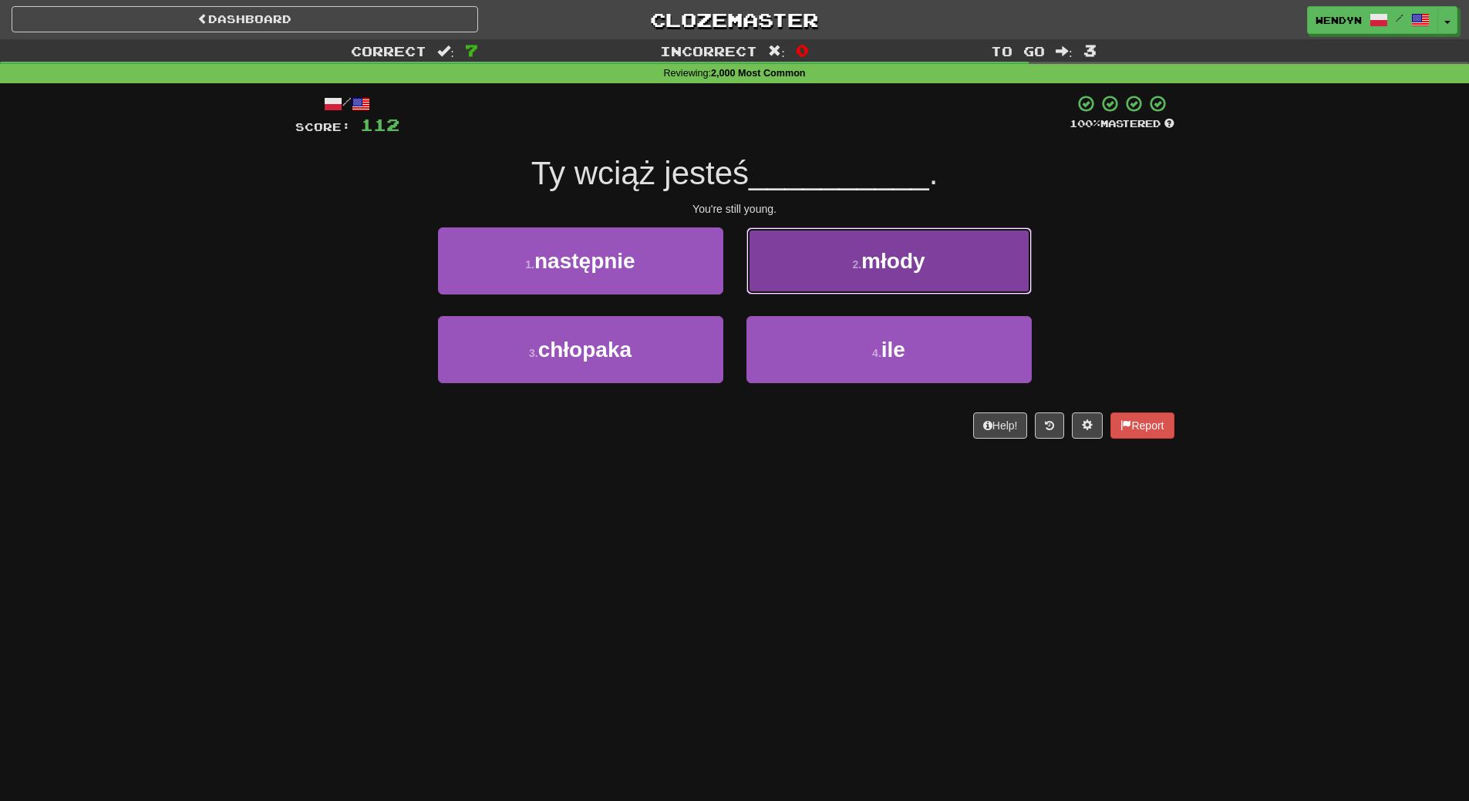
click at [869, 277] on button "2 . młody" at bounding box center [889, 261] width 285 height 67
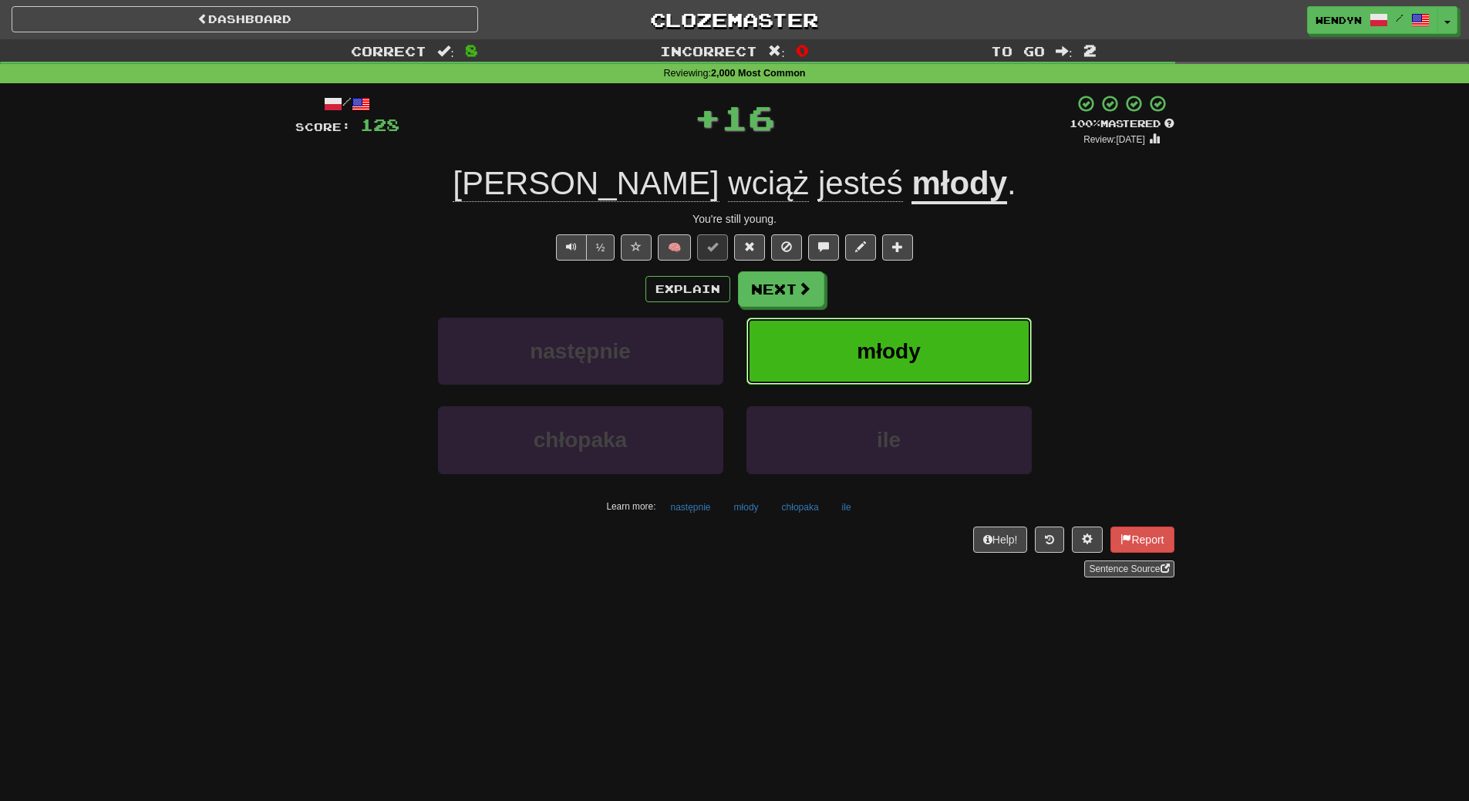
click at [872, 322] on button "młody" at bounding box center [889, 351] width 285 height 67
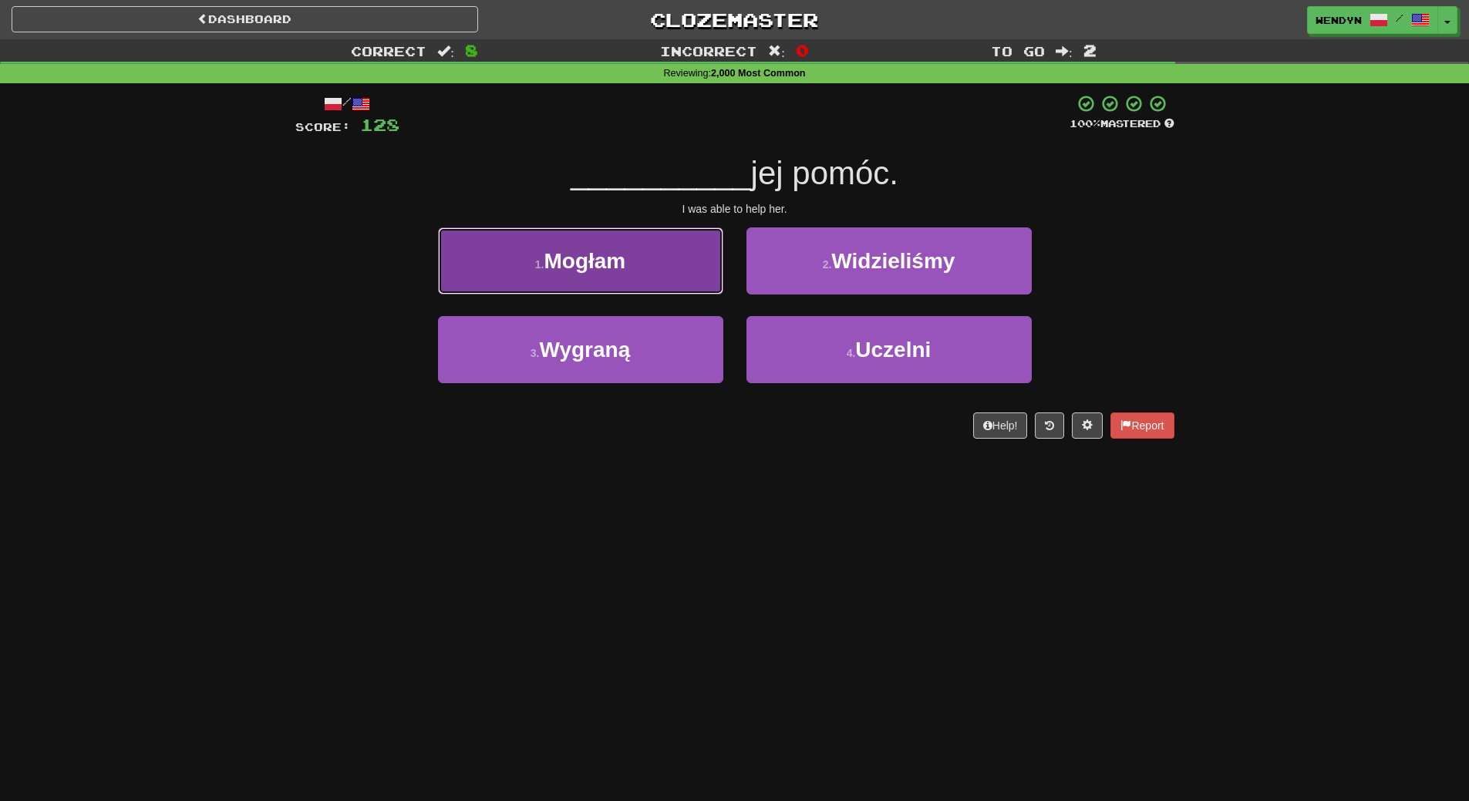
click at [562, 265] on span "Mogłam" at bounding box center [585, 261] width 82 height 24
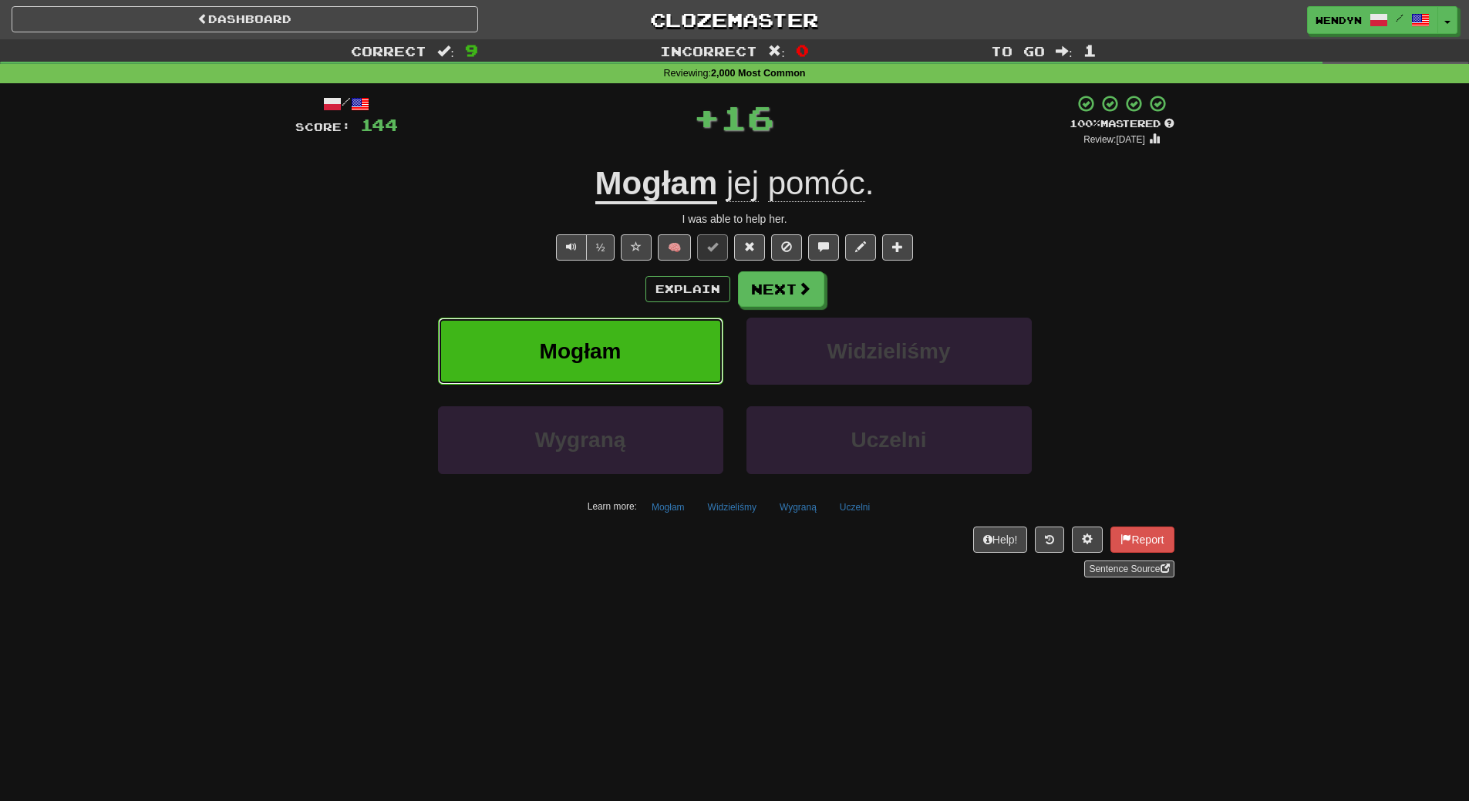
click at [555, 336] on button "Mogłam" at bounding box center [580, 351] width 285 height 67
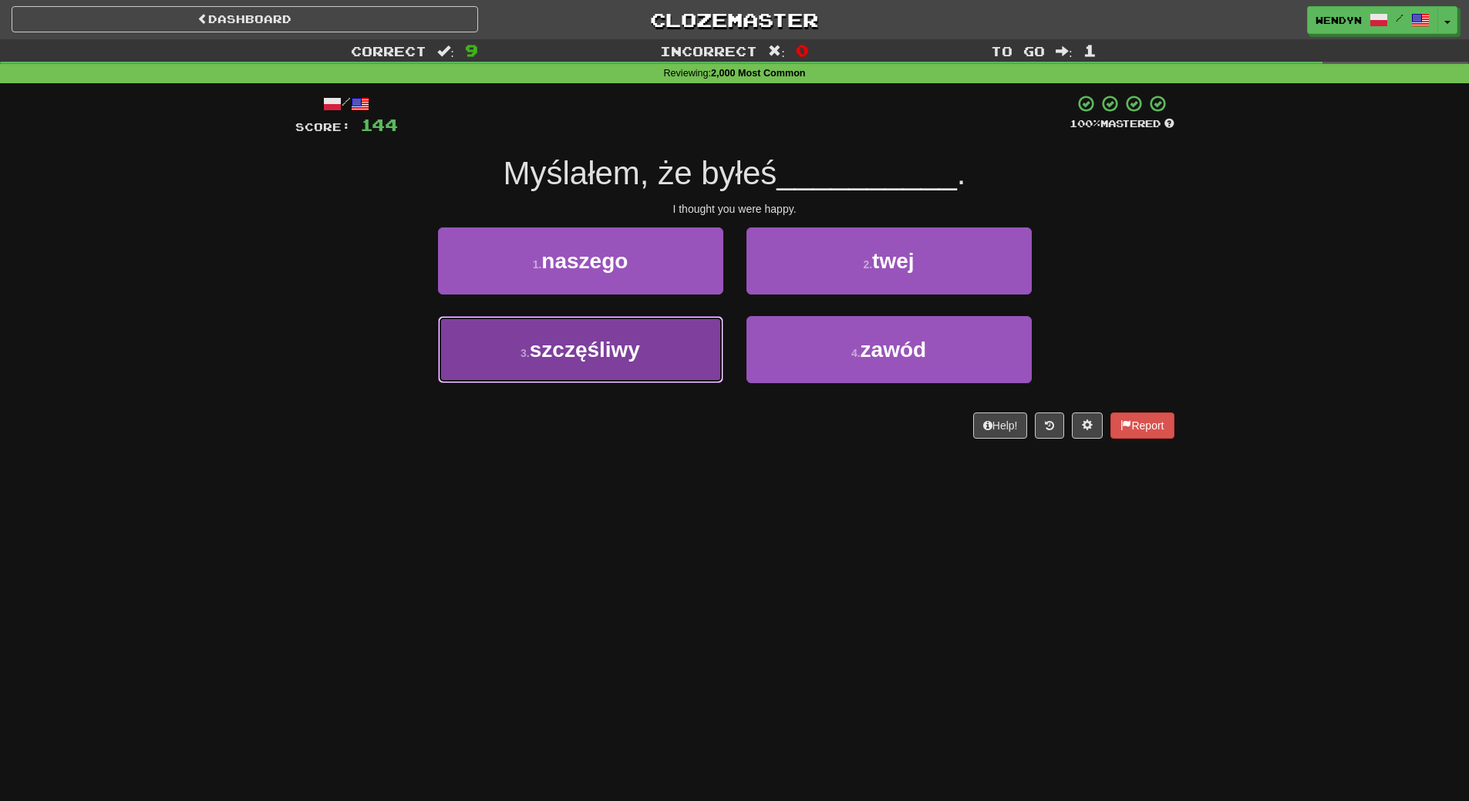
click at [605, 347] on span "szczęśliwy" at bounding box center [585, 350] width 110 height 24
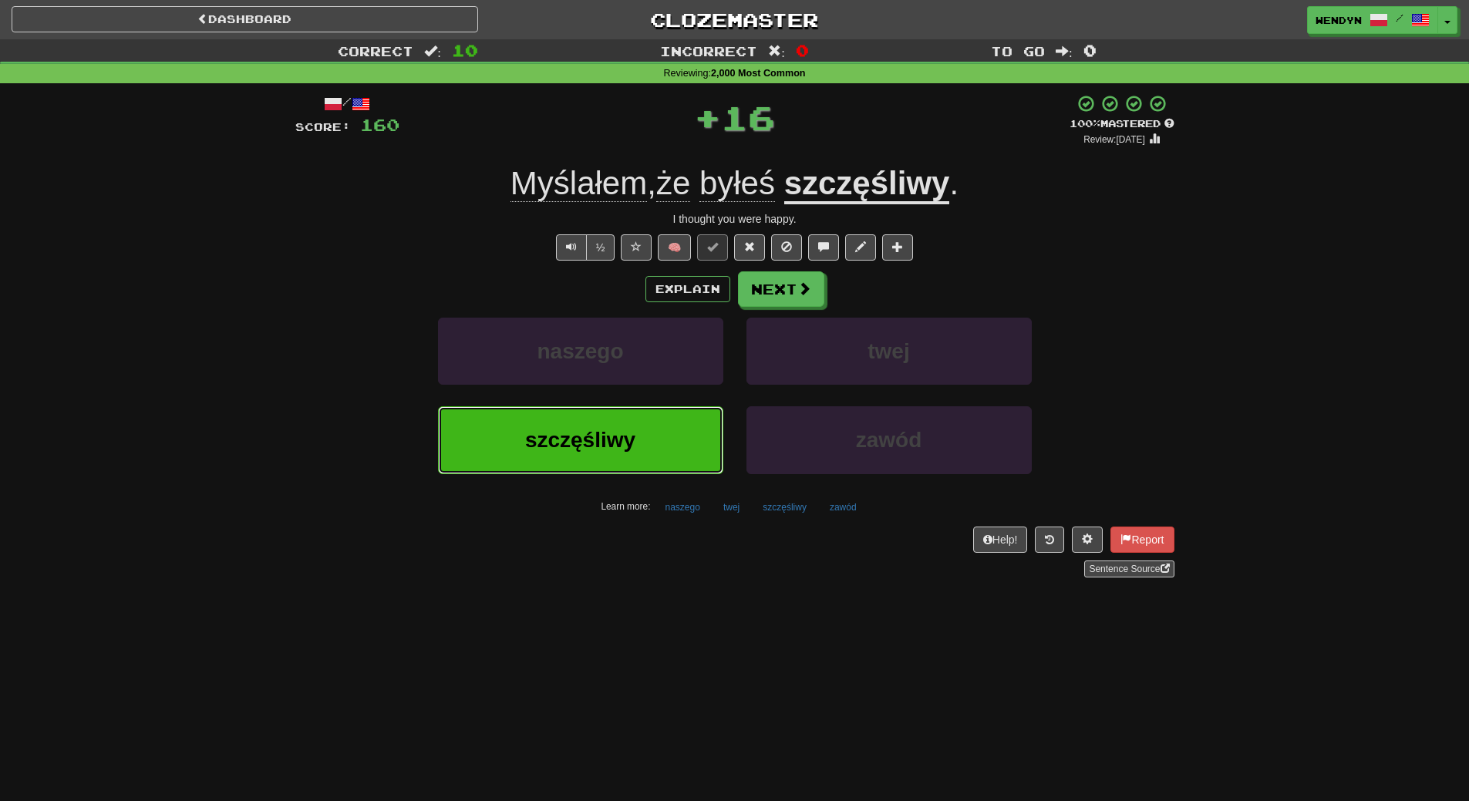
click at [576, 454] on button "szczęśliwy" at bounding box center [580, 439] width 285 height 67
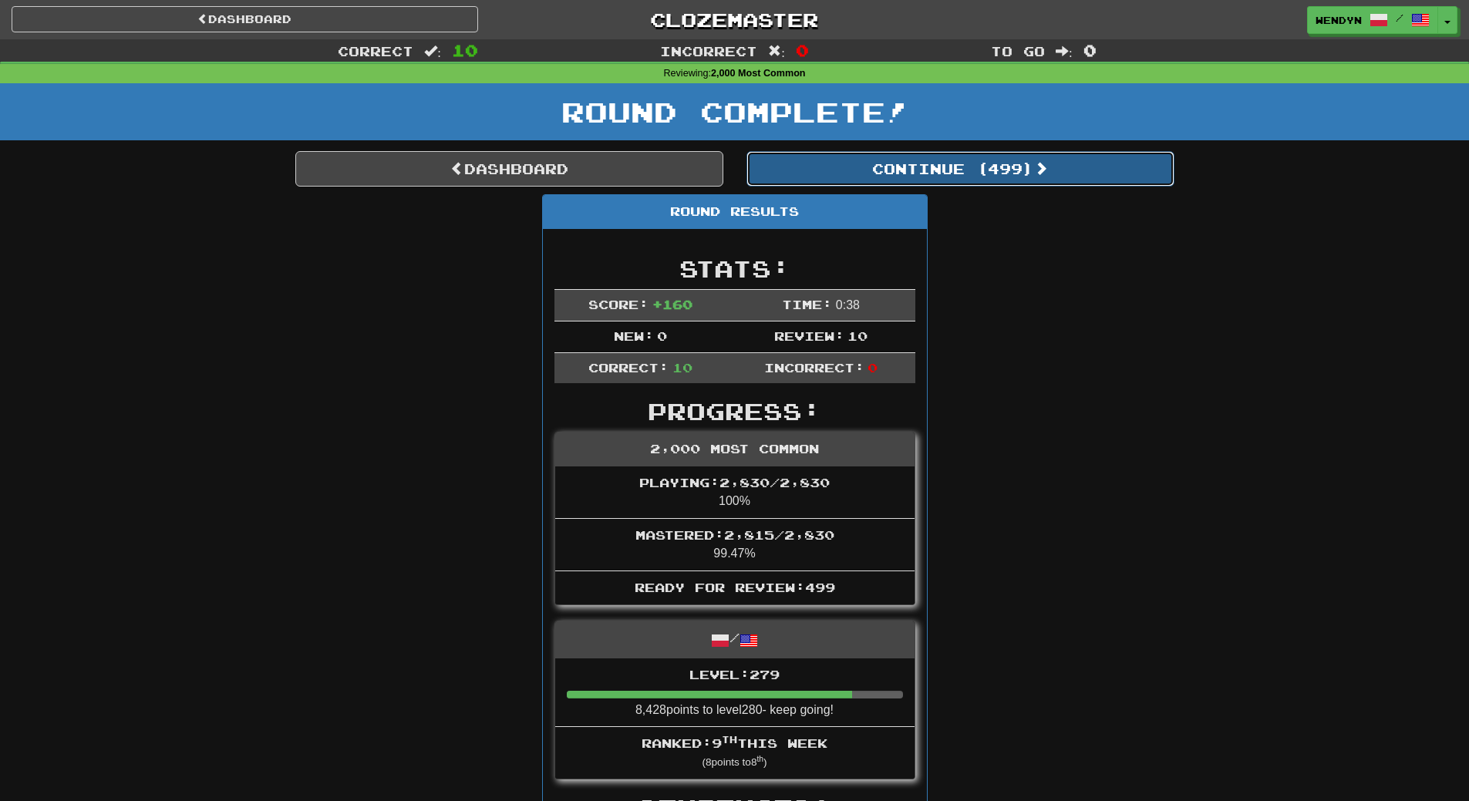
click at [1028, 156] on button "Continue ( 499 )" at bounding box center [961, 168] width 428 height 35
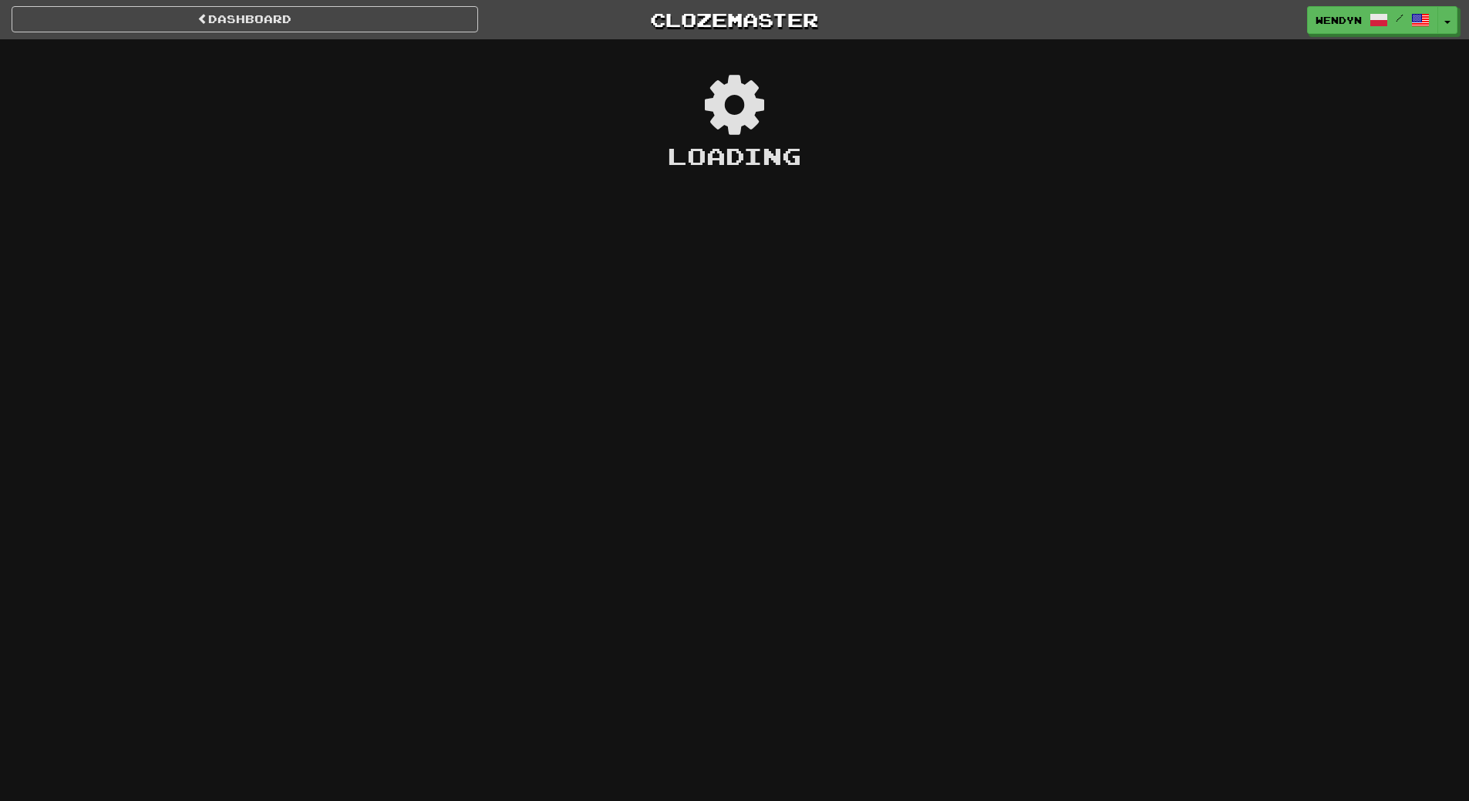
drag, startPoint x: 912, startPoint y: 342, endPoint x: 907, endPoint y: 355, distance: 13.9
click at [909, 349] on div "Dashboard Clozemaster WendyN / Toggle Dropdown Dashboard Leaderboard Activity F…" at bounding box center [734, 400] width 1469 height 801
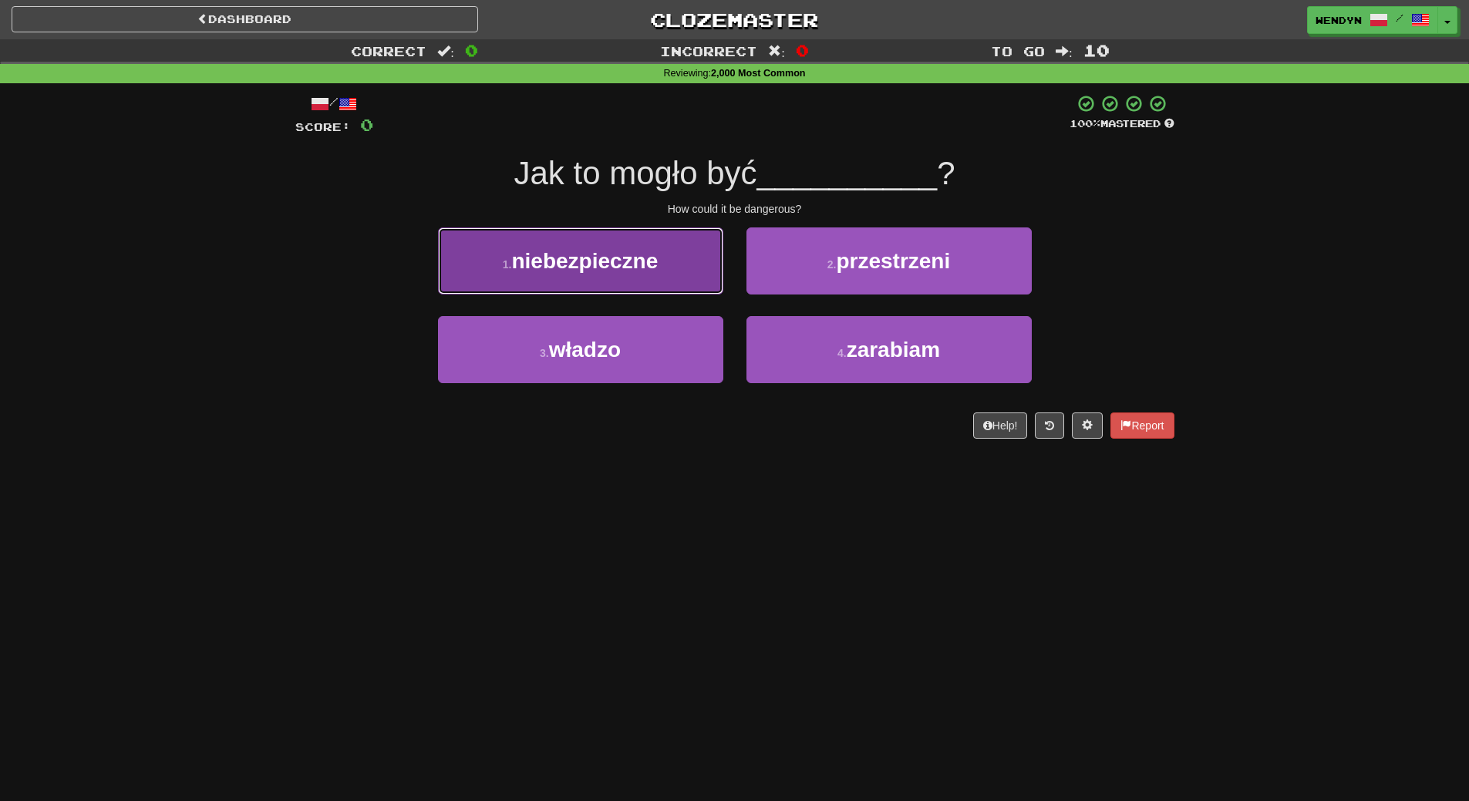
click at [629, 265] on span "niebezpieczne" at bounding box center [584, 261] width 147 height 24
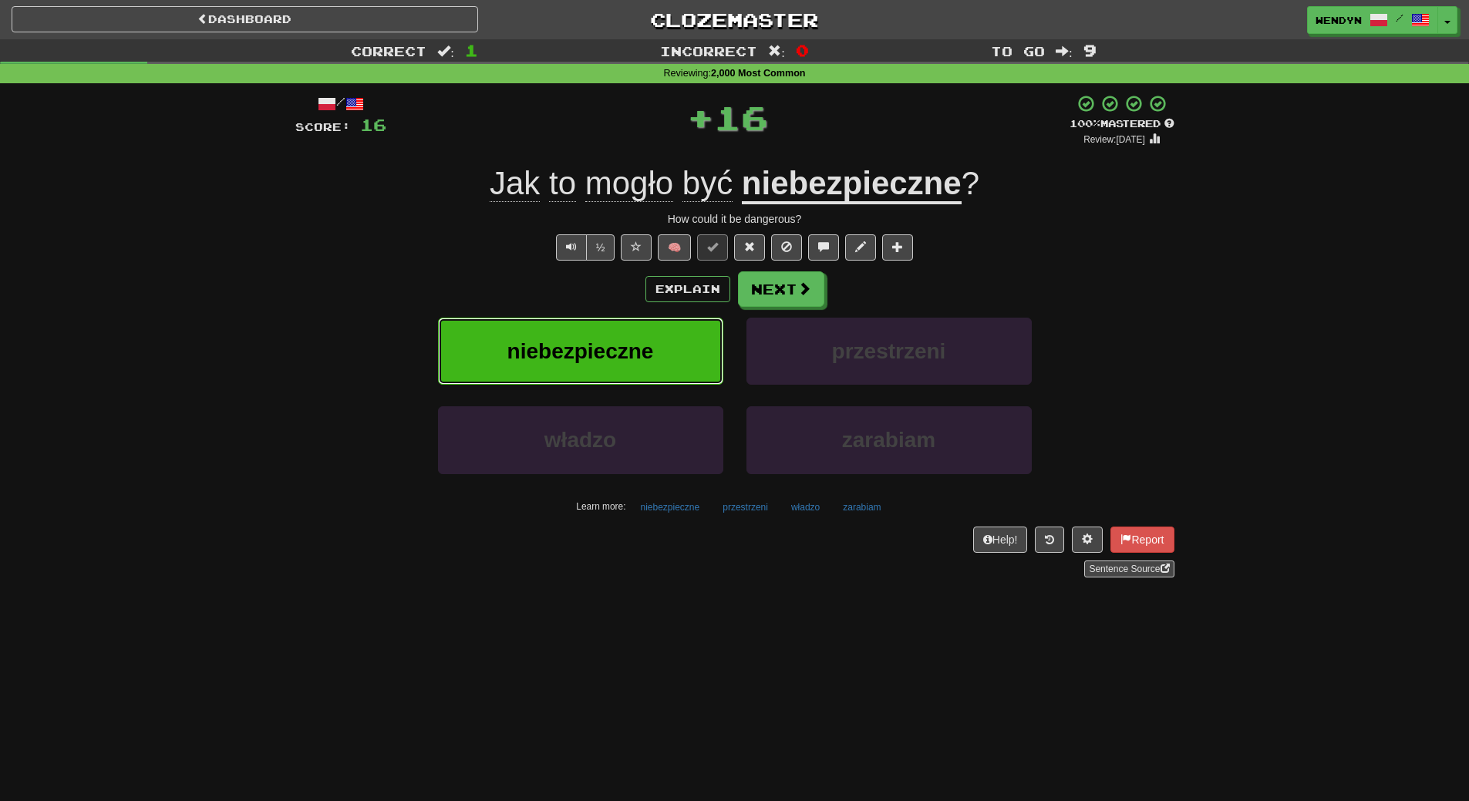
click at [606, 352] on span "niebezpieczne" at bounding box center [581, 351] width 147 height 24
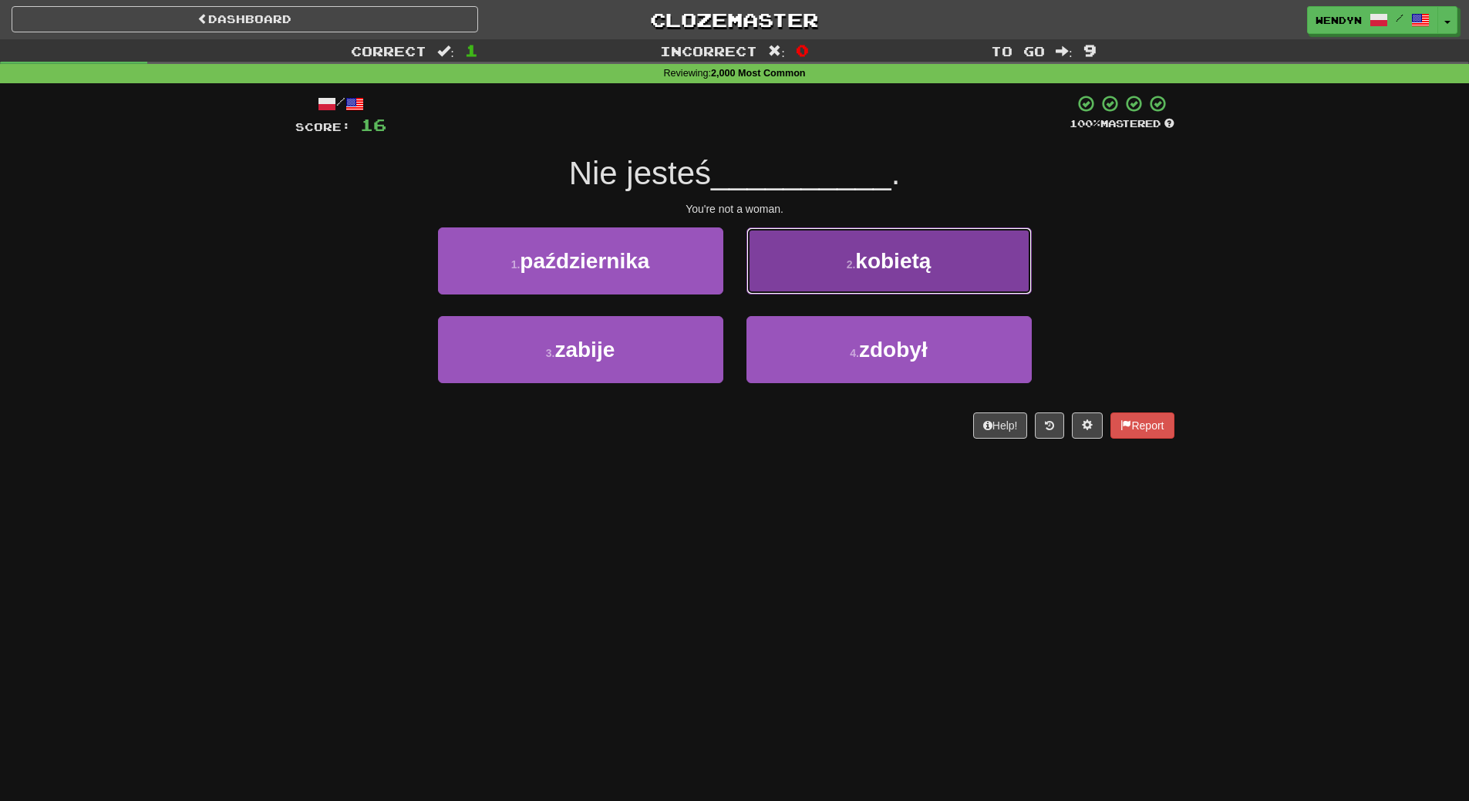
click at [891, 269] on span "kobietą" at bounding box center [893, 261] width 76 height 24
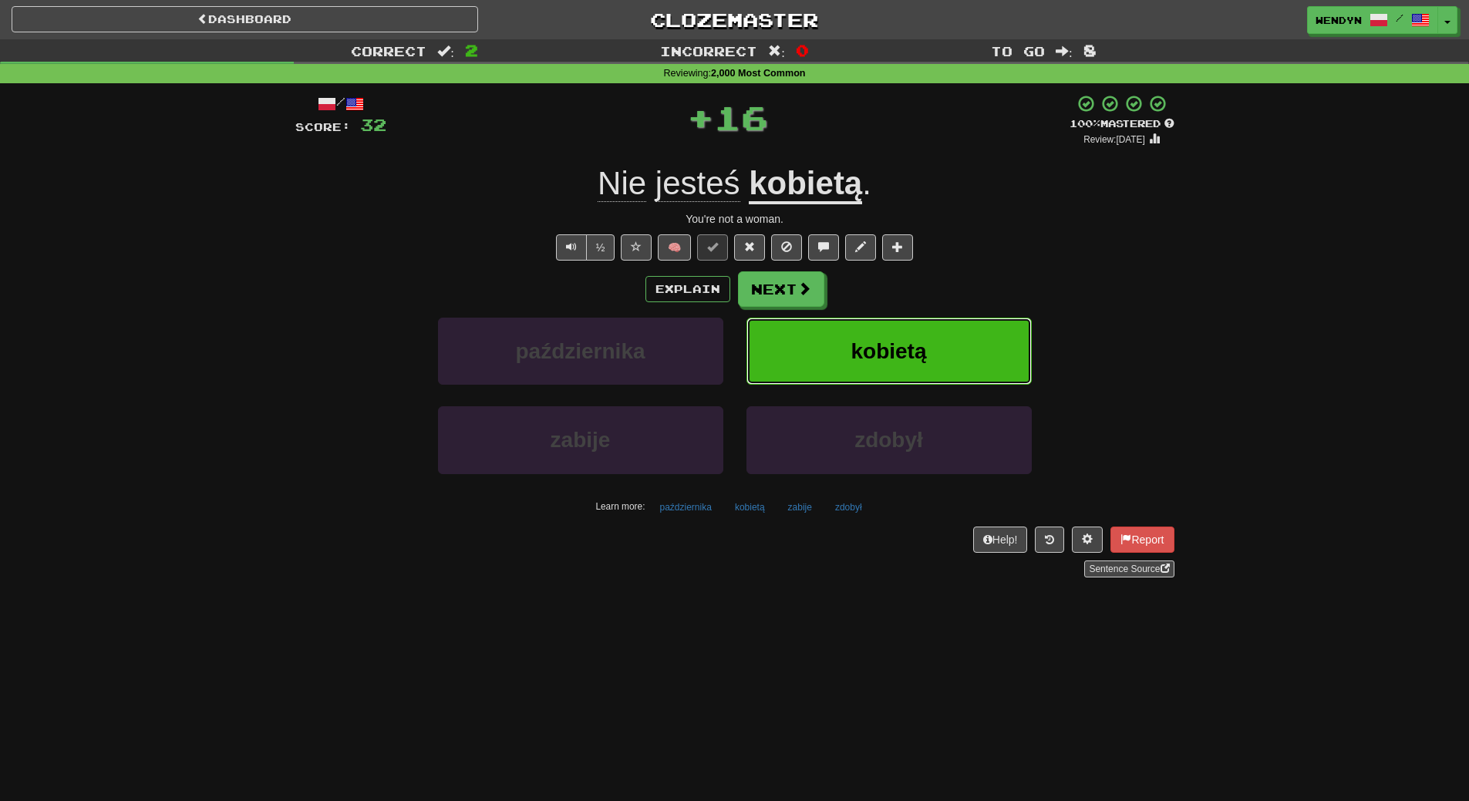
click at [921, 324] on button "kobietą" at bounding box center [889, 351] width 285 height 67
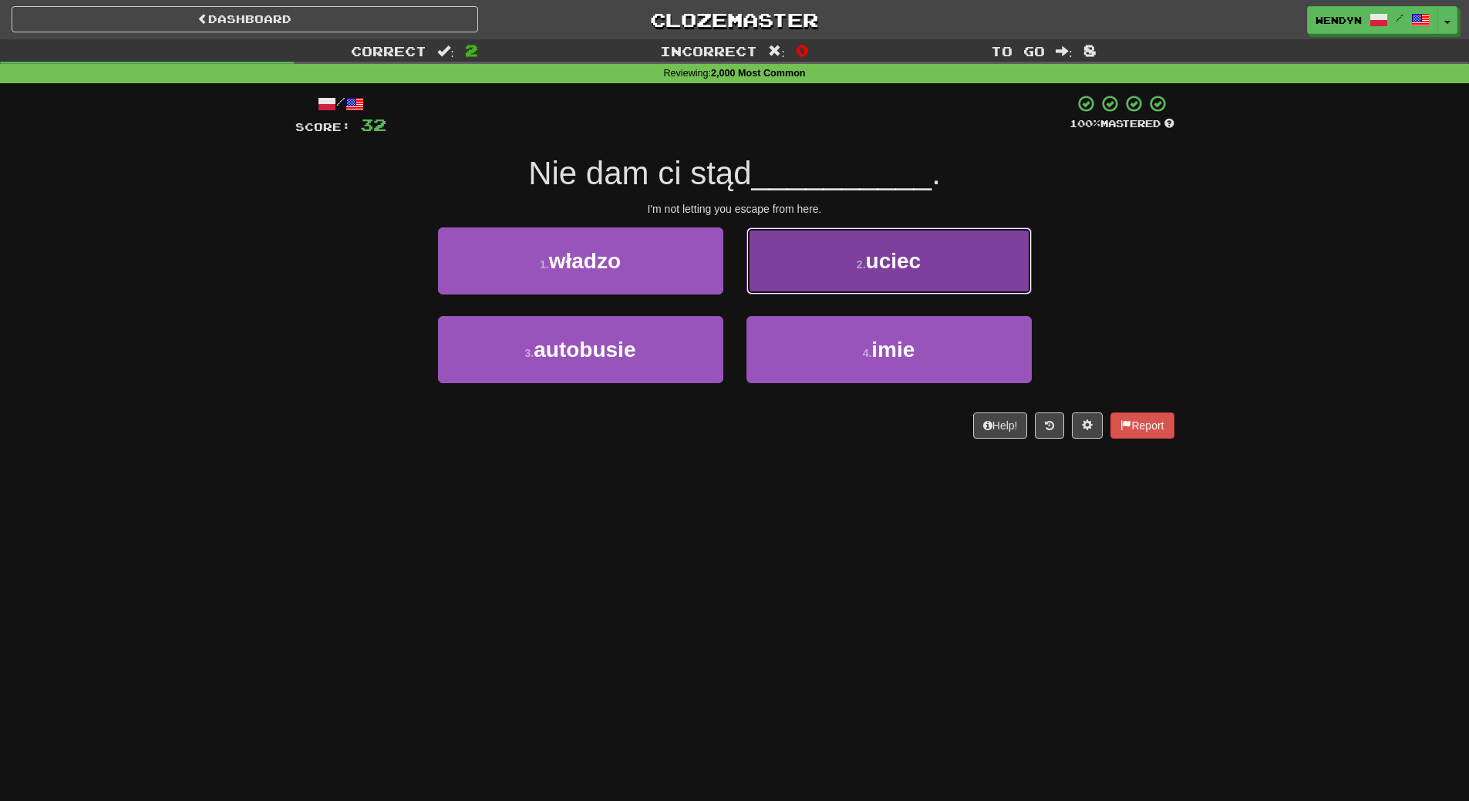
click at [884, 264] on span "uciec" at bounding box center [894, 261] width 56 height 24
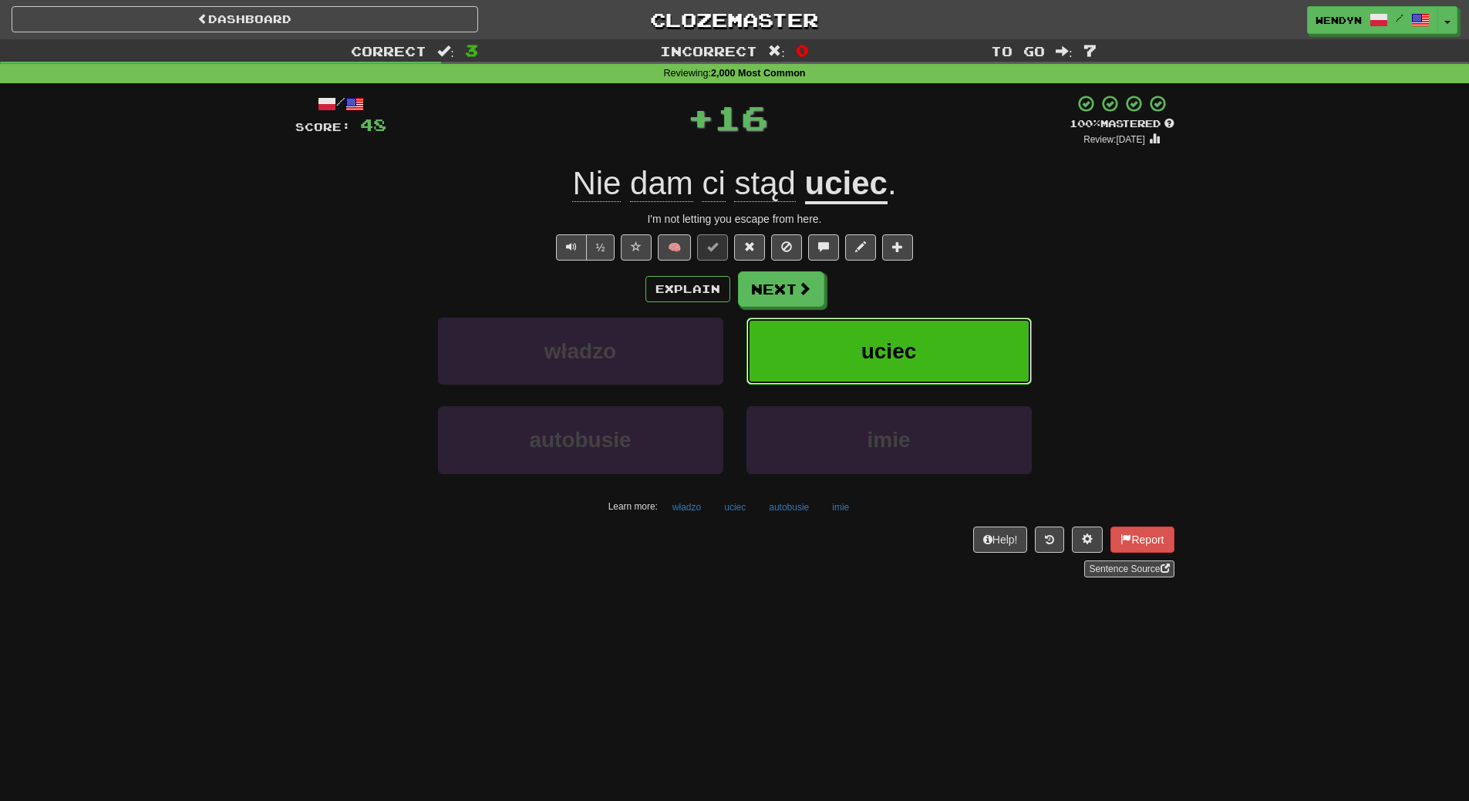
click at [909, 335] on button "uciec" at bounding box center [889, 351] width 285 height 67
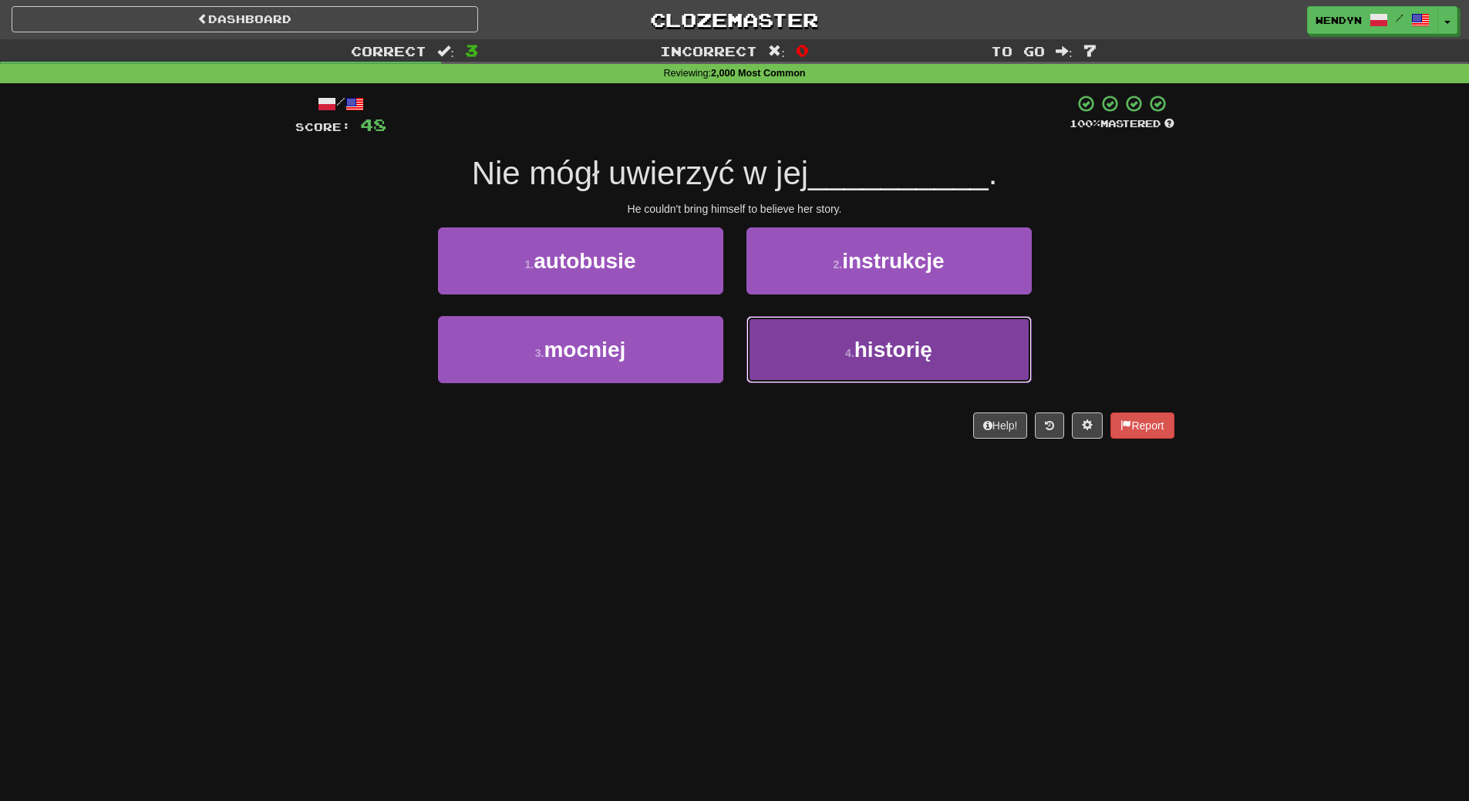
click at [883, 366] on button "4 . historię" at bounding box center [889, 349] width 285 height 67
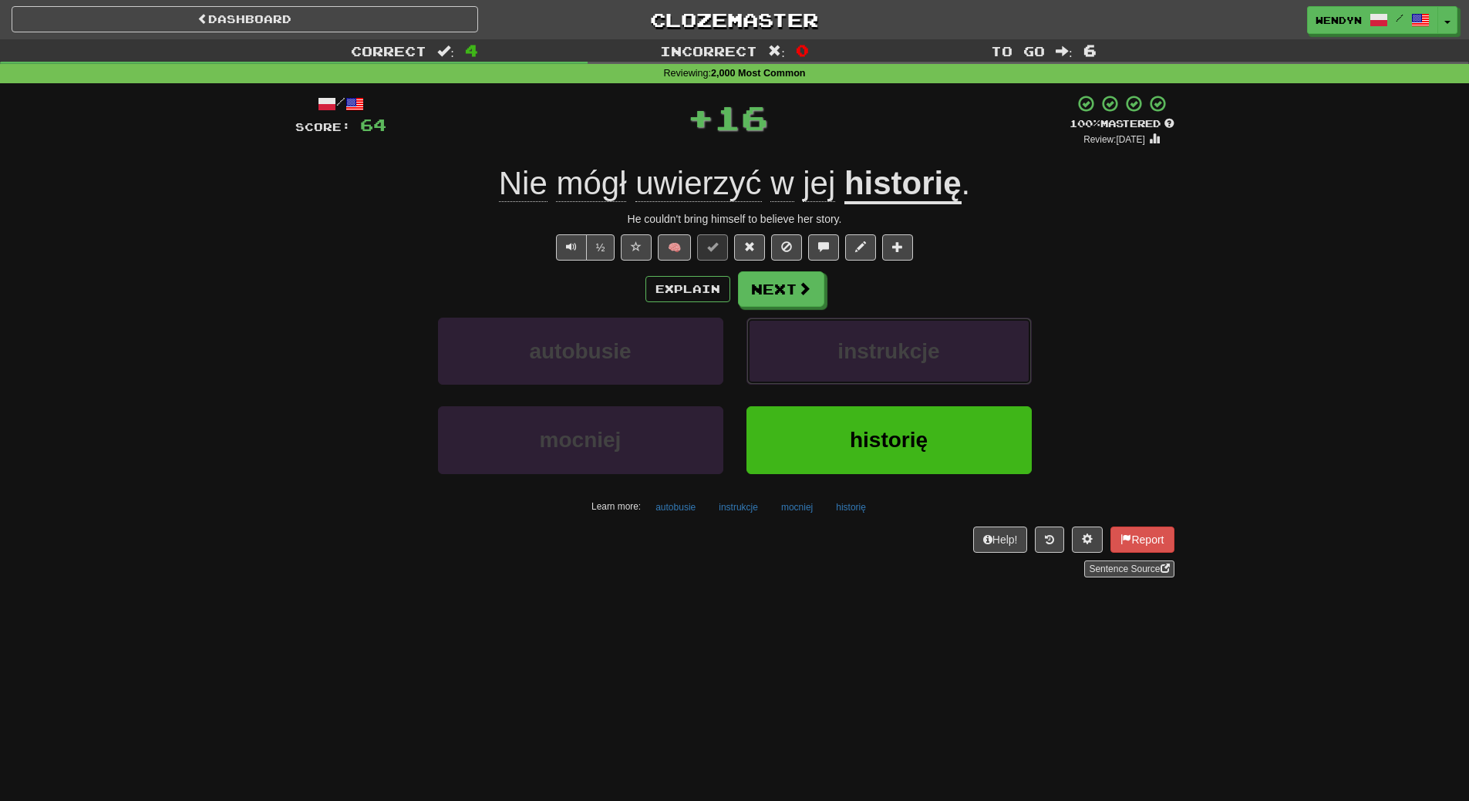
click at [883, 366] on button "instrukcje" at bounding box center [889, 351] width 285 height 67
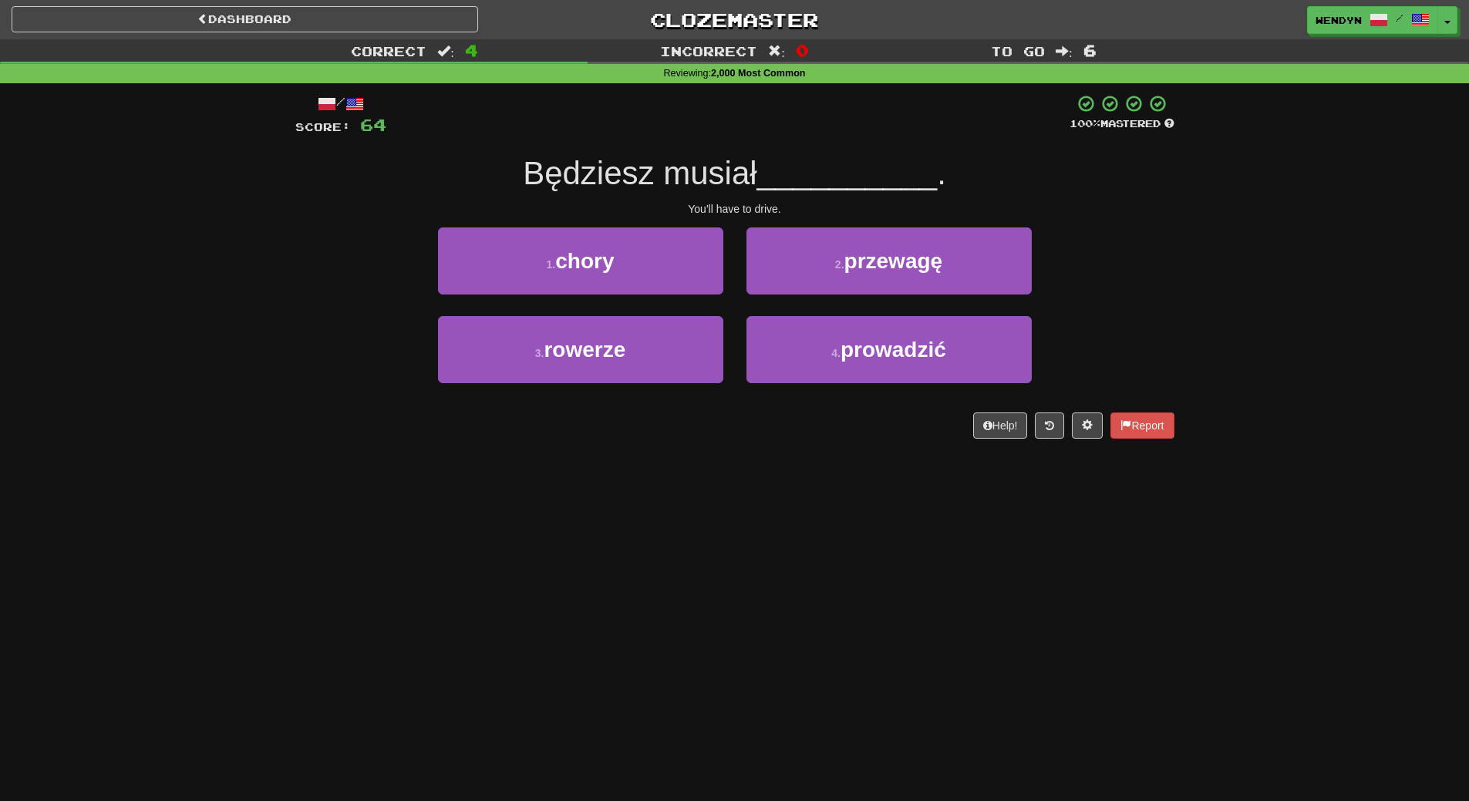
click at [830, 464] on div "Dashboard Clozemaster WendyN / Toggle Dropdown Dashboard Leaderboard Activity F…" at bounding box center [734, 400] width 1469 height 801
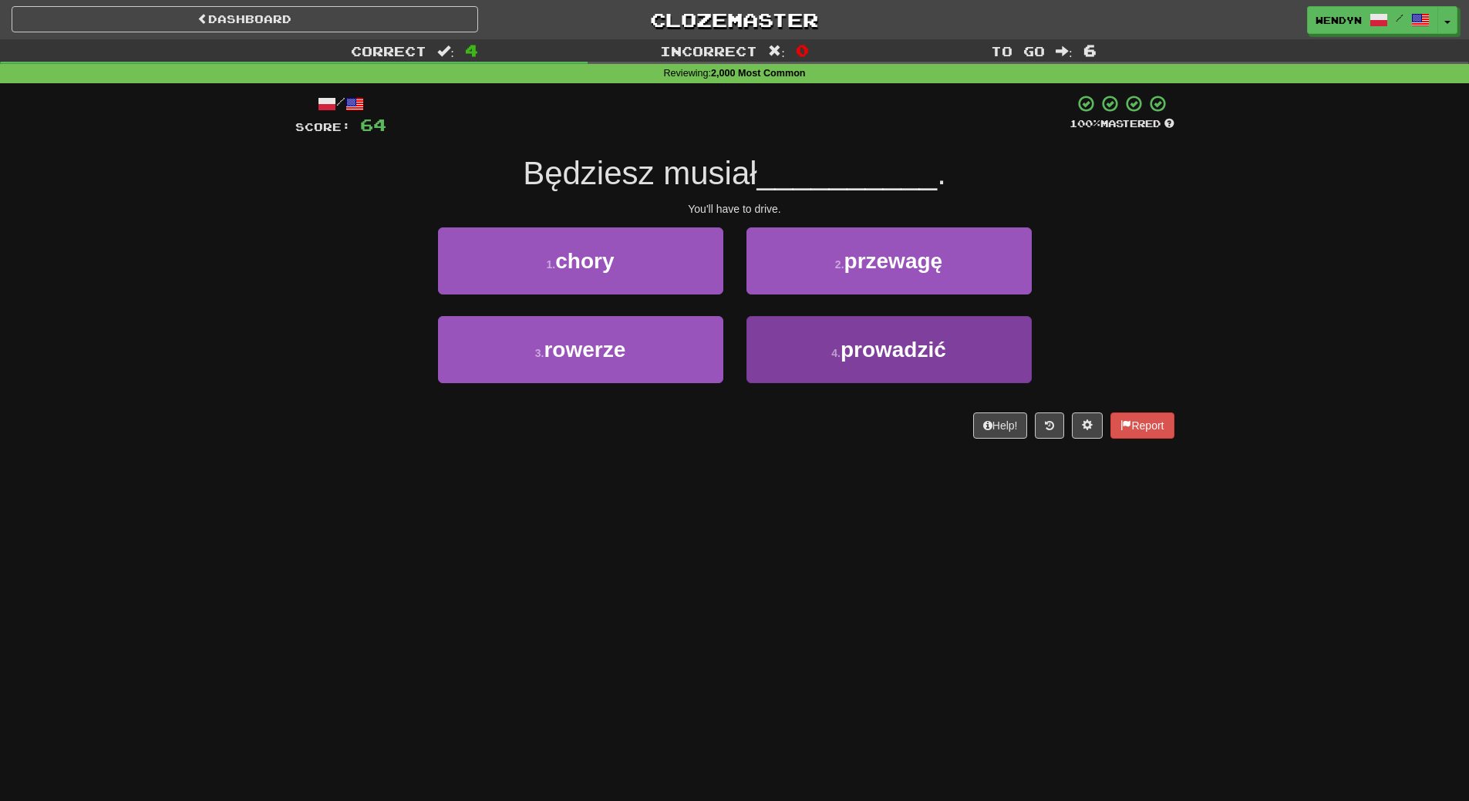
click at [841, 369] on button "4 . prowadzić" at bounding box center [889, 349] width 285 height 67
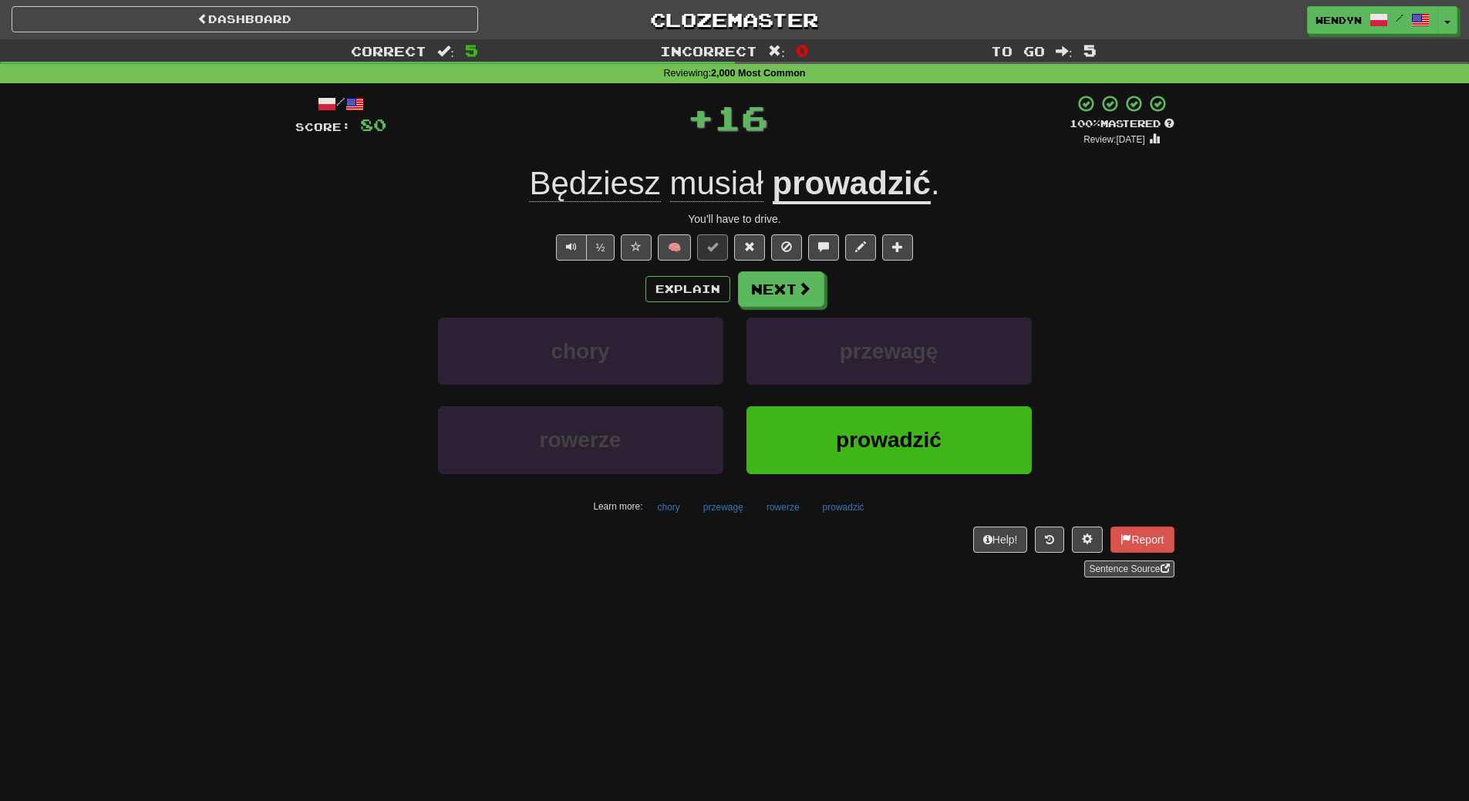
click at [841, 447] on span "prowadzić" at bounding box center [889, 440] width 106 height 24
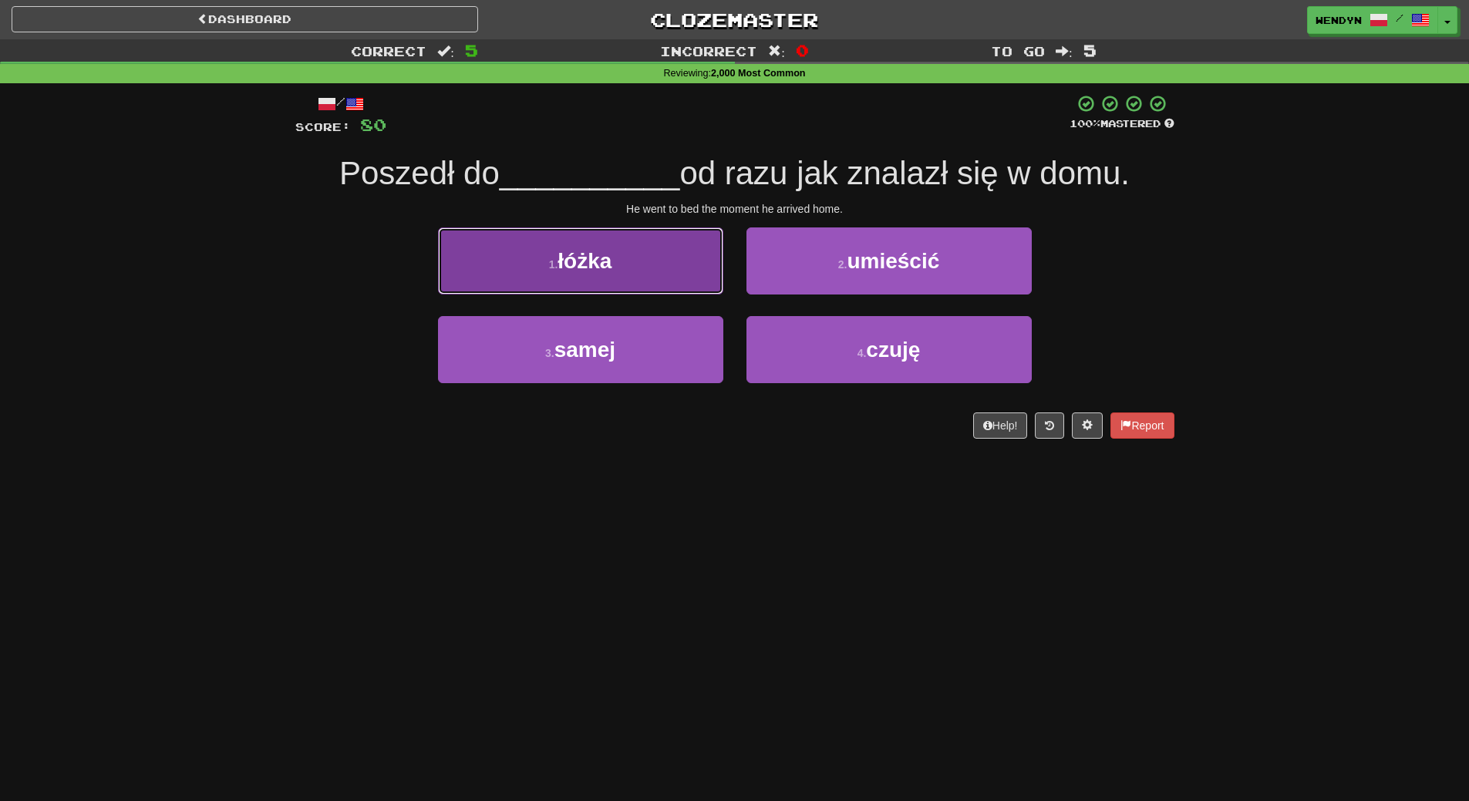
click at [642, 275] on button "1 . łóżka" at bounding box center [580, 261] width 285 height 67
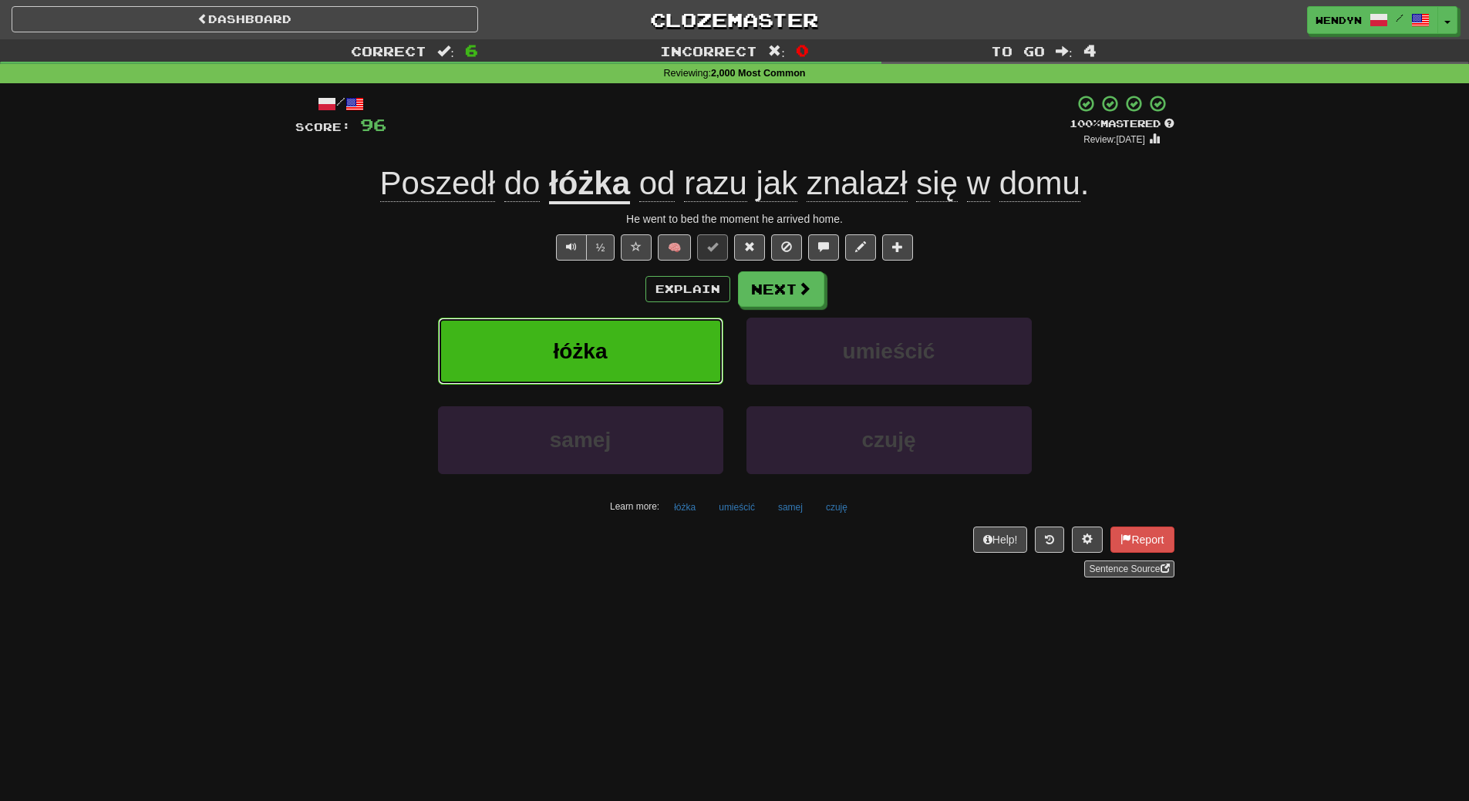
click at [579, 332] on button "łóżka" at bounding box center [580, 351] width 285 height 67
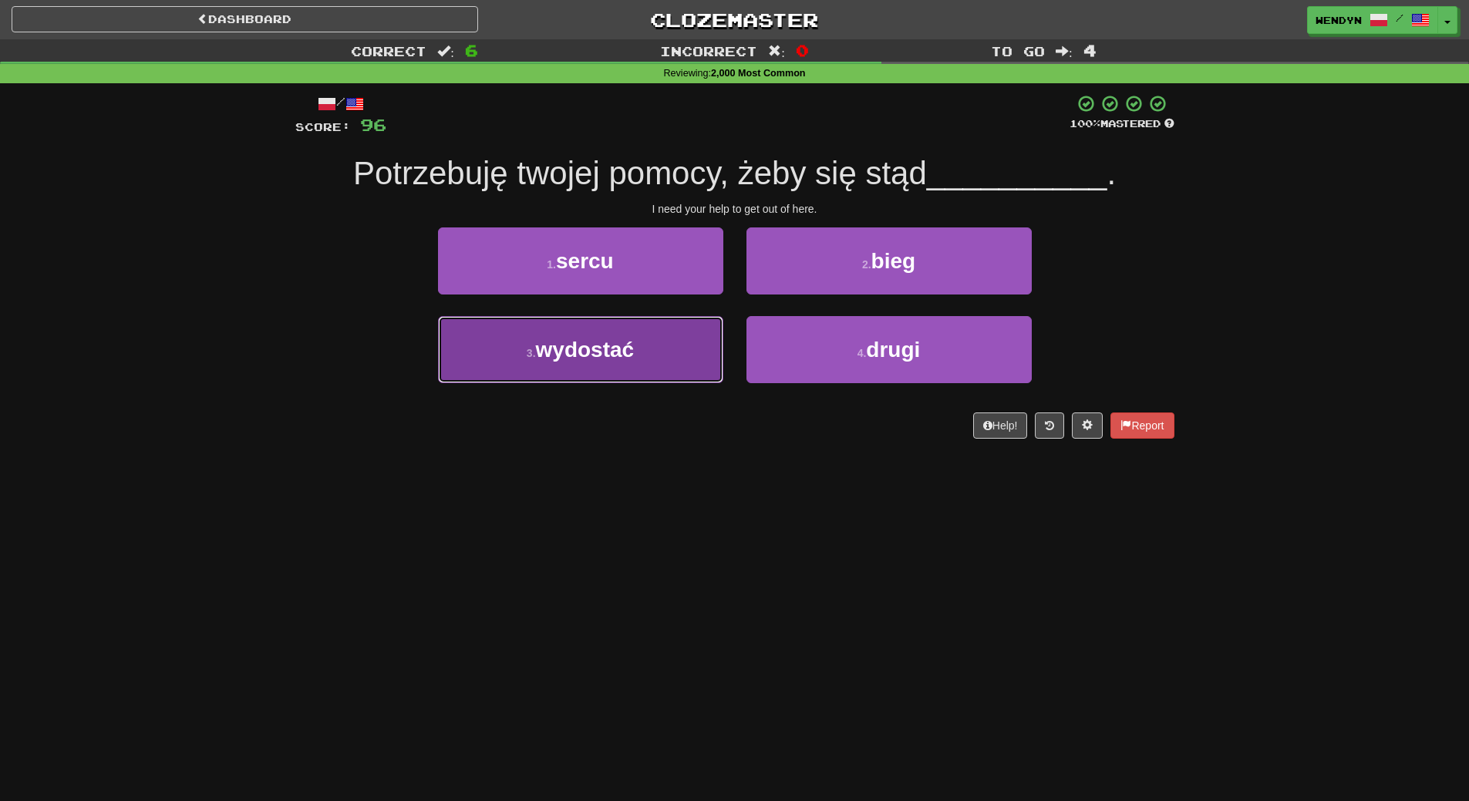
click at [552, 356] on span "wydostać" at bounding box center [585, 350] width 99 height 24
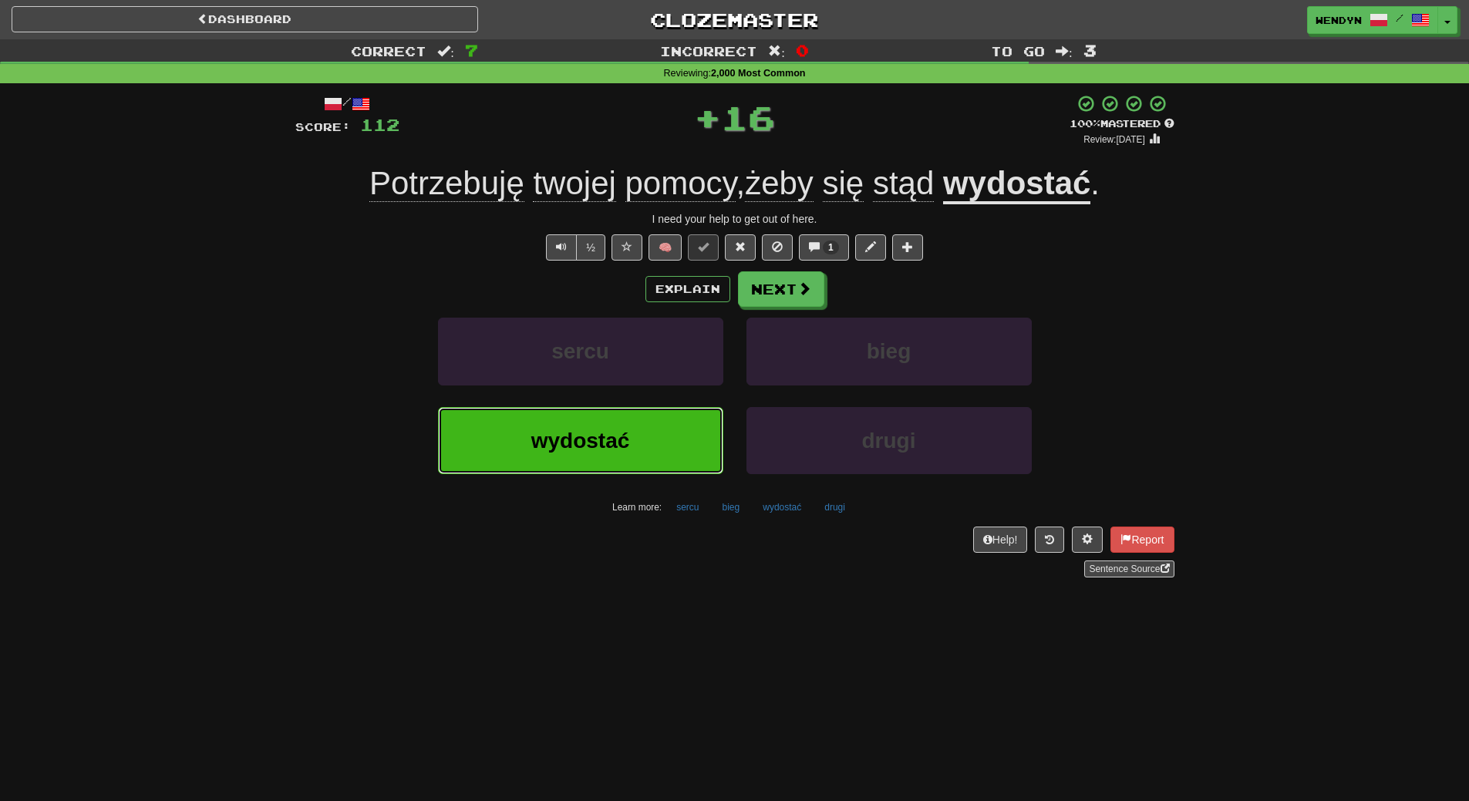
click at [523, 419] on button "wydostać" at bounding box center [580, 440] width 285 height 67
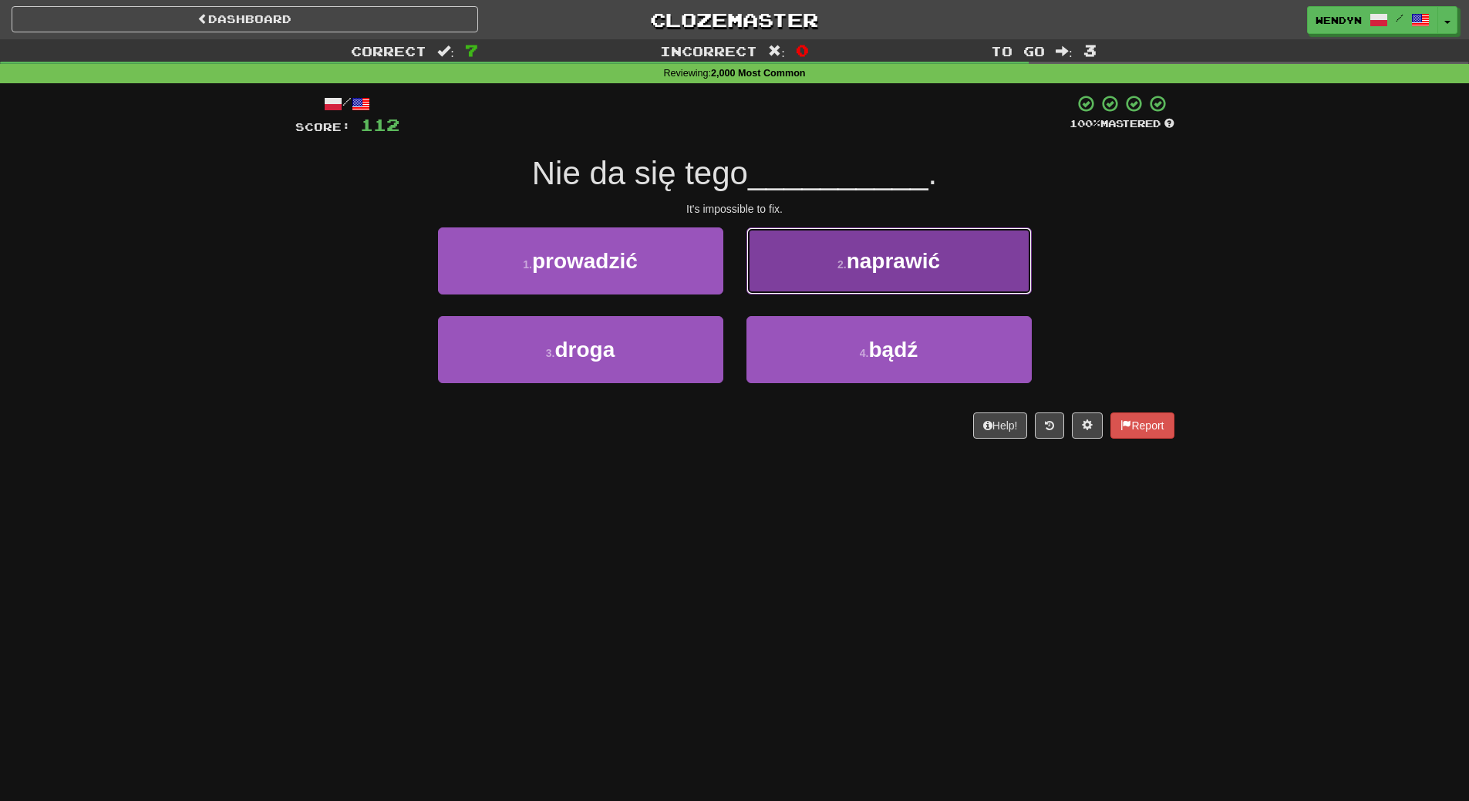
click at [849, 264] on span "naprawić" at bounding box center [893, 261] width 93 height 24
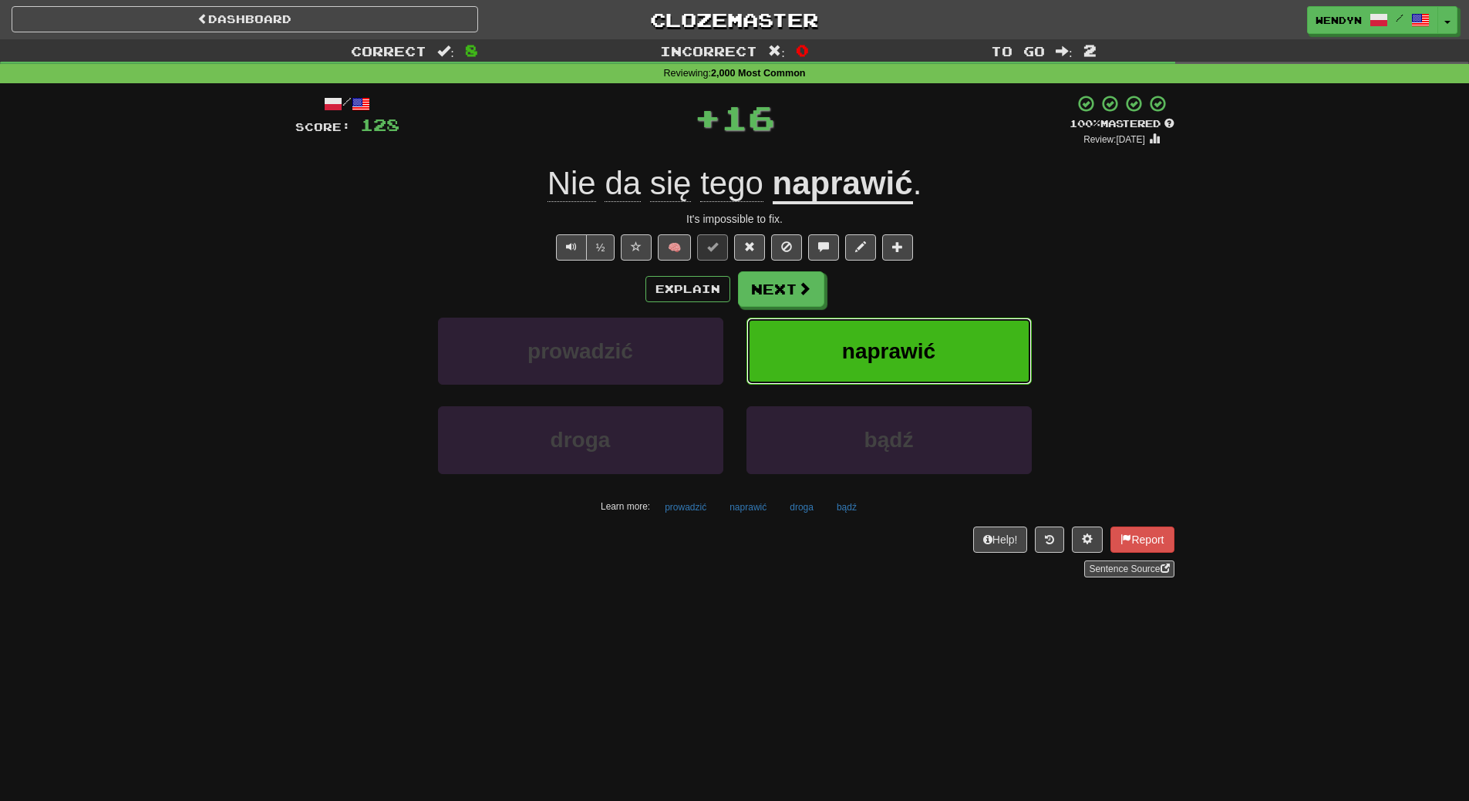
click at [893, 341] on span "naprawić" at bounding box center [888, 351] width 93 height 24
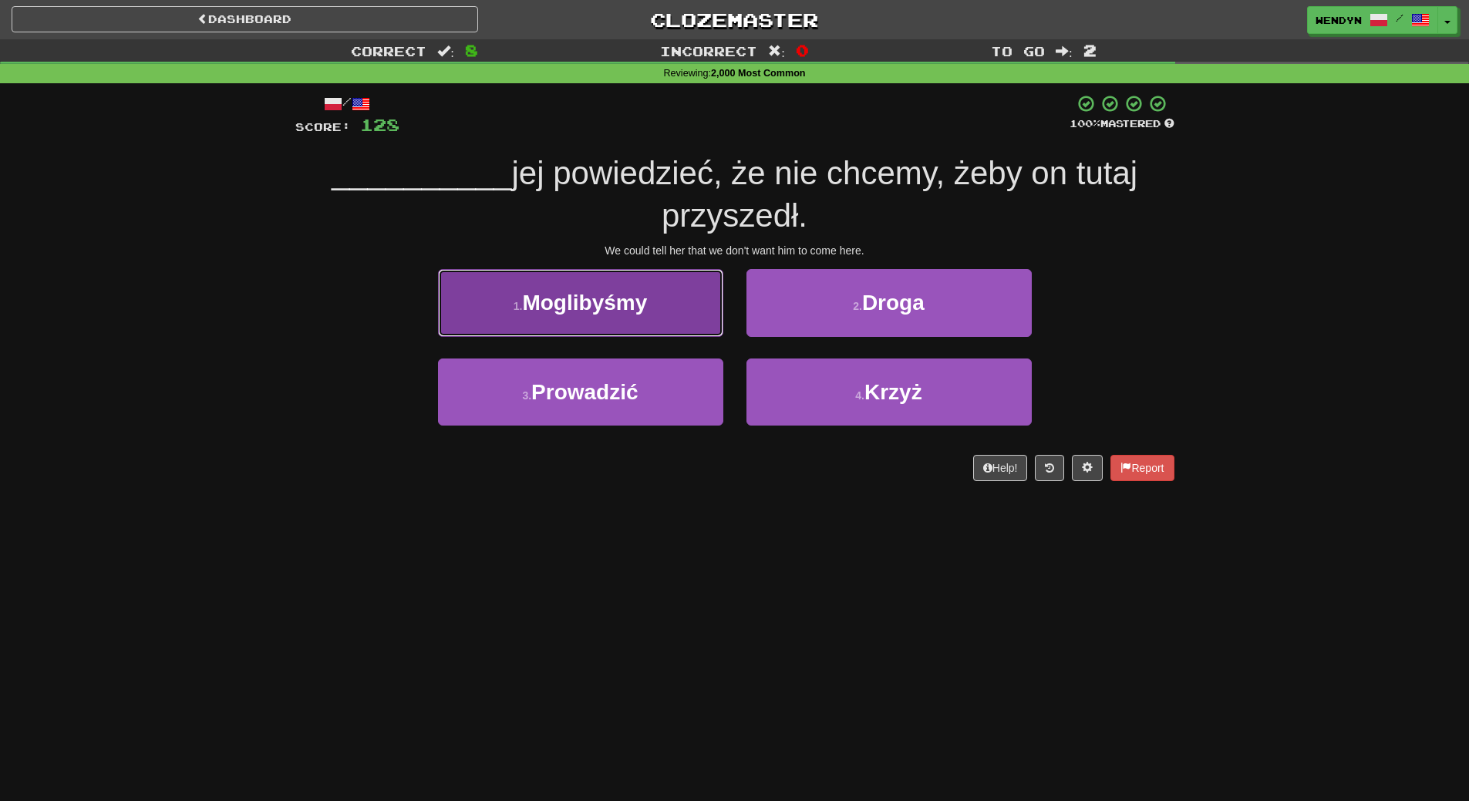
click at [666, 315] on button "1 . [GEOGRAPHIC_DATA]" at bounding box center [580, 302] width 285 height 67
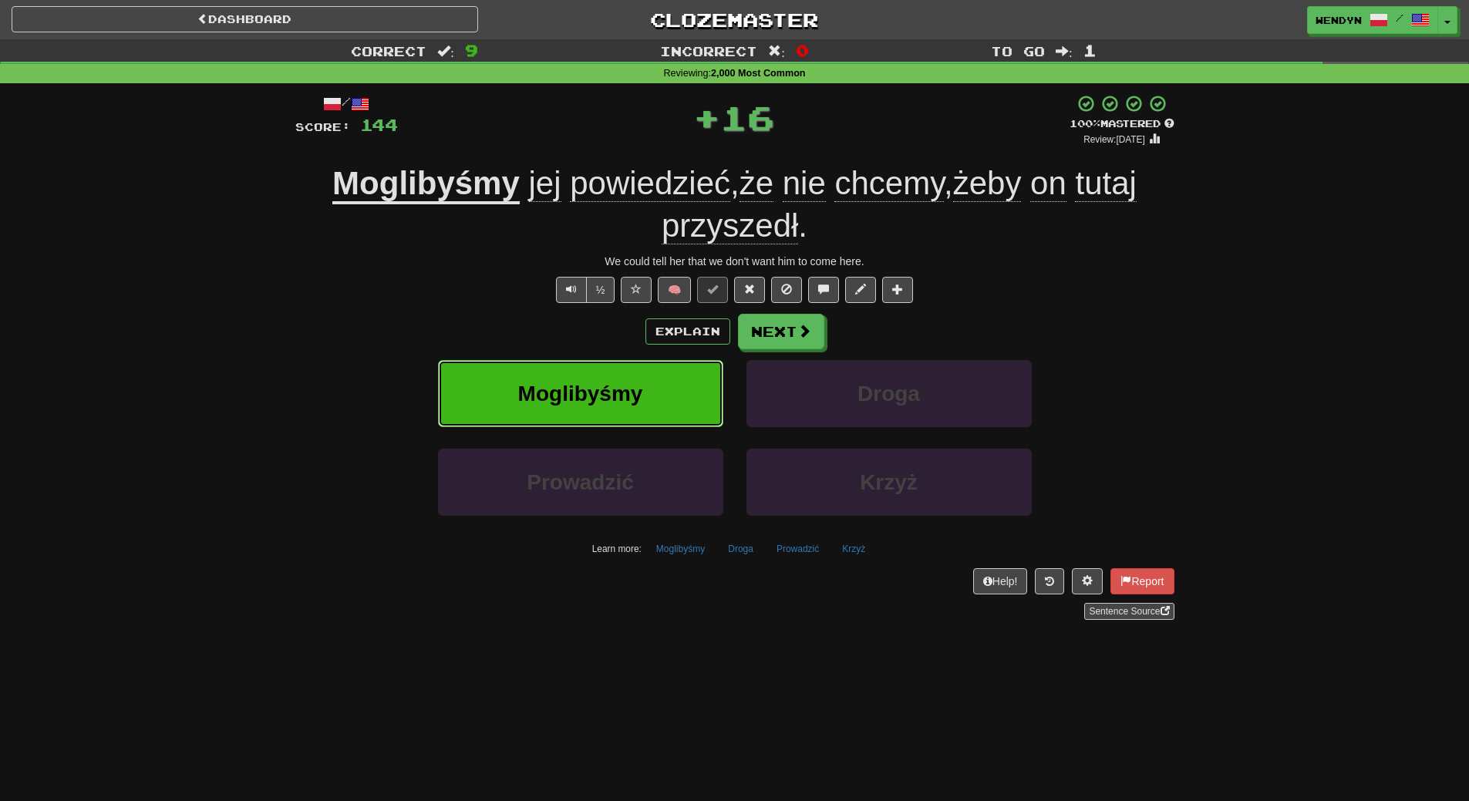
click at [639, 393] on span "Moglibyśmy" at bounding box center [580, 394] width 125 height 24
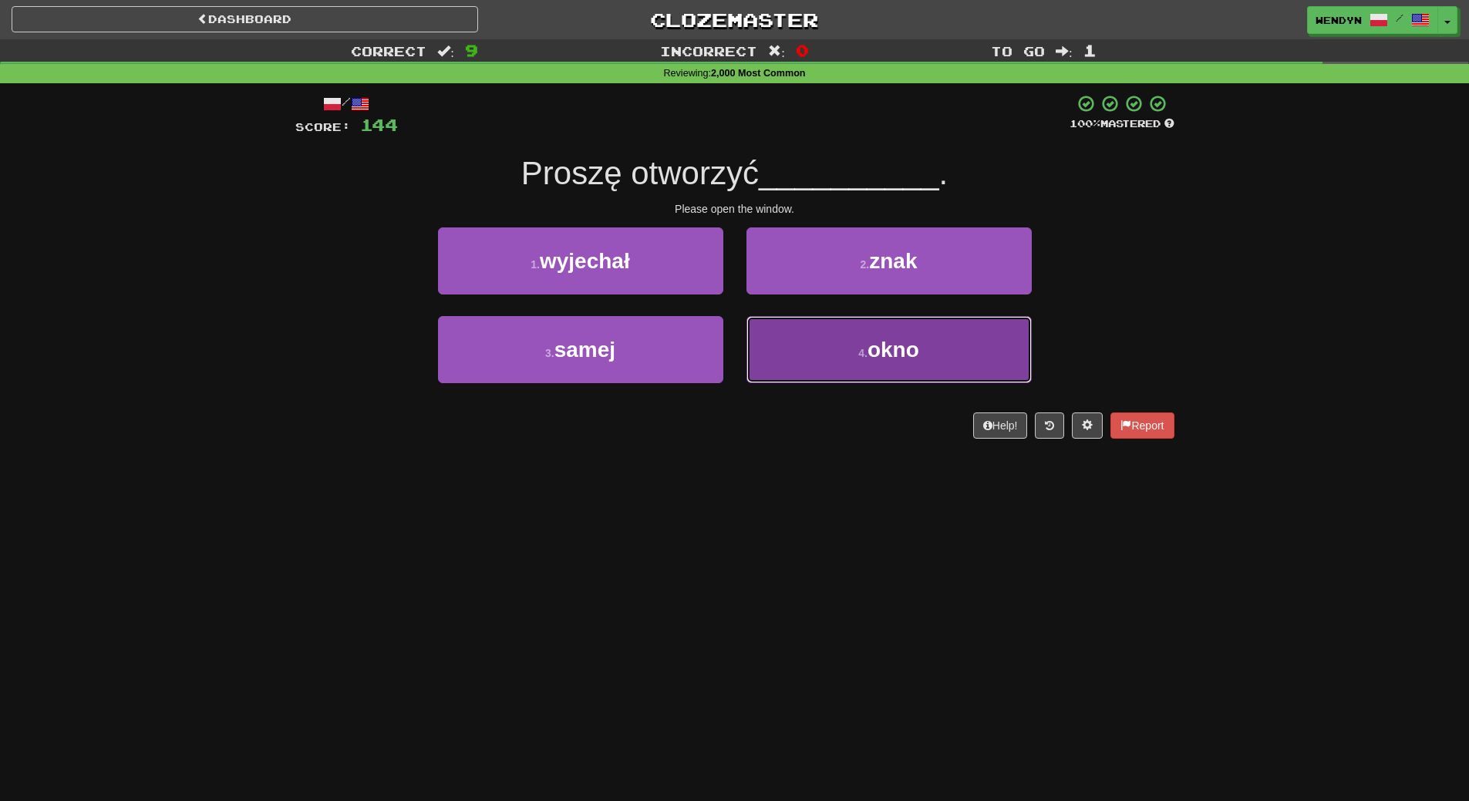
click at [838, 356] on button "4 . okno" at bounding box center [889, 349] width 285 height 67
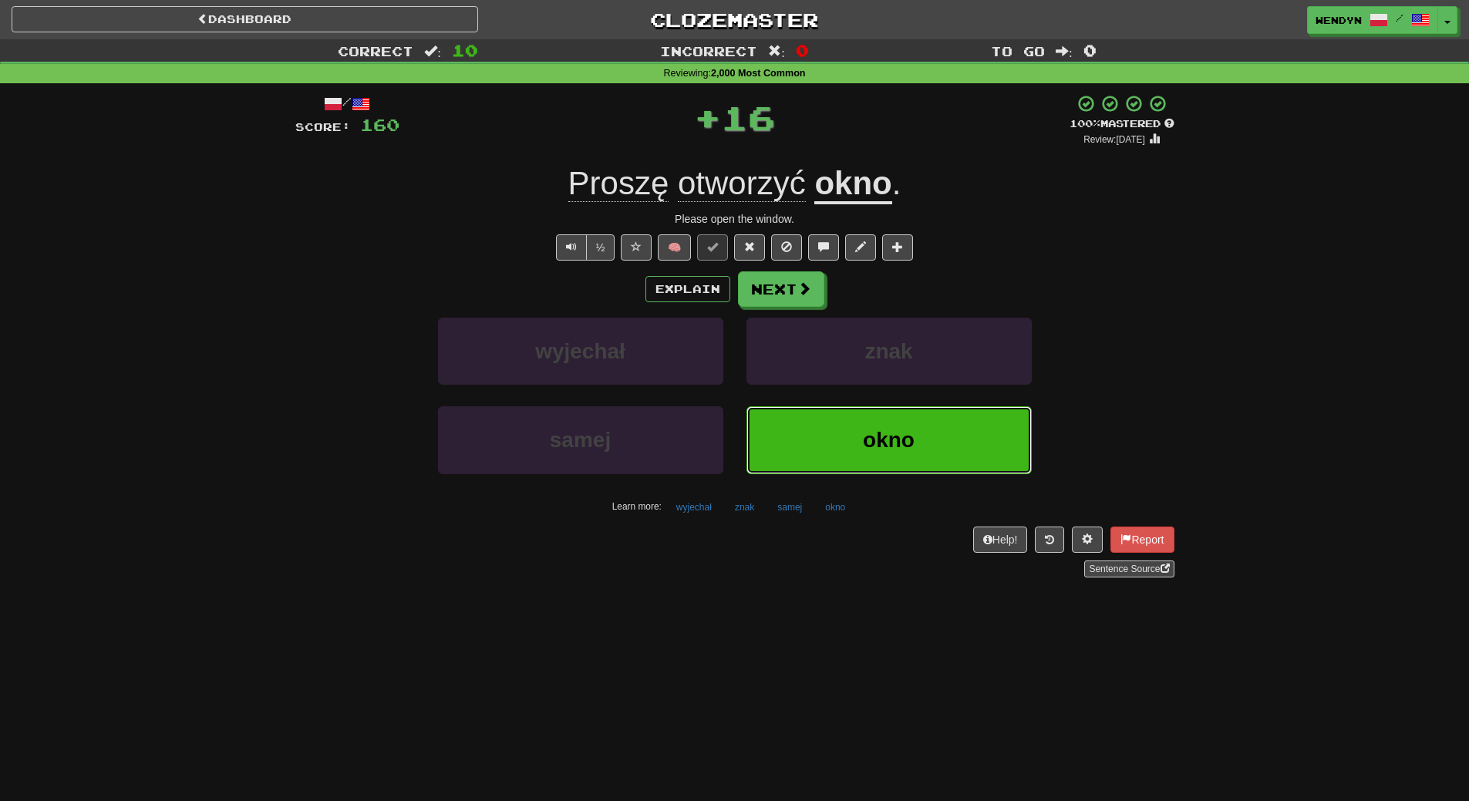
click at [837, 454] on button "okno" at bounding box center [889, 439] width 285 height 67
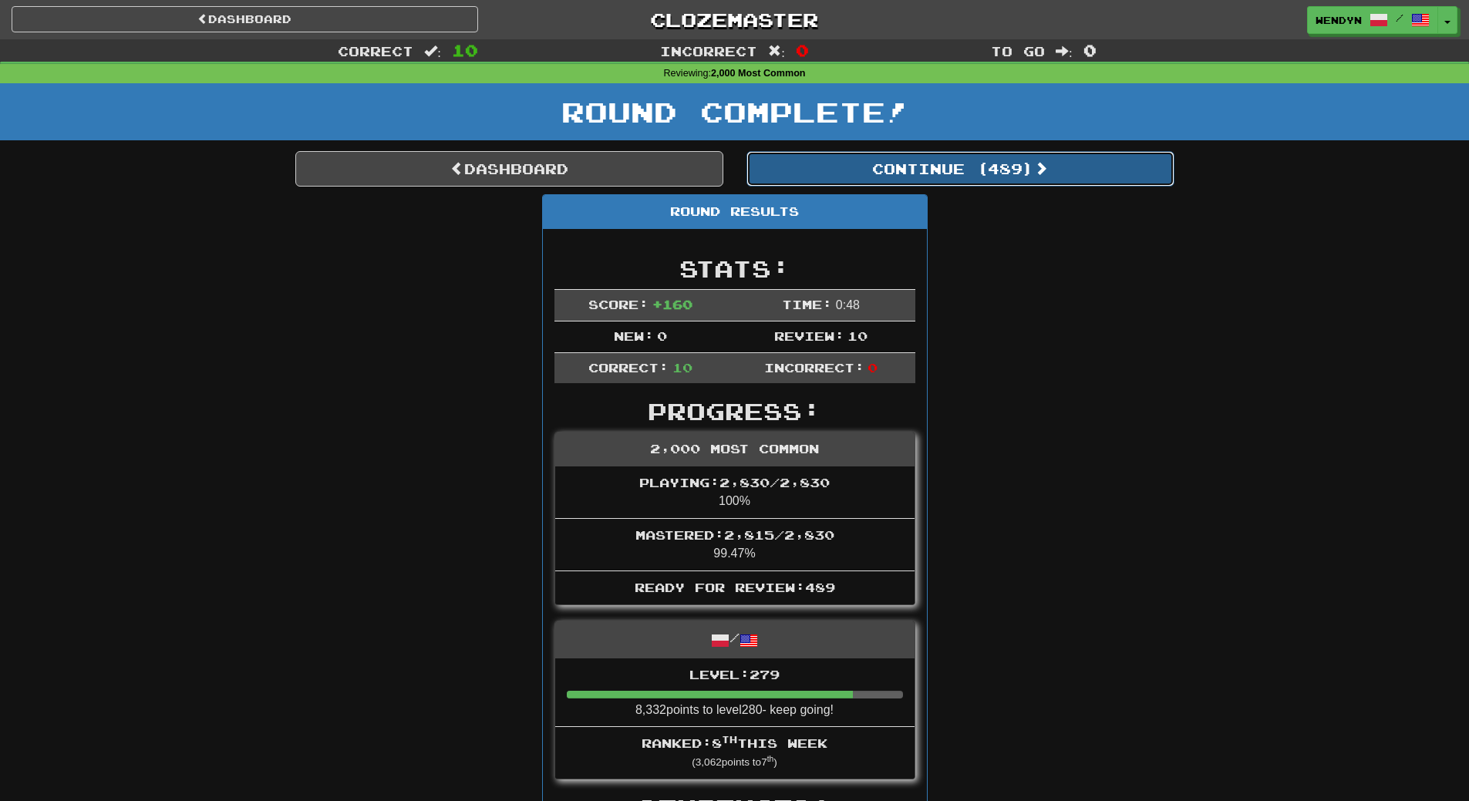
click at [985, 163] on button "Continue ( 489 )" at bounding box center [961, 168] width 428 height 35
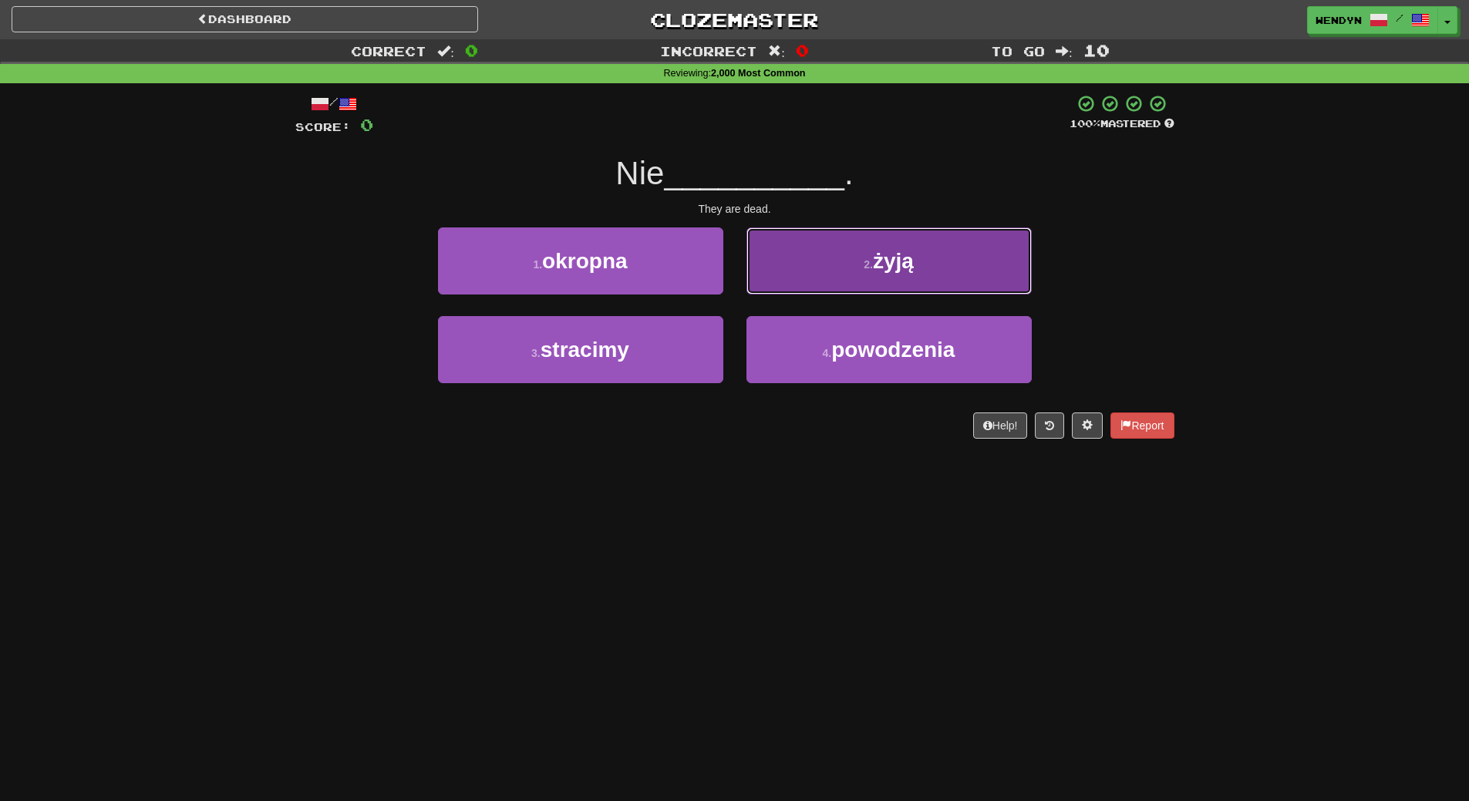
click at [899, 251] on span "żyją" at bounding box center [893, 261] width 41 height 24
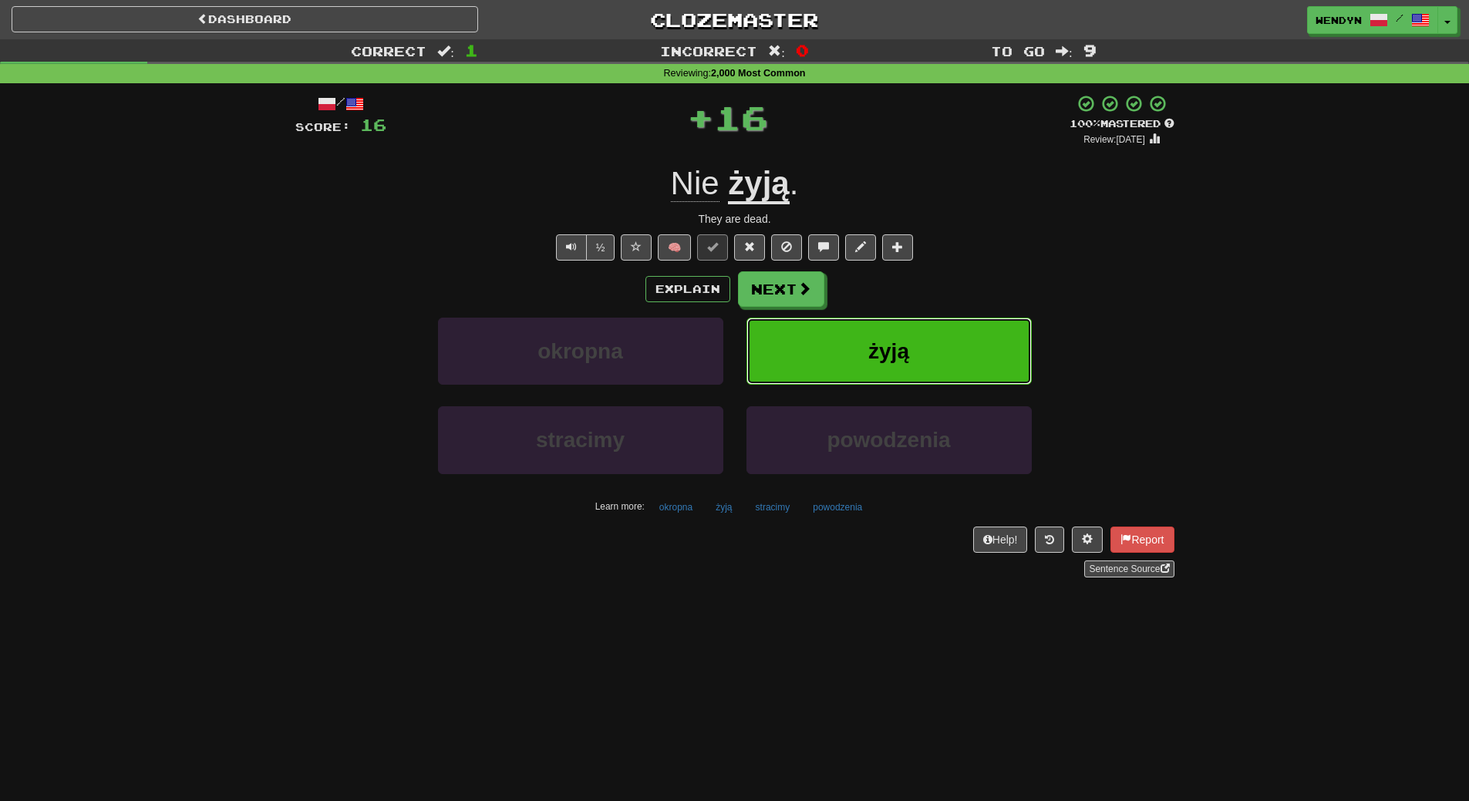
click at [920, 332] on button "żyją" at bounding box center [889, 351] width 285 height 67
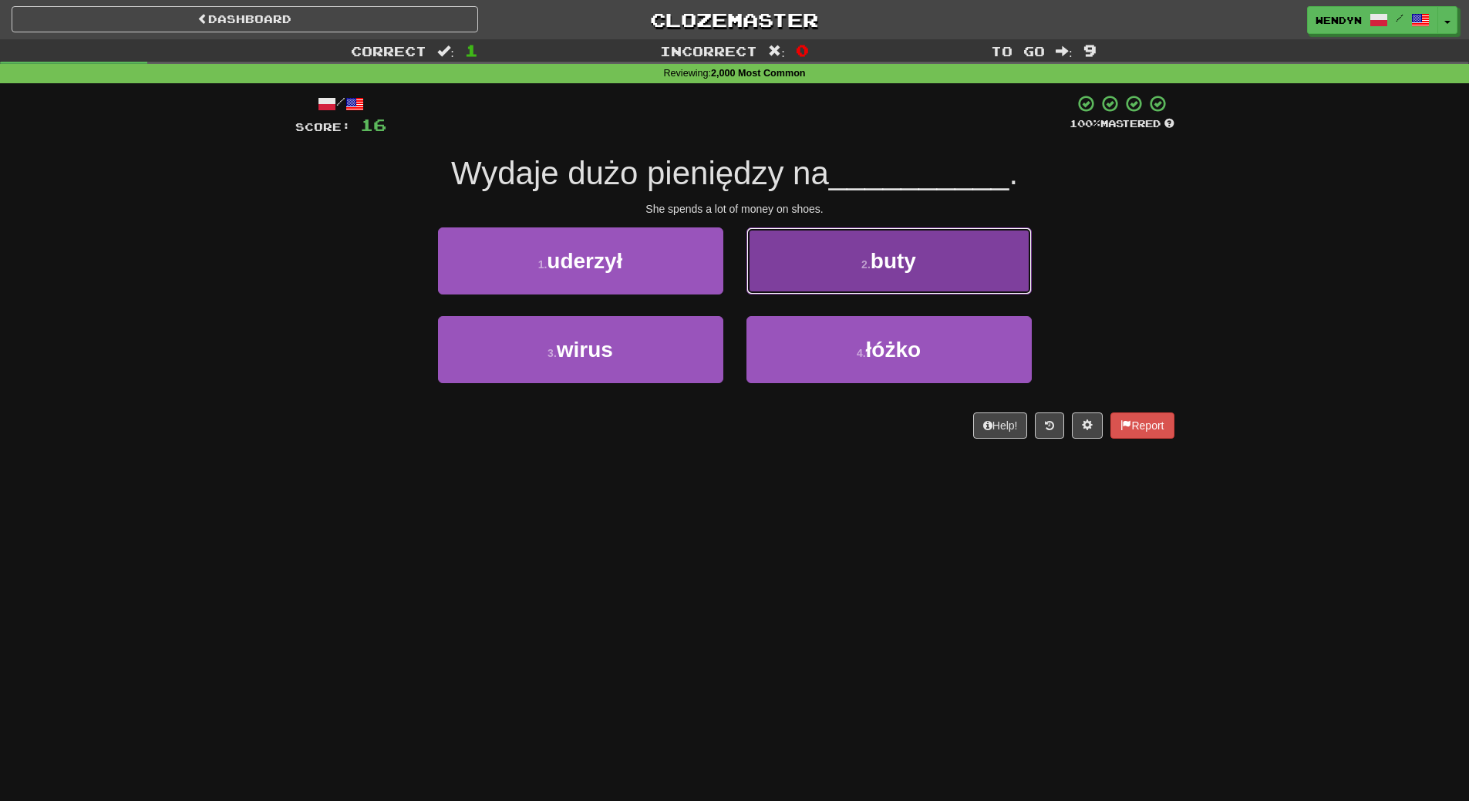
click at [912, 277] on button "2 . buty" at bounding box center [889, 261] width 285 height 67
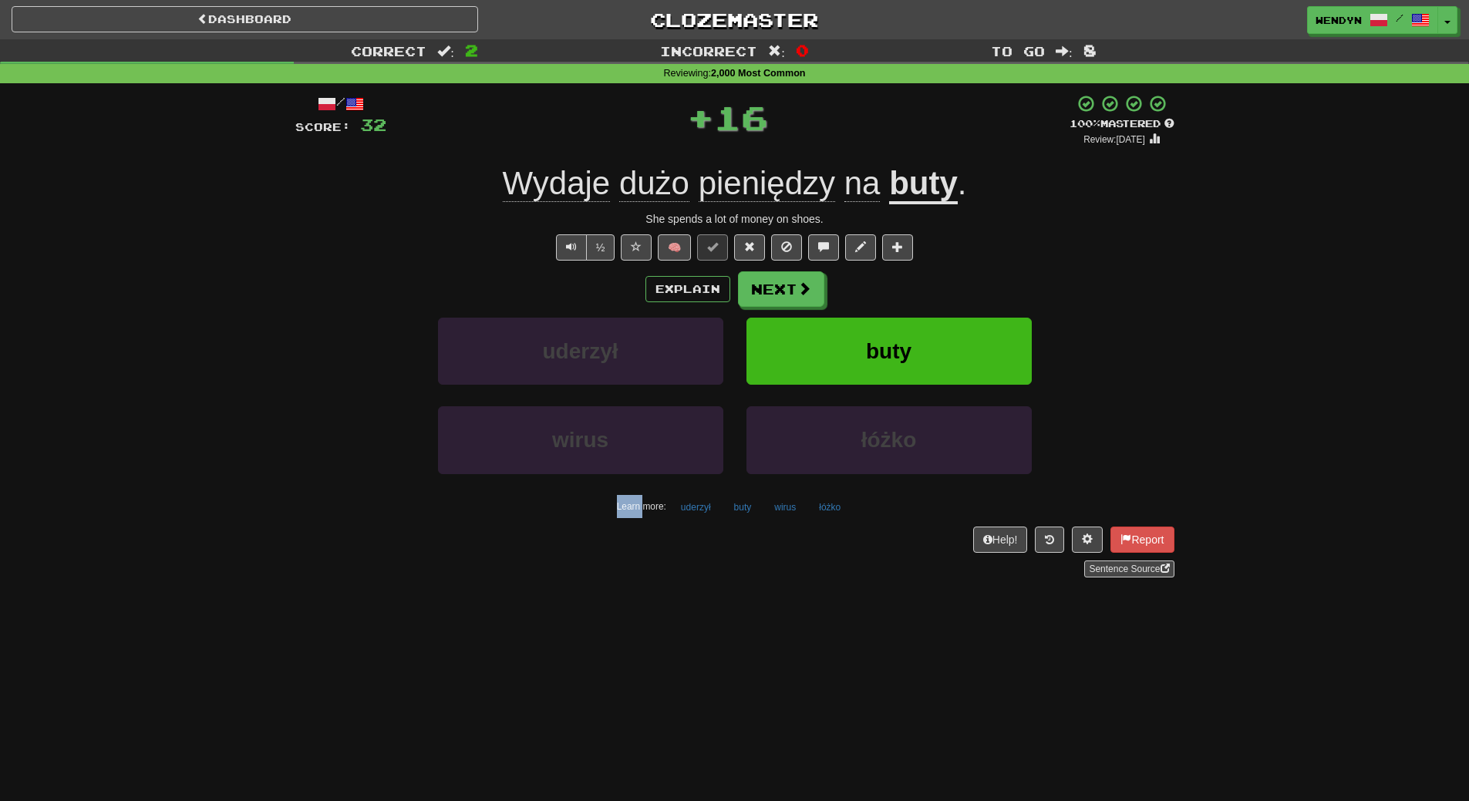
click at [912, 277] on div "Explain Next" at bounding box center [734, 289] width 879 height 35
click at [905, 326] on button "buty" at bounding box center [889, 351] width 285 height 67
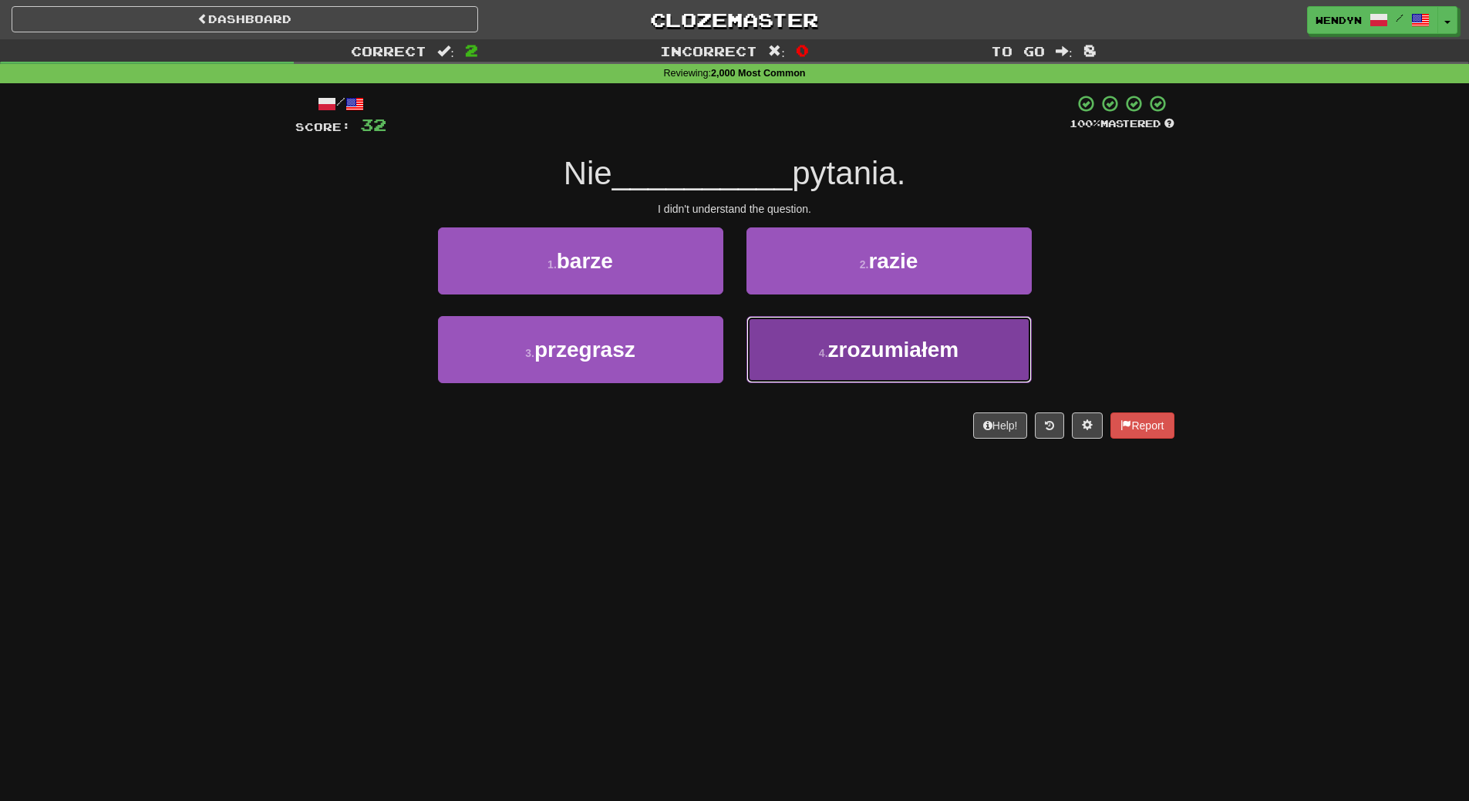
click at [866, 369] on button "4 . zrozumiałem" at bounding box center [889, 349] width 285 height 67
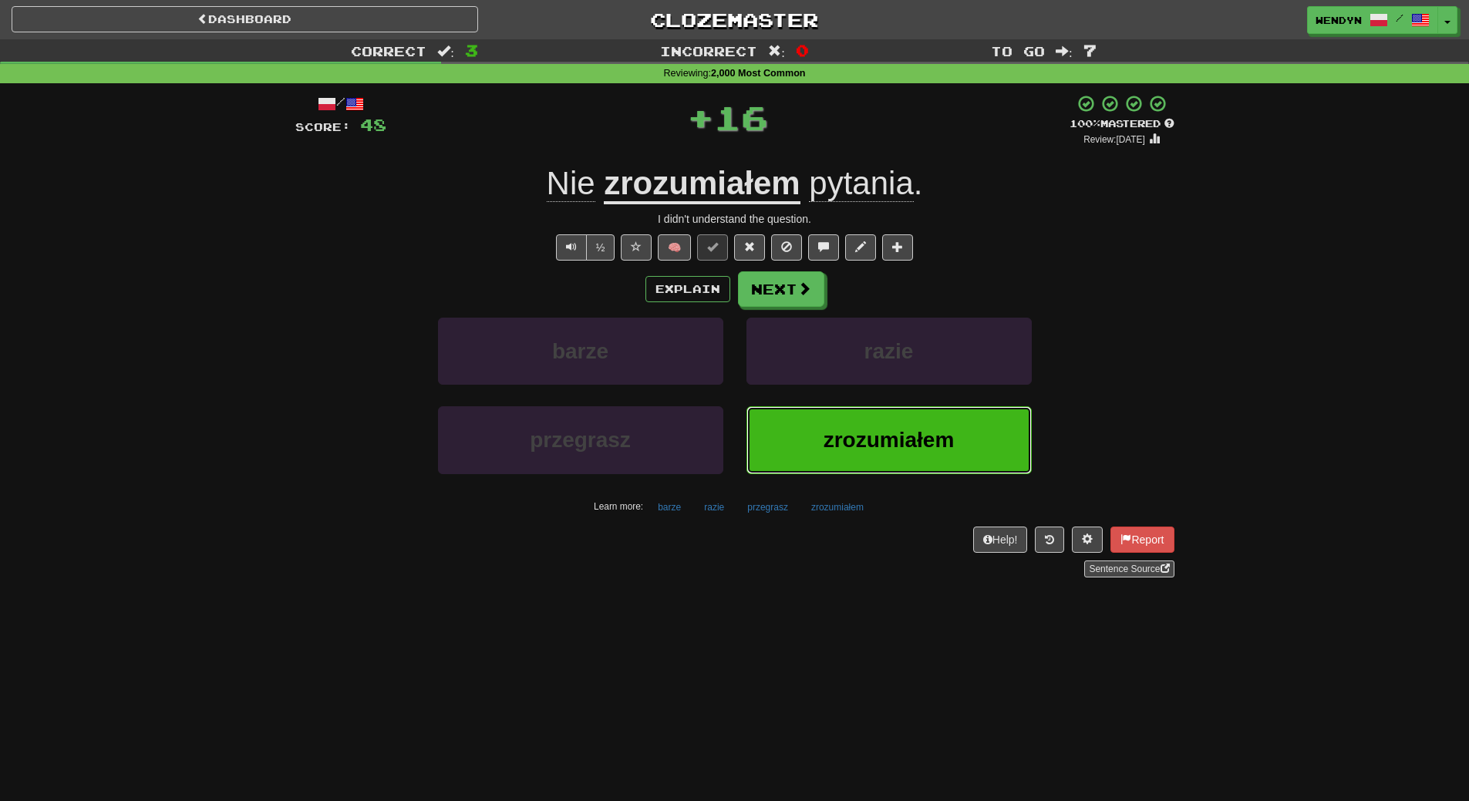
click at [839, 447] on span "zrozumiałem" at bounding box center [889, 440] width 131 height 24
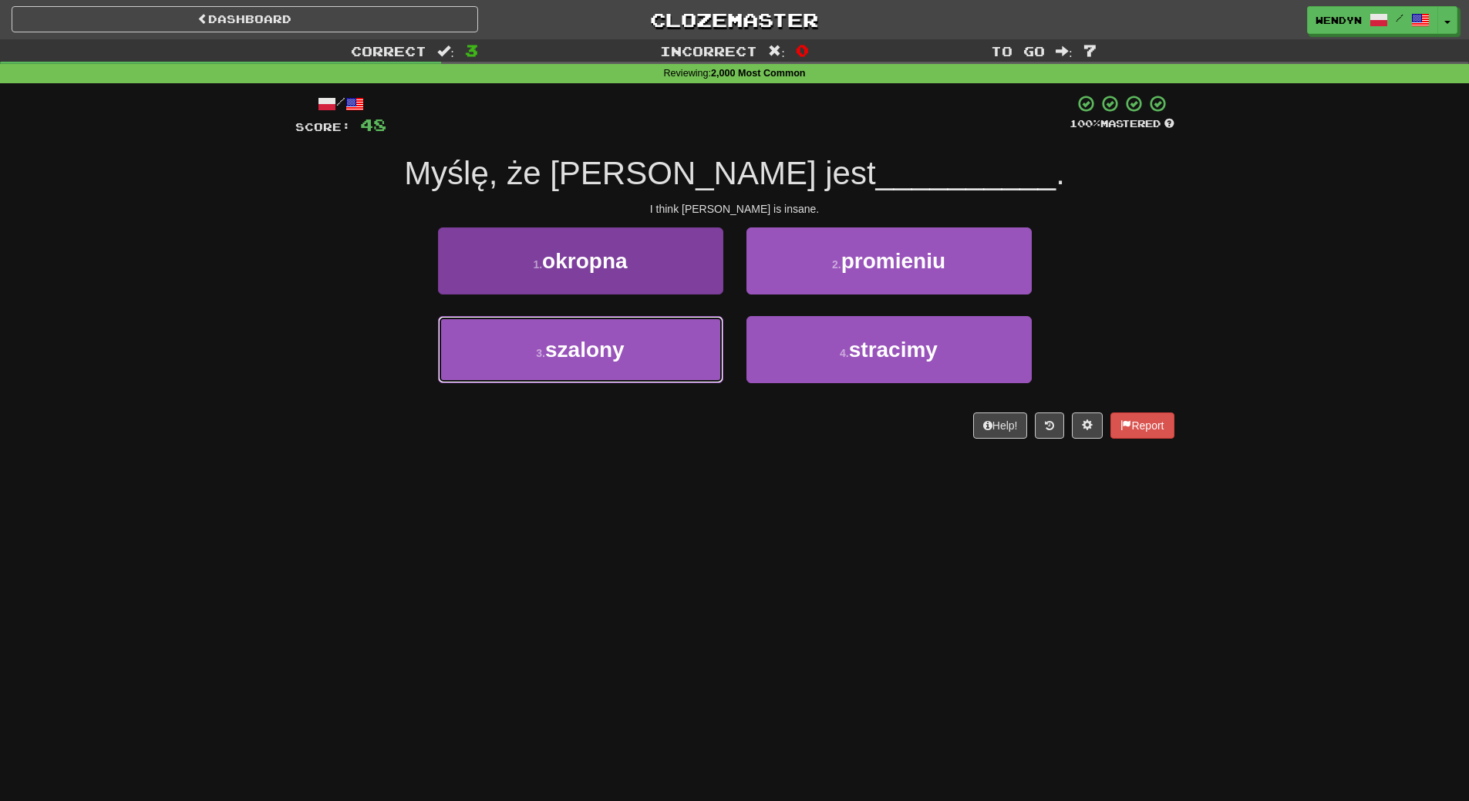
drag, startPoint x: 608, startPoint y: 337, endPoint x: 605, endPoint y: 361, distance: 24.1
click at [605, 347] on span "szalony" at bounding box center [584, 350] width 79 height 24
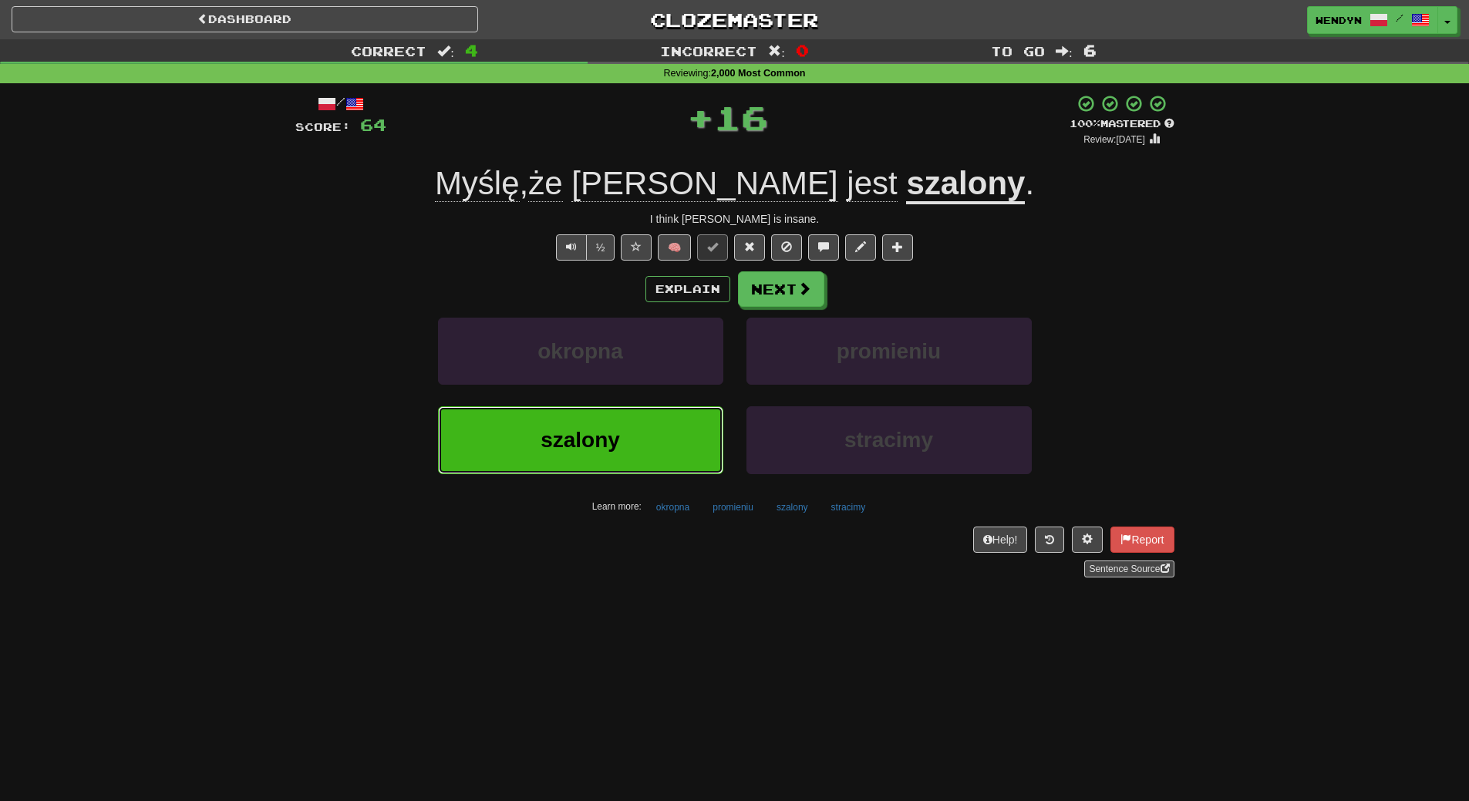
click at [602, 416] on button "szalony" at bounding box center [580, 439] width 285 height 67
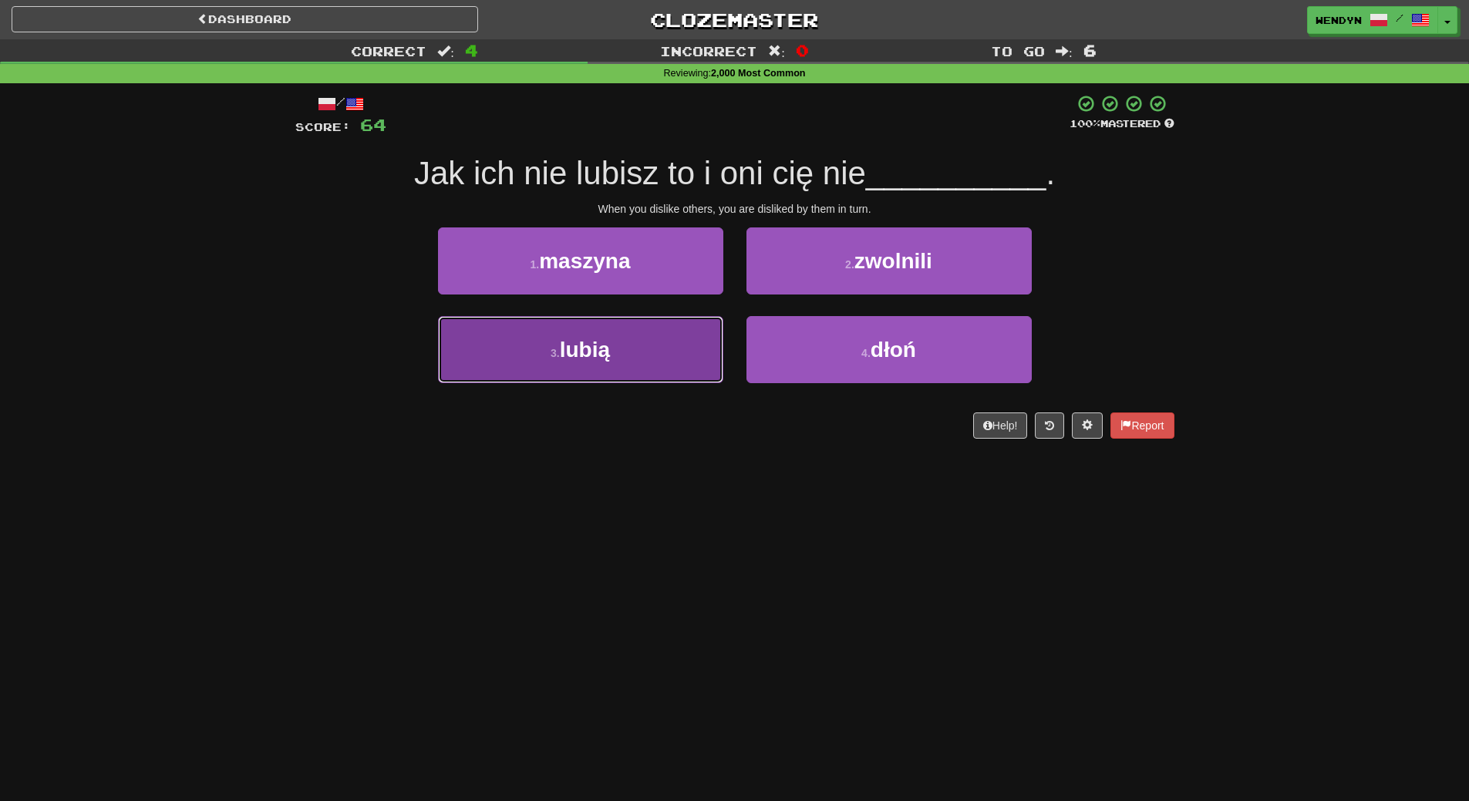
click at [651, 338] on button "3 . lubią" at bounding box center [580, 349] width 285 height 67
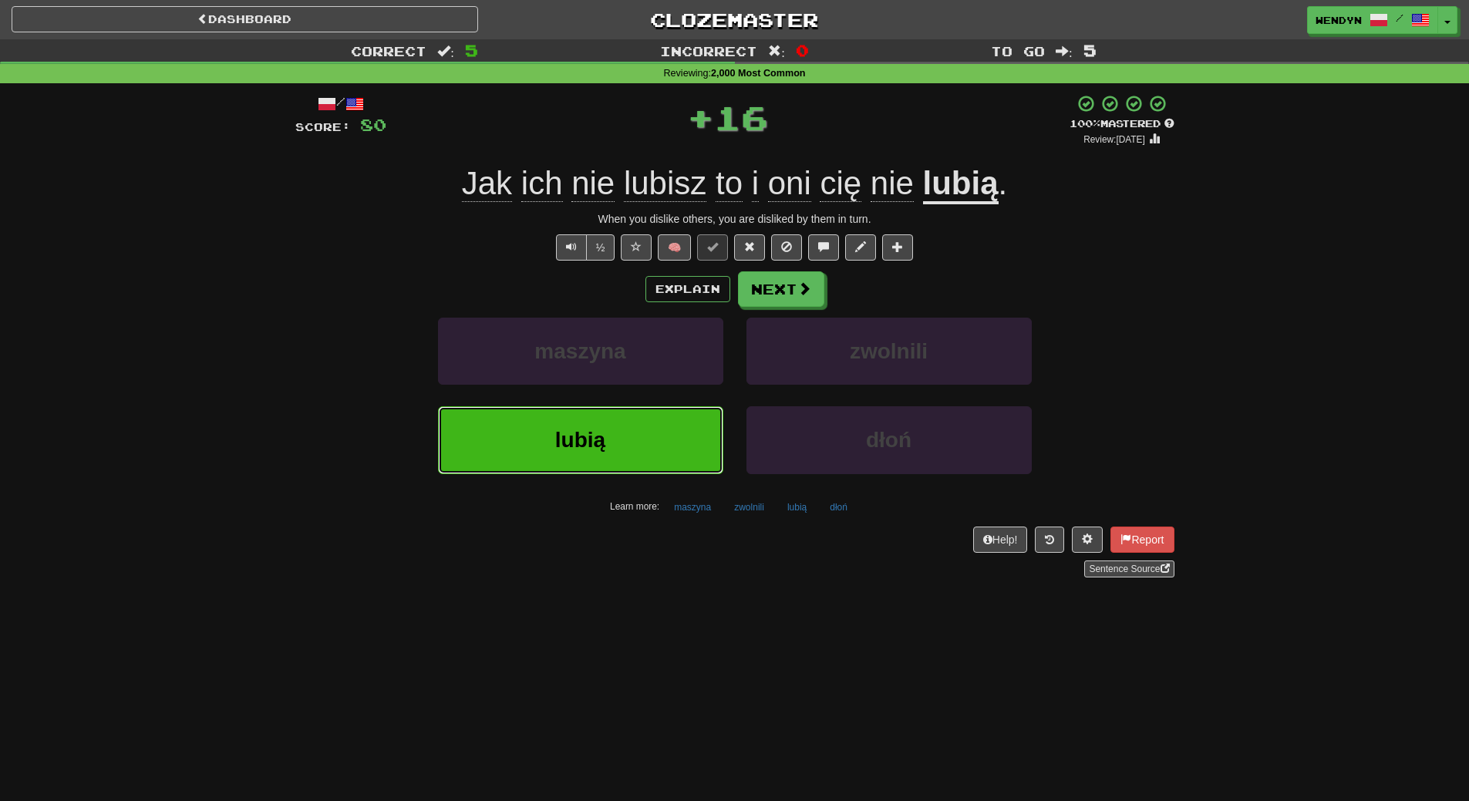
click at [636, 431] on button "lubią" at bounding box center [580, 439] width 285 height 67
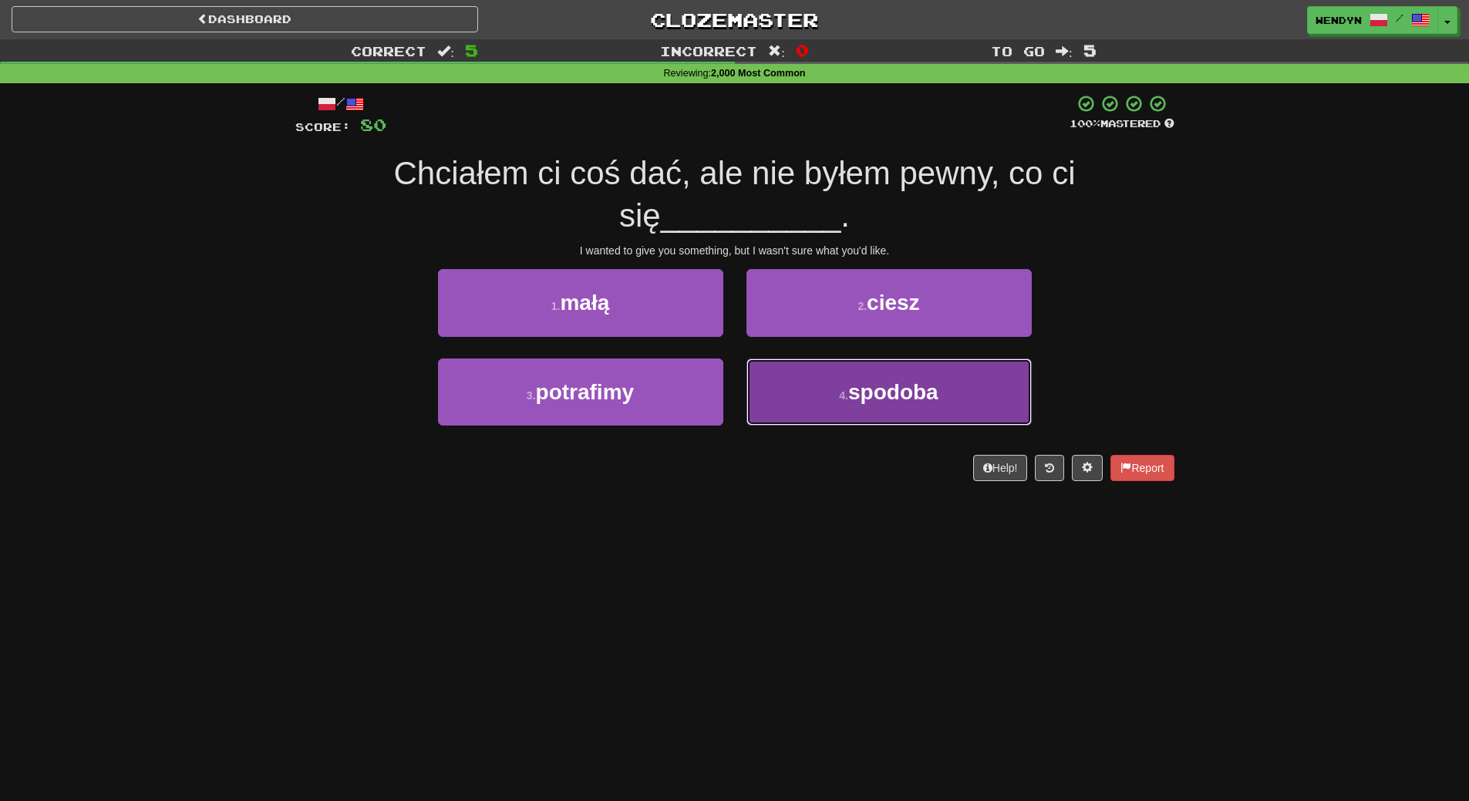
drag, startPoint x: 857, startPoint y: 400, endPoint x: 840, endPoint y: 487, distance: 88.0
click at [856, 401] on span "spodoba" at bounding box center [893, 392] width 90 height 24
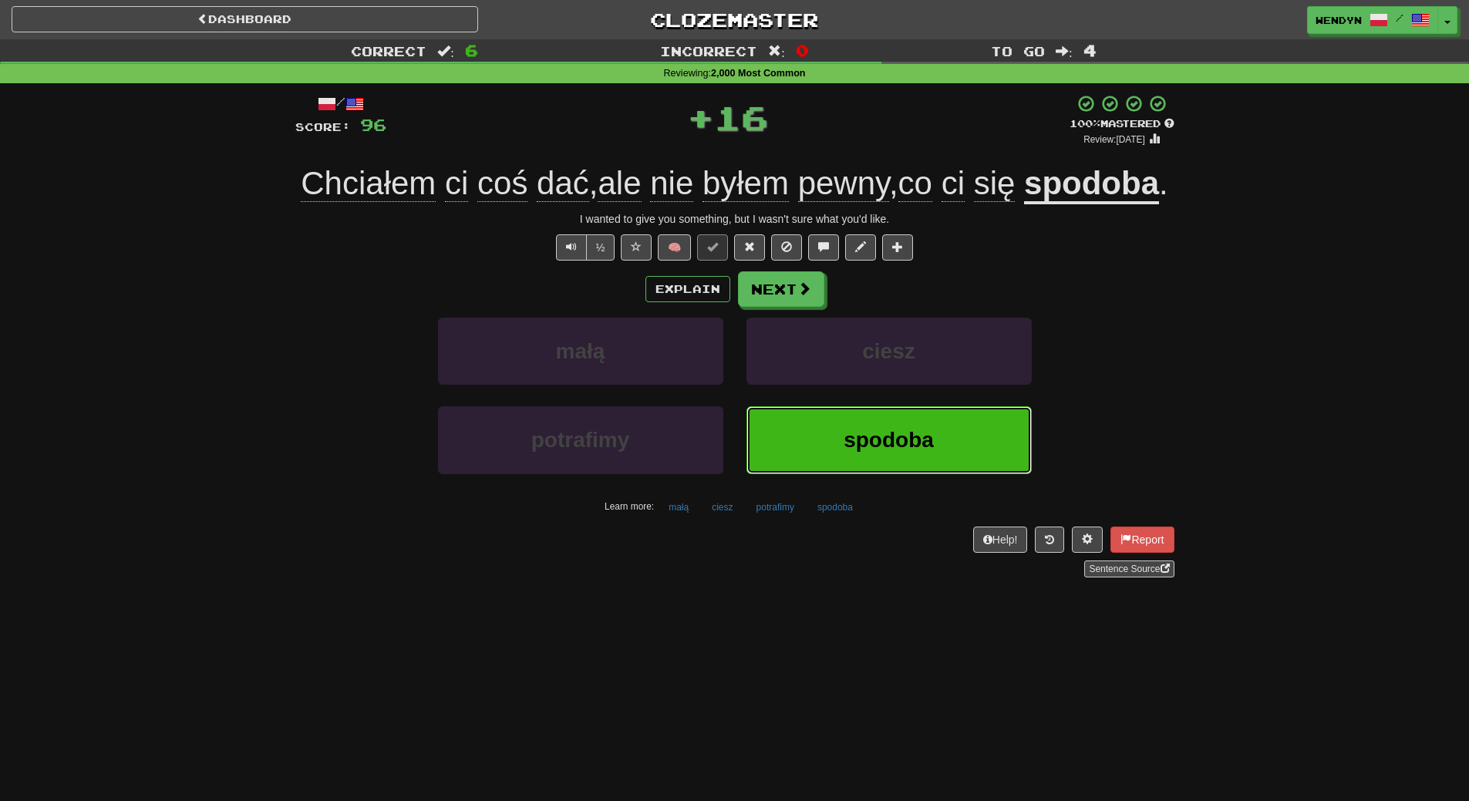
click at [839, 474] on button "spodoba" at bounding box center [889, 439] width 285 height 67
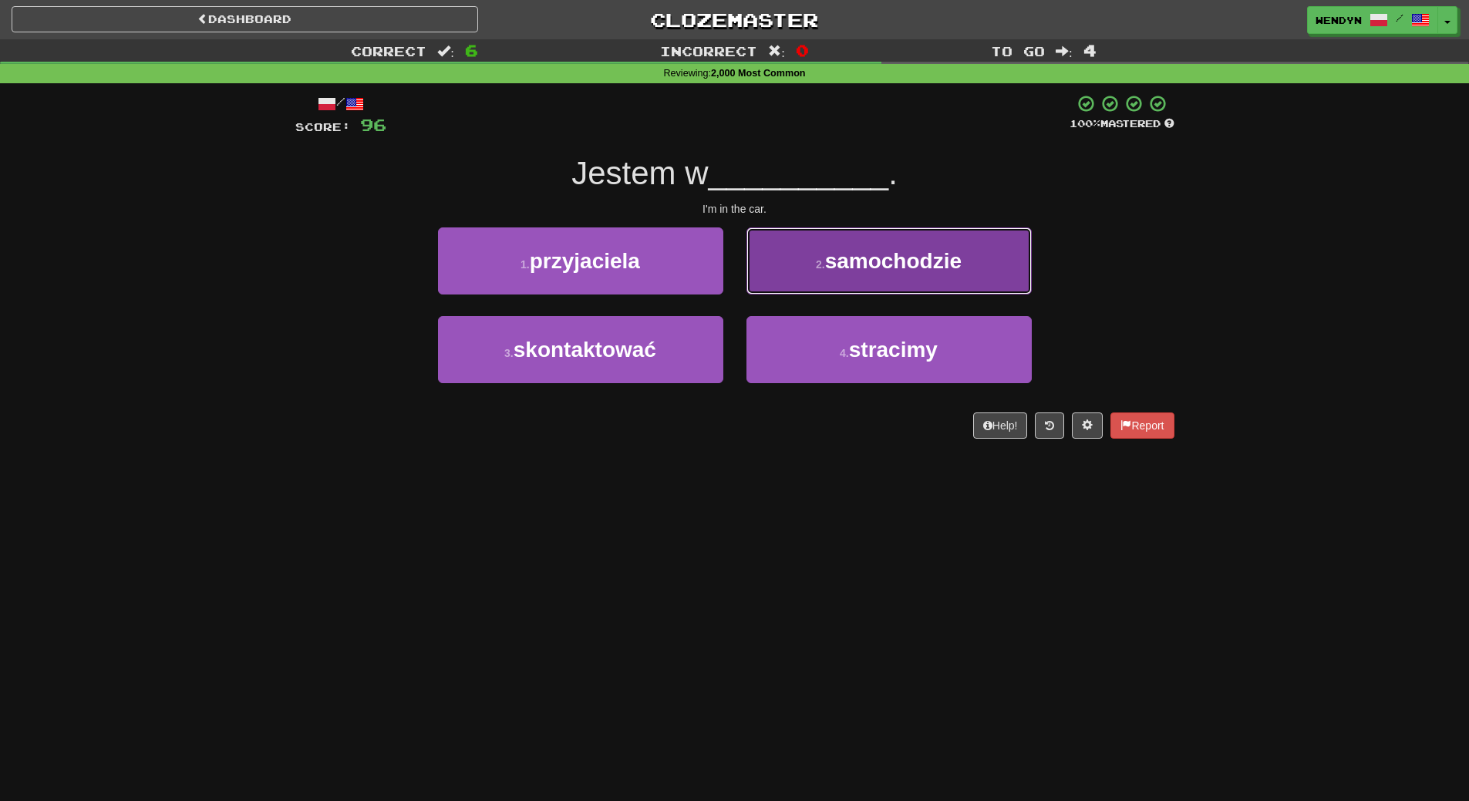
click at [895, 247] on button "2 . samochodzie" at bounding box center [889, 261] width 285 height 67
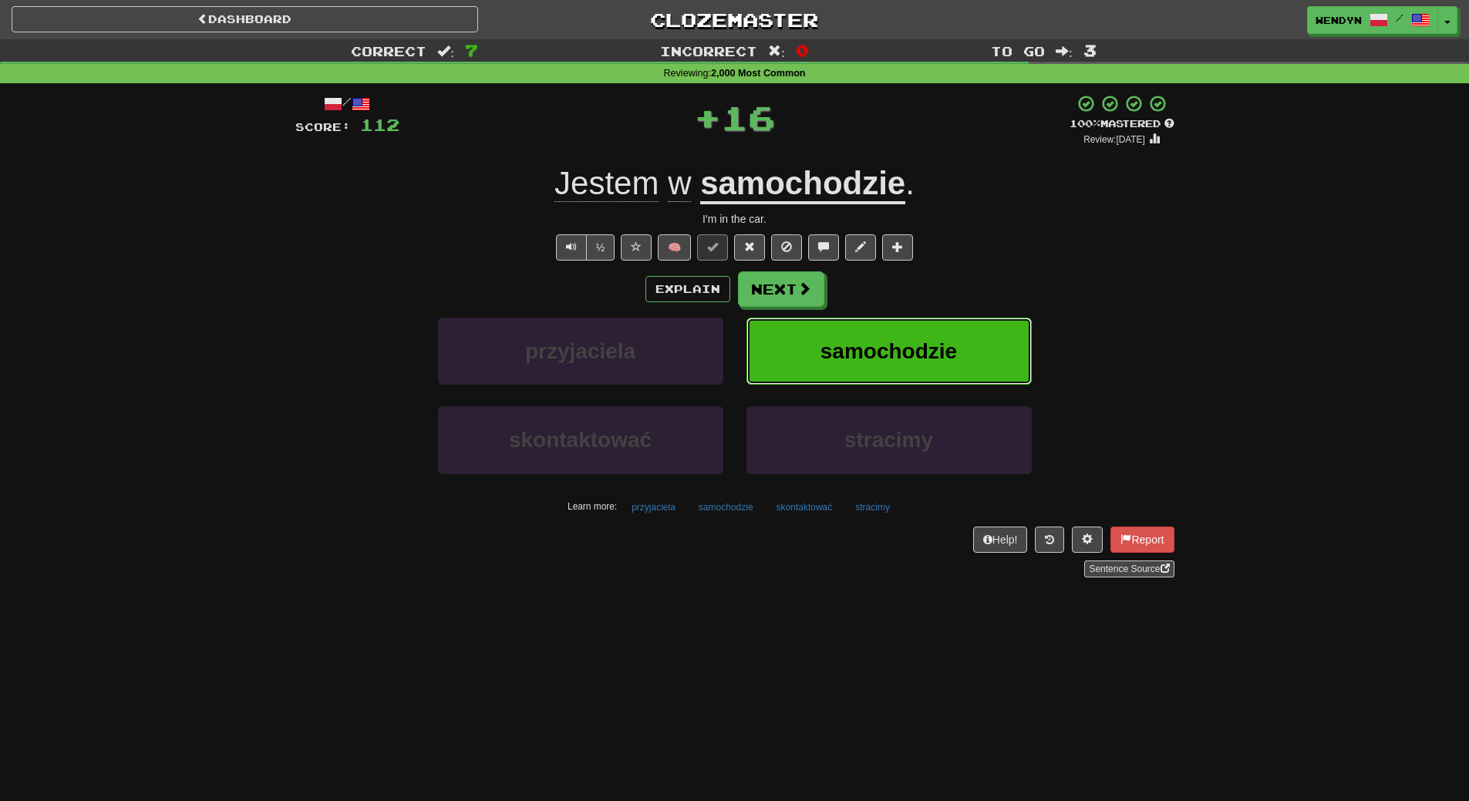
click at [908, 356] on span "samochodzie" at bounding box center [889, 351] width 137 height 24
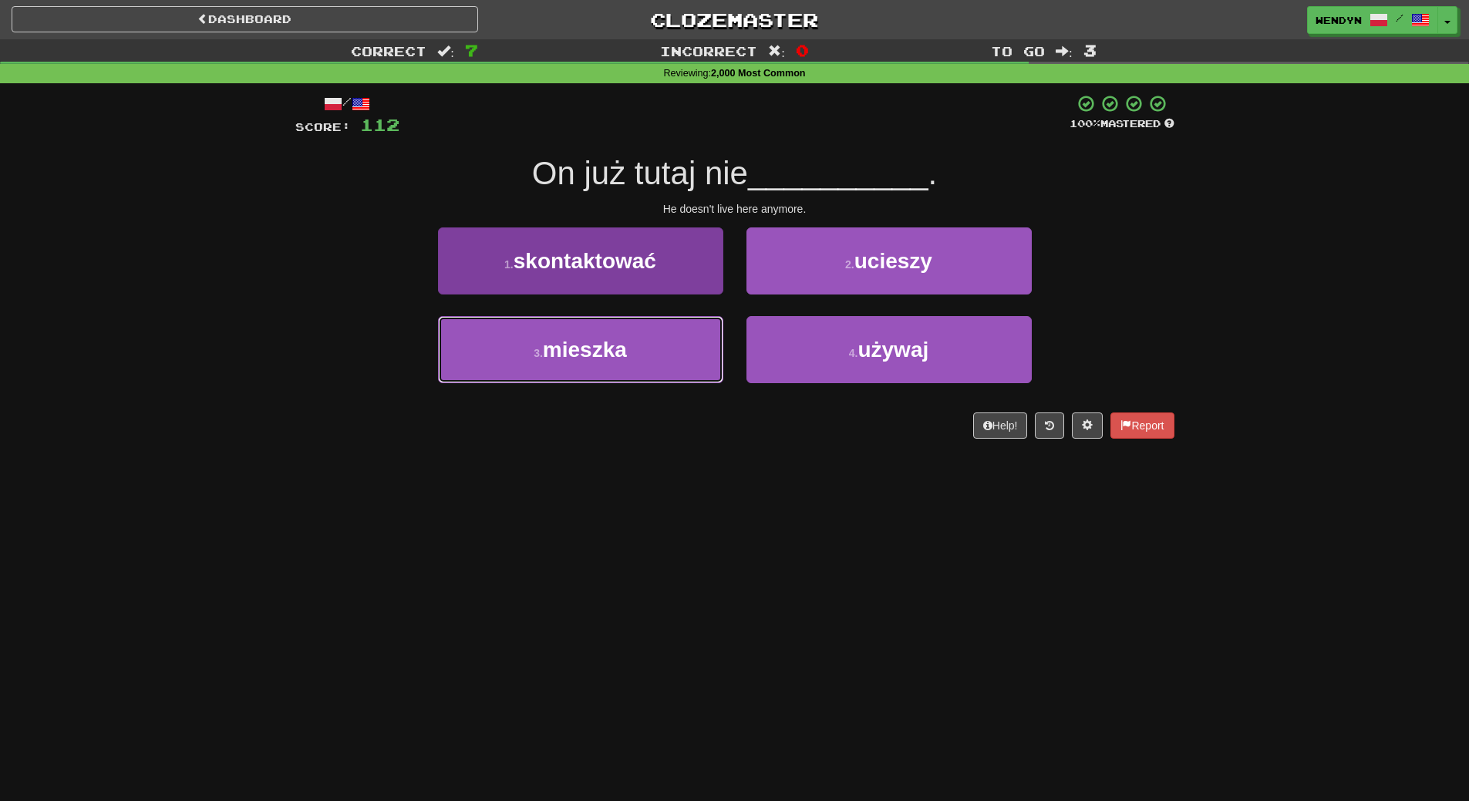
click at [630, 371] on button "3 . mieszka" at bounding box center [580, 349] width 285 height 67
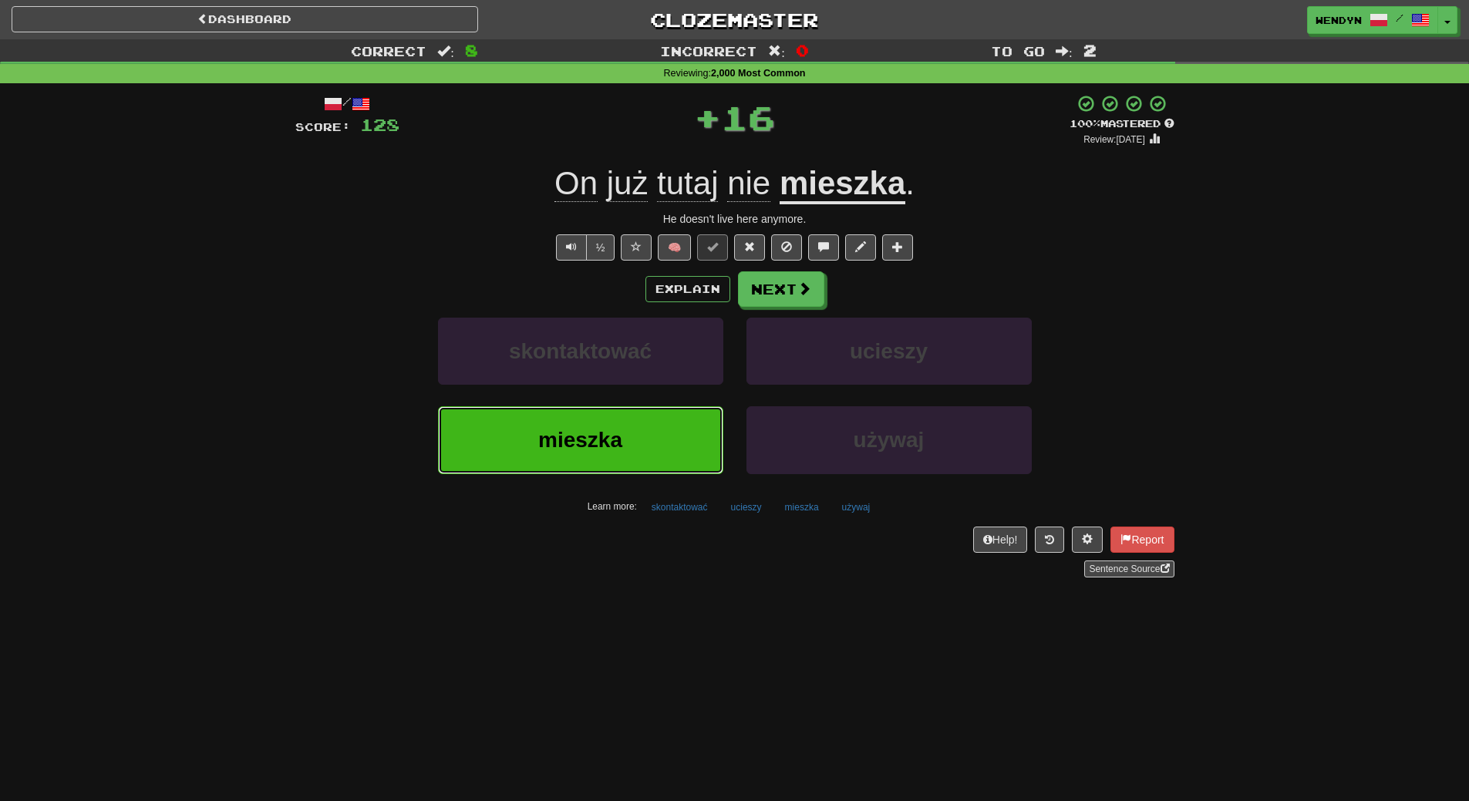
click at [622, 424] on button "mieszka" at bounding box center [580, 439] width 285 height 67
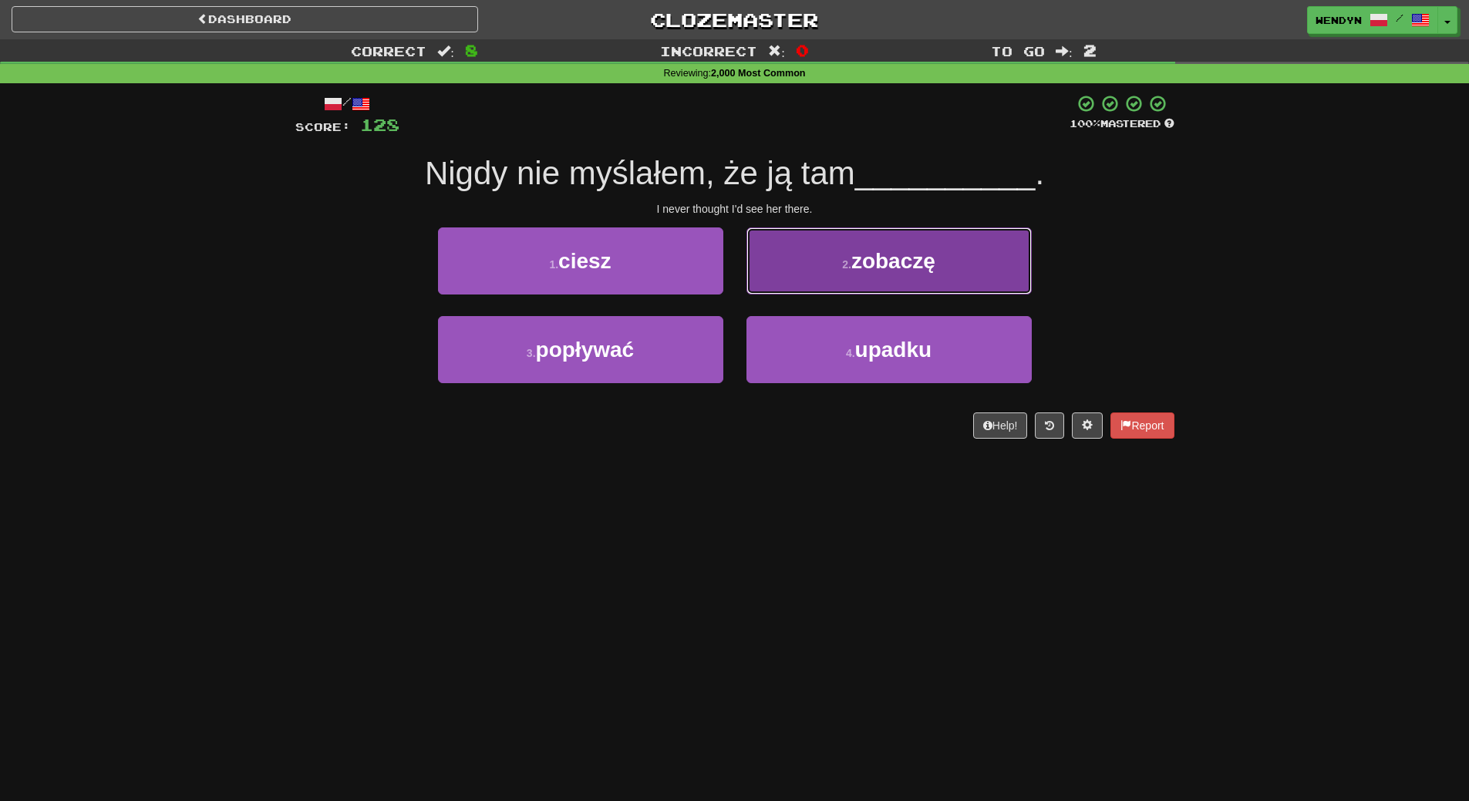
click at [933, 245] on button "2 . zobaczę" at bounding box center [889, 261] width 285 height 67
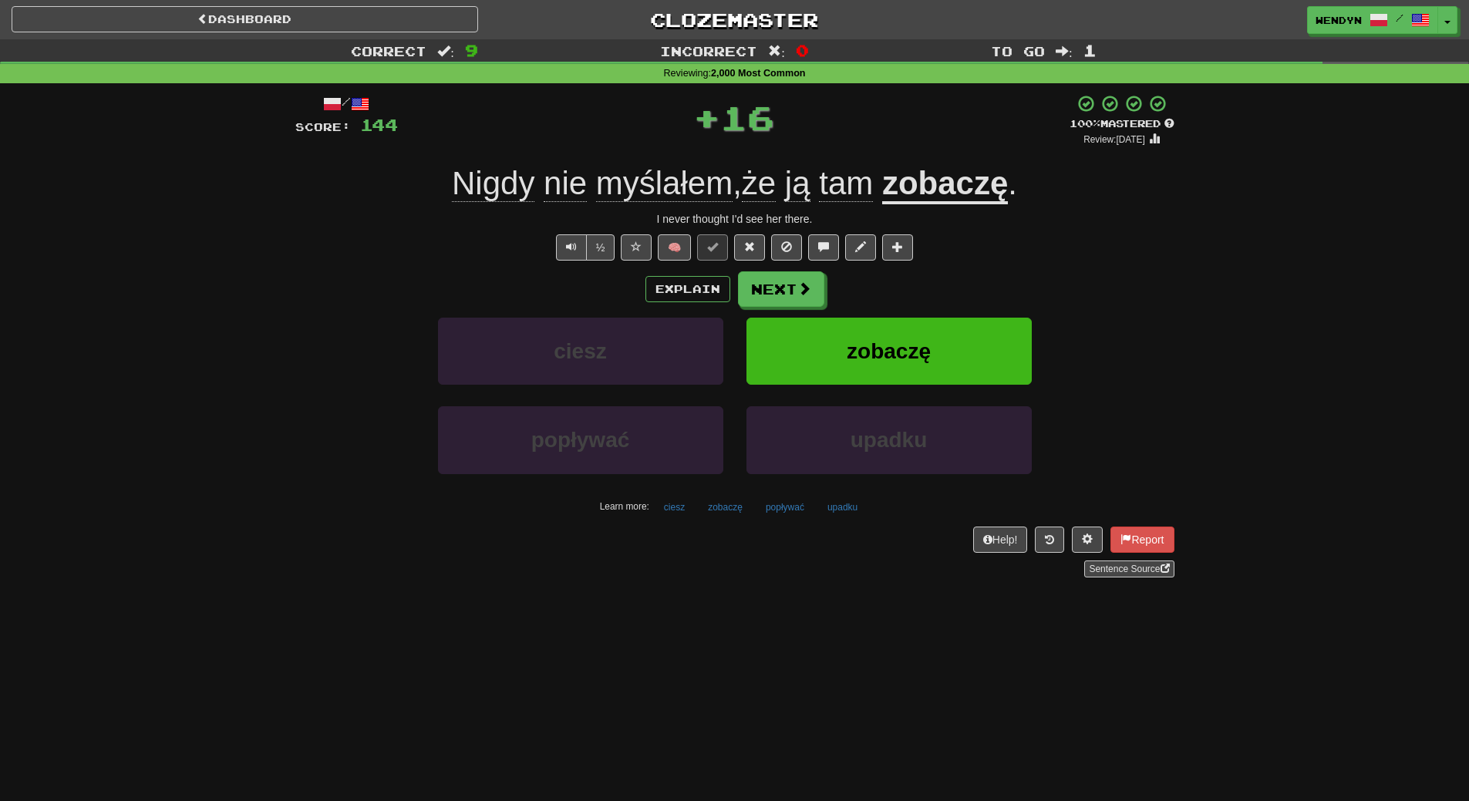
click at [933, 245] on div "½ 🧠" at bounding box center [734, 247] width 879 height 26
click at [932, 363] on button "zobaczę" at bounding box center [889, 351] width 285 height 67
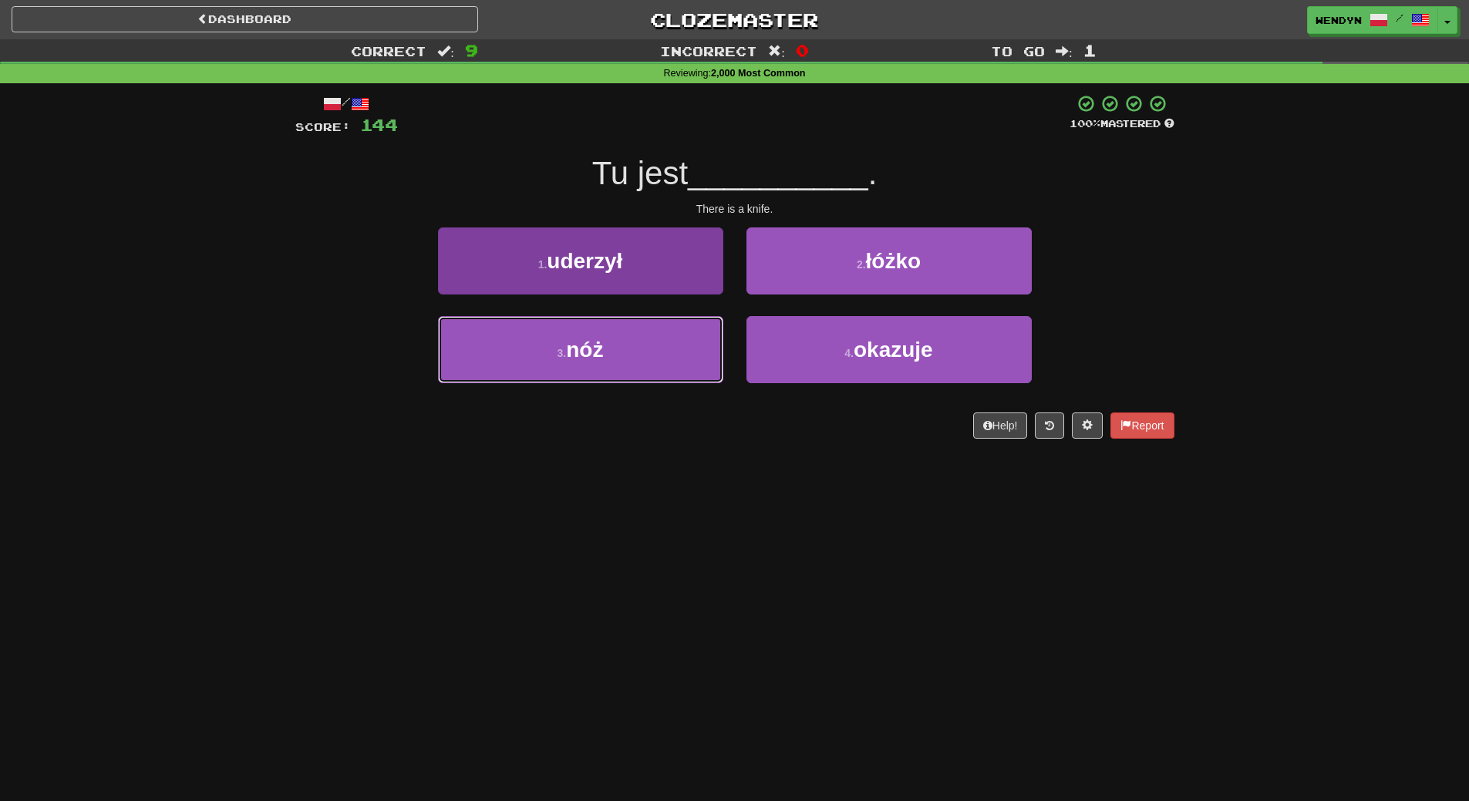
drag, startPoint x: 621, startPoint y: 362, endPoint x: 622, endPoint y: 370, distance: 8.5
click at [622, 366] on button "3 . nóż" at bounding box center [580, 349] width 285 height 67
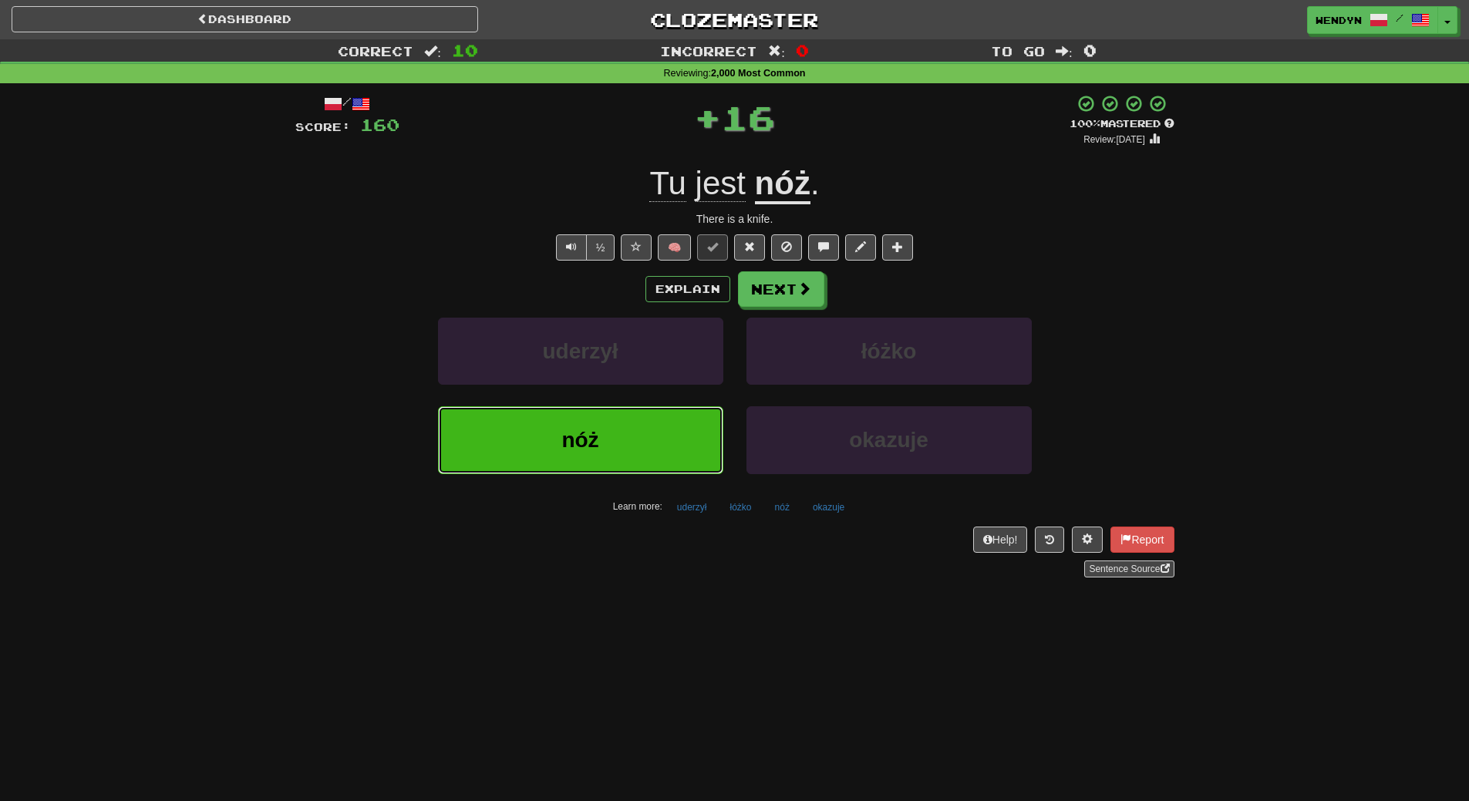
click at [620, 435] on button "nóż" at bounding box center [580, 439] width 285 height 67
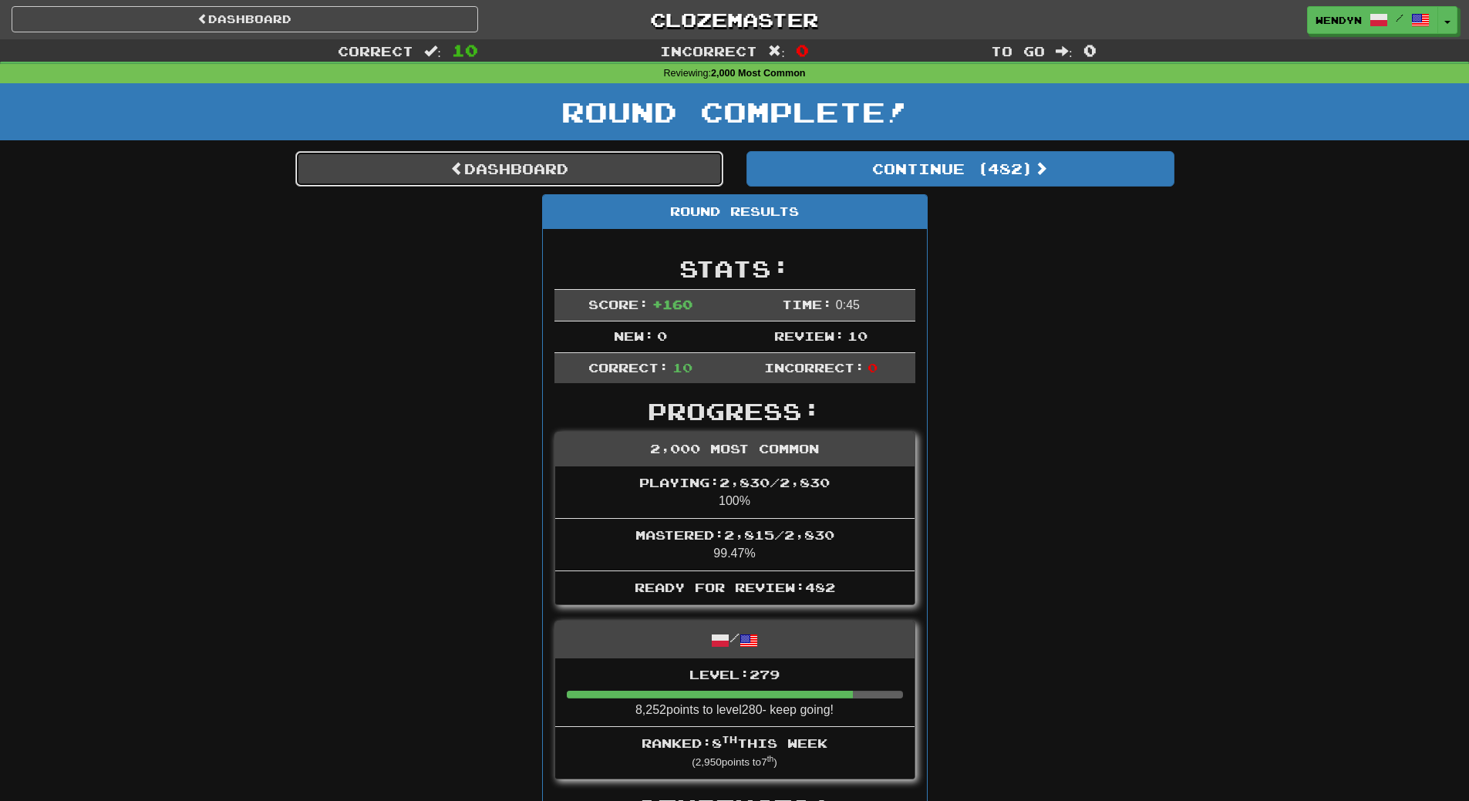
click at [453, 175] on span at bounding box center [457, 168] width 14 height 14
